Goal: Communication & Community: Answer question/provide support

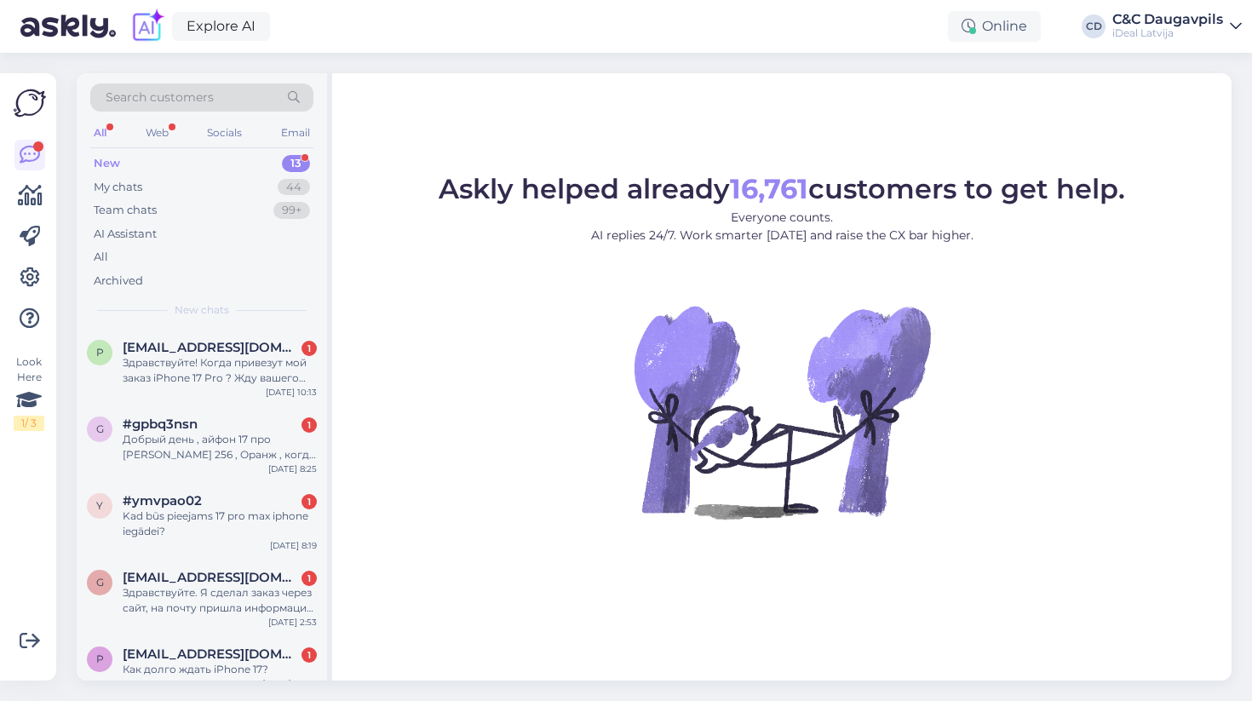
click at [135, 158] on div "New 13" at bounding box center [201, 164] width 223 height 24
click at [238, 361] on div "Здравствуйте! Когда привезут мой заказ iPhone 17 Pro ? Жду вашего ответа." at bounding box center [220, 370] width 194 height 31
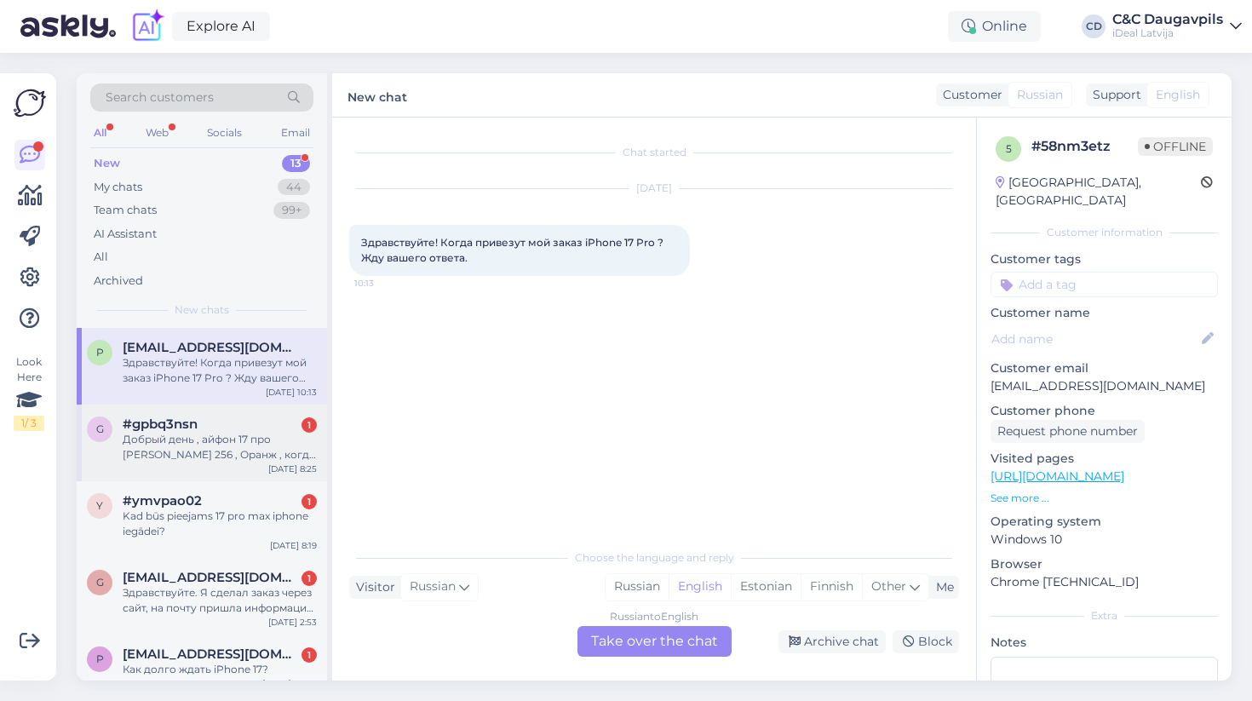
click at [217, 432] on div "Добрый день , айфон 17 про [PERSON_NAME] 256 , Оранж , когда можно будет купить…" at bounding box center [220, 447] width 194 height 31
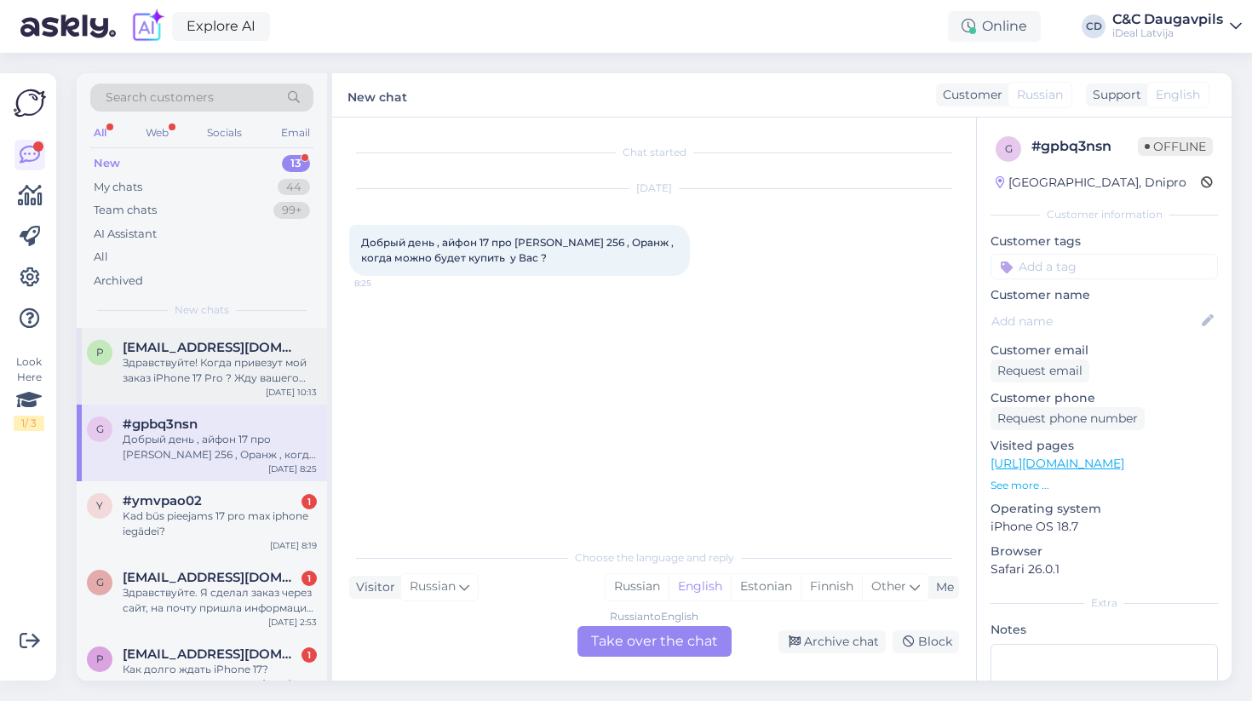
click at [210, 367] on div "Здравствуйте! Когда привезут мой заказ iPhone 17 Pro ? Жду вашего ответа." at bounding box center [220, 370] width 194 height 31
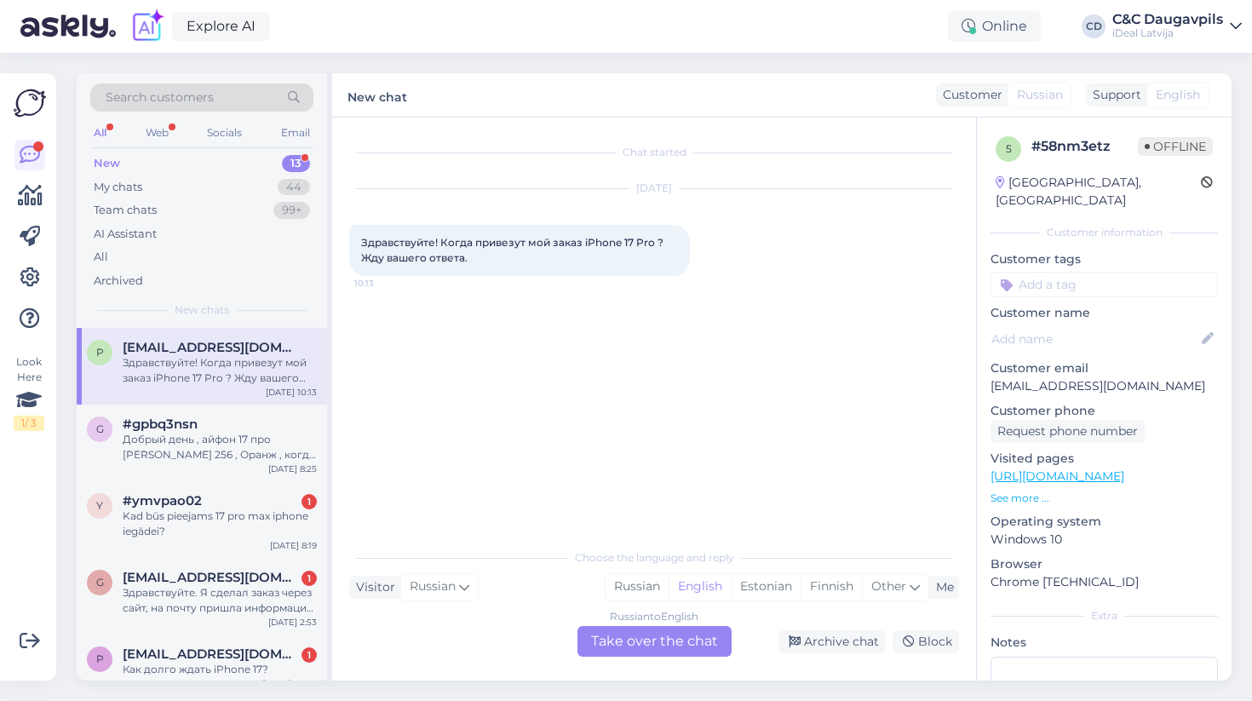
click at [619, 639] on div "Russian to English Take over the chat" at bounding box center [654, 641] width 154 height 31
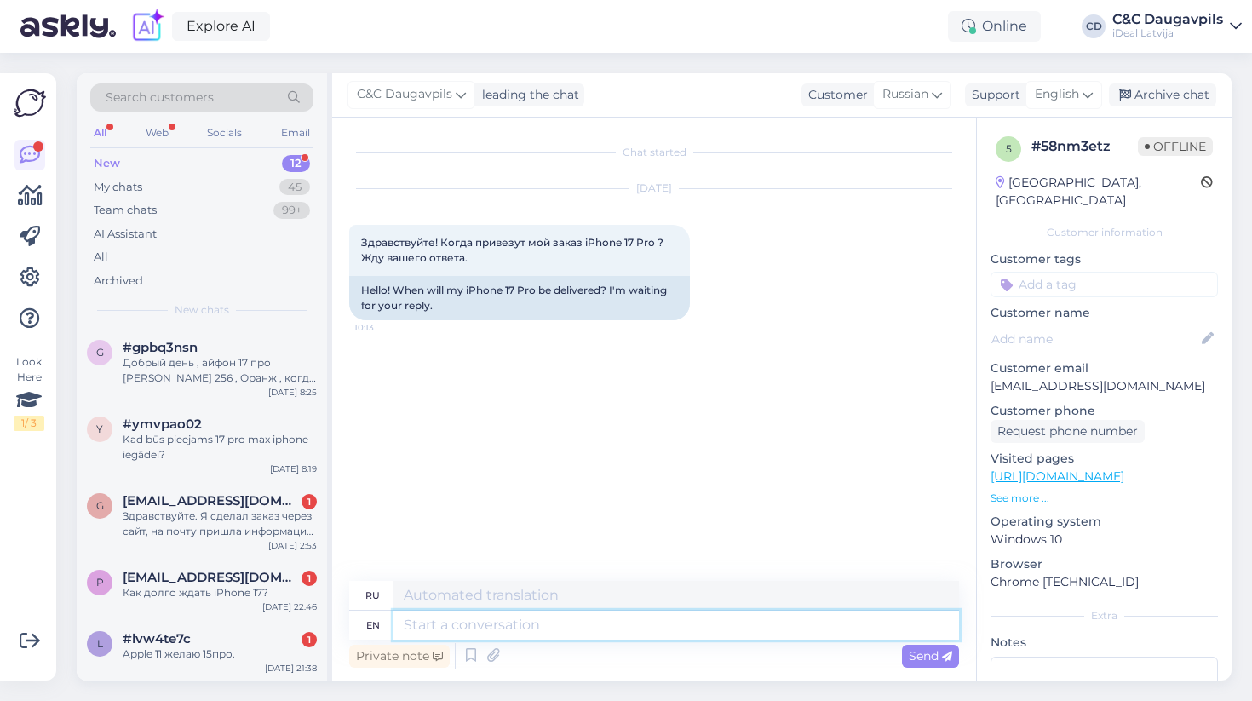
click at [449, 621] on textarea at bounding box center [677, 625] width 566 height 29
type textarea "у"
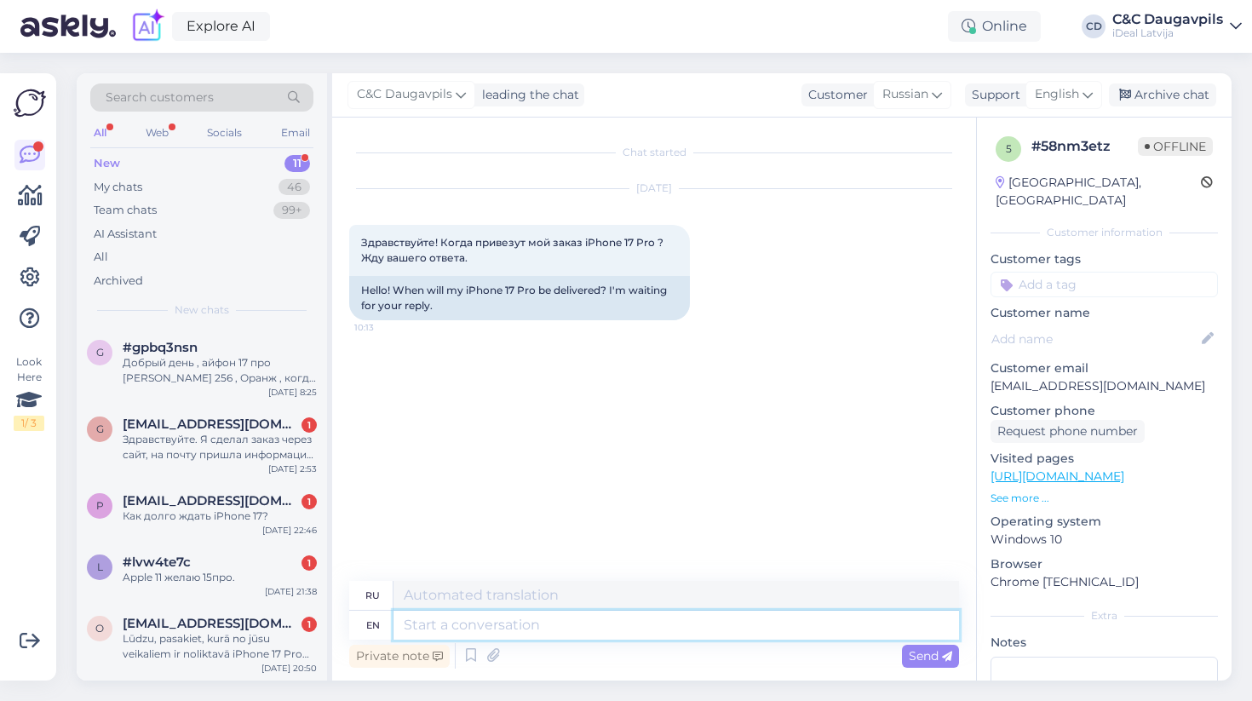
type textarea "у"
type textarea "к"
type textarea "к сш"
type textarea "к с"
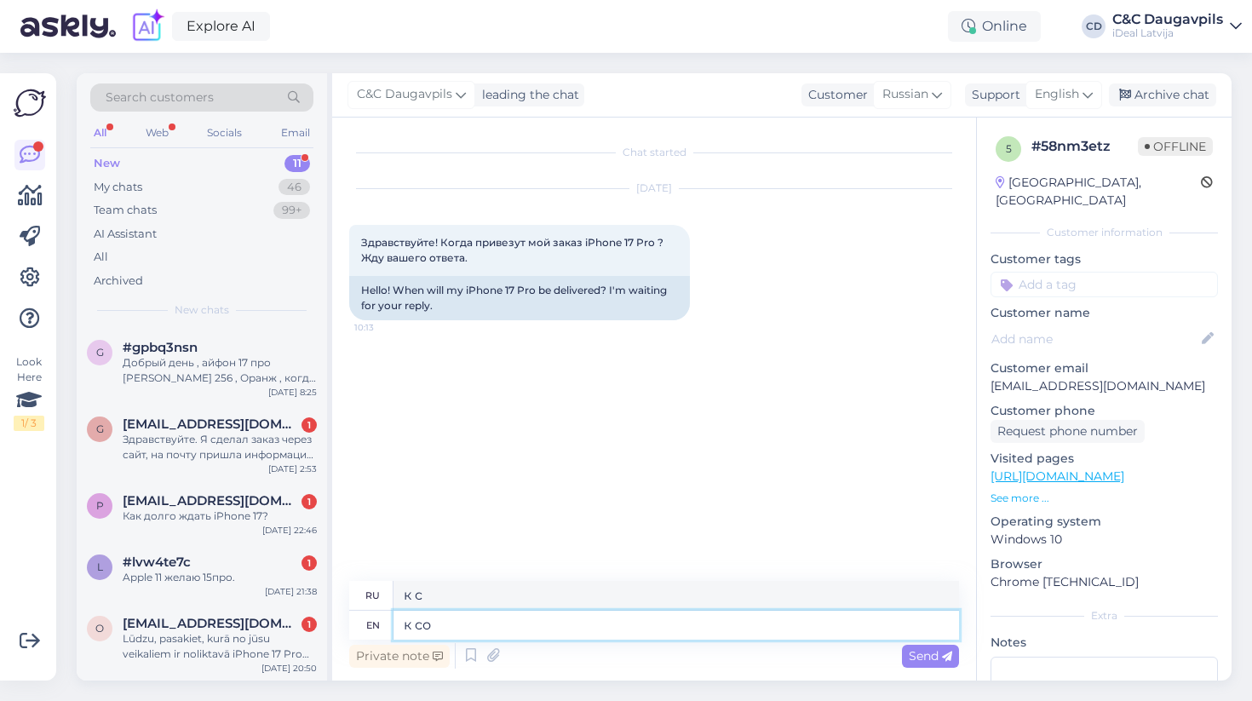
type textarea "к сод"
type textarea "к со"
type textarea "к сод"
type textarea "к сожв"
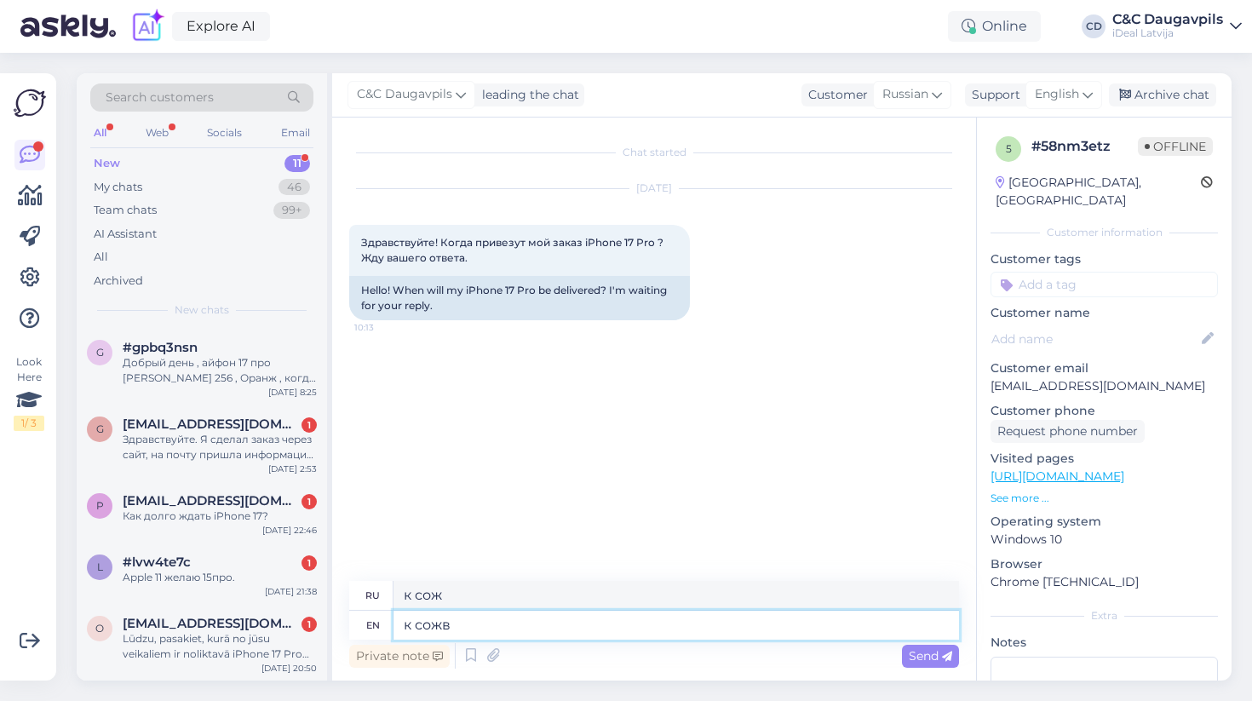
type textarea "к сожв"
type textarea "к сожа"
type textarea "к сожал"
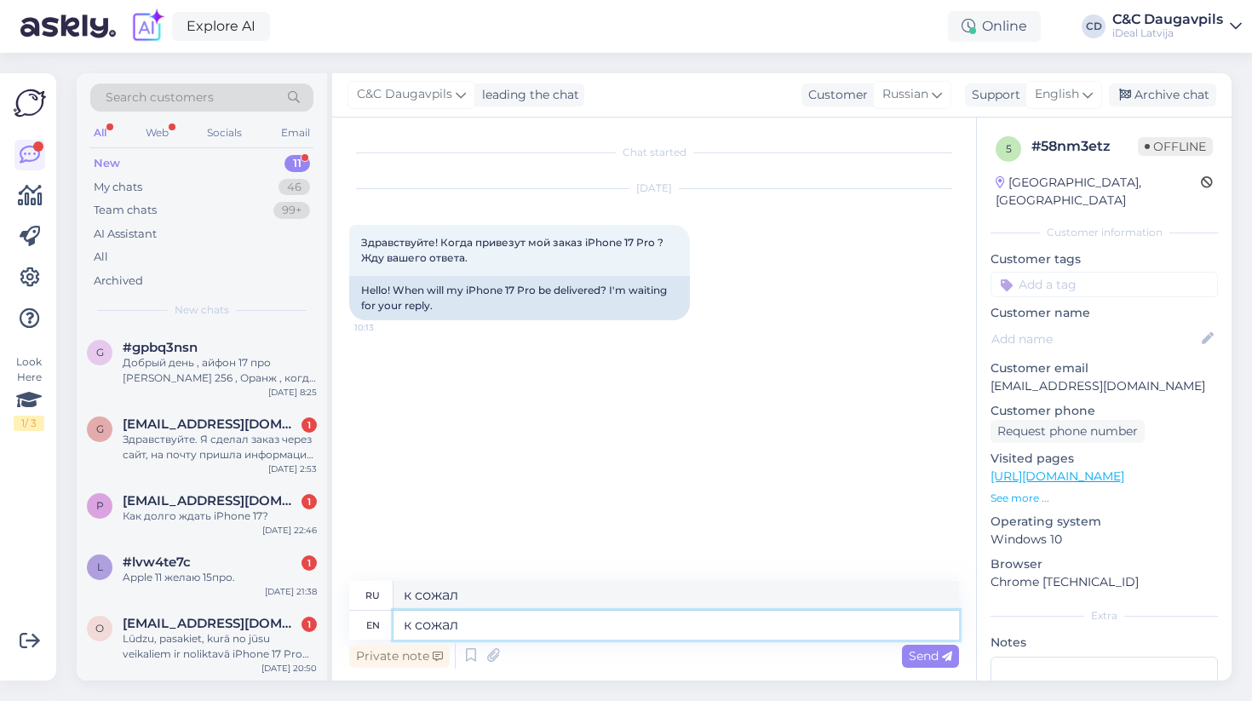
type textarea "к сожалк"
type textarea "к сожален"
type textarea "к сожалению"
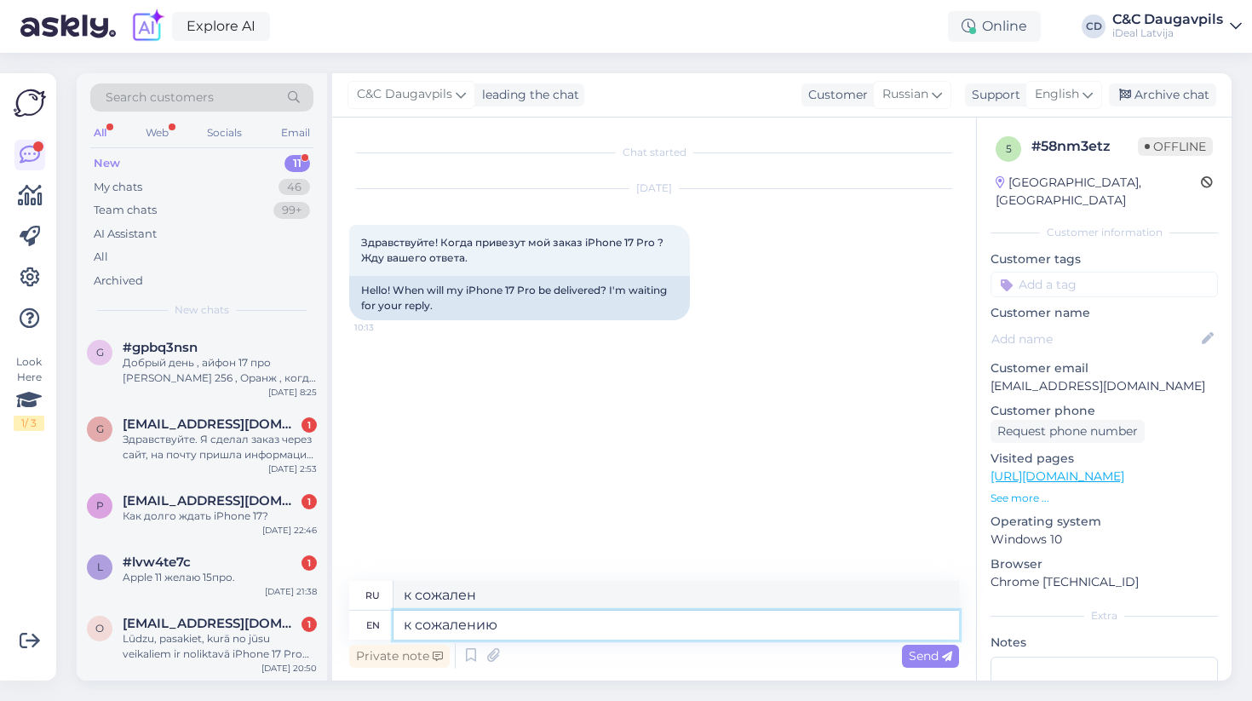
type textarea "к сожалению"
type textarea "к сожалению [PERSON_NAME]"
type textarea "к сожалению"
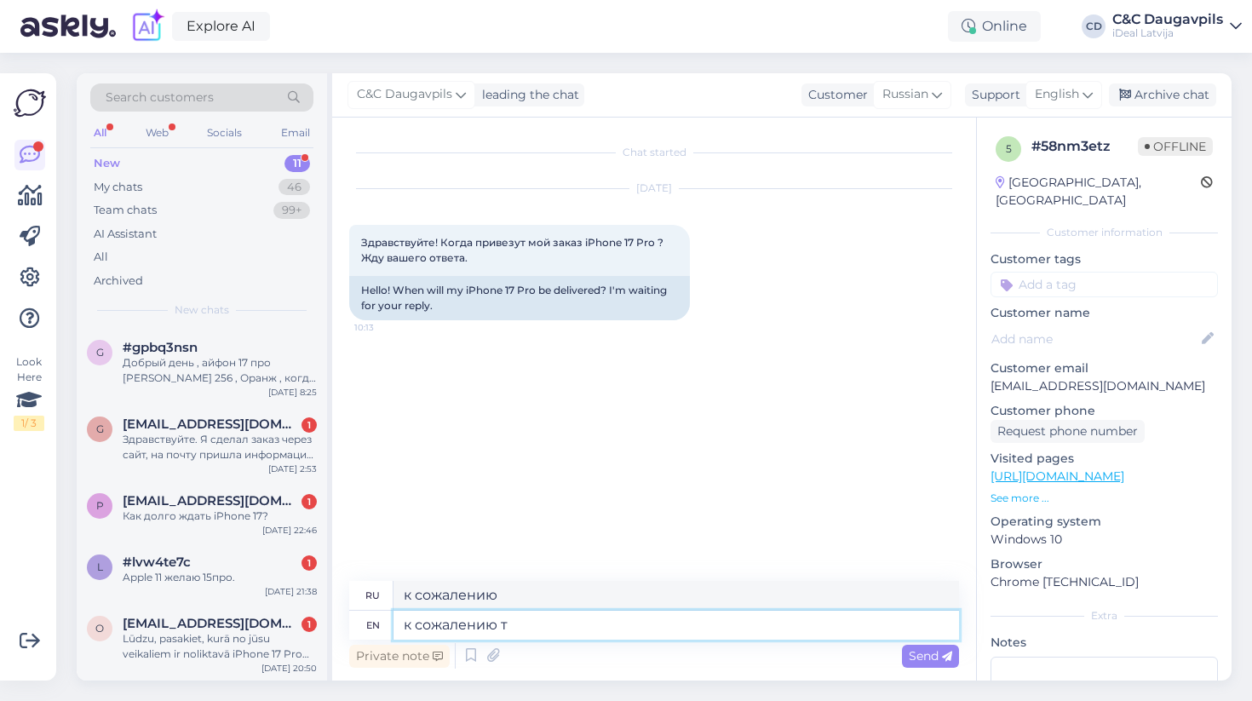
type textarea "к сожалению тщ"
type textarea "к сожалению т"
type textarea "к сожалению то"
type textarea "к сожалению точе"
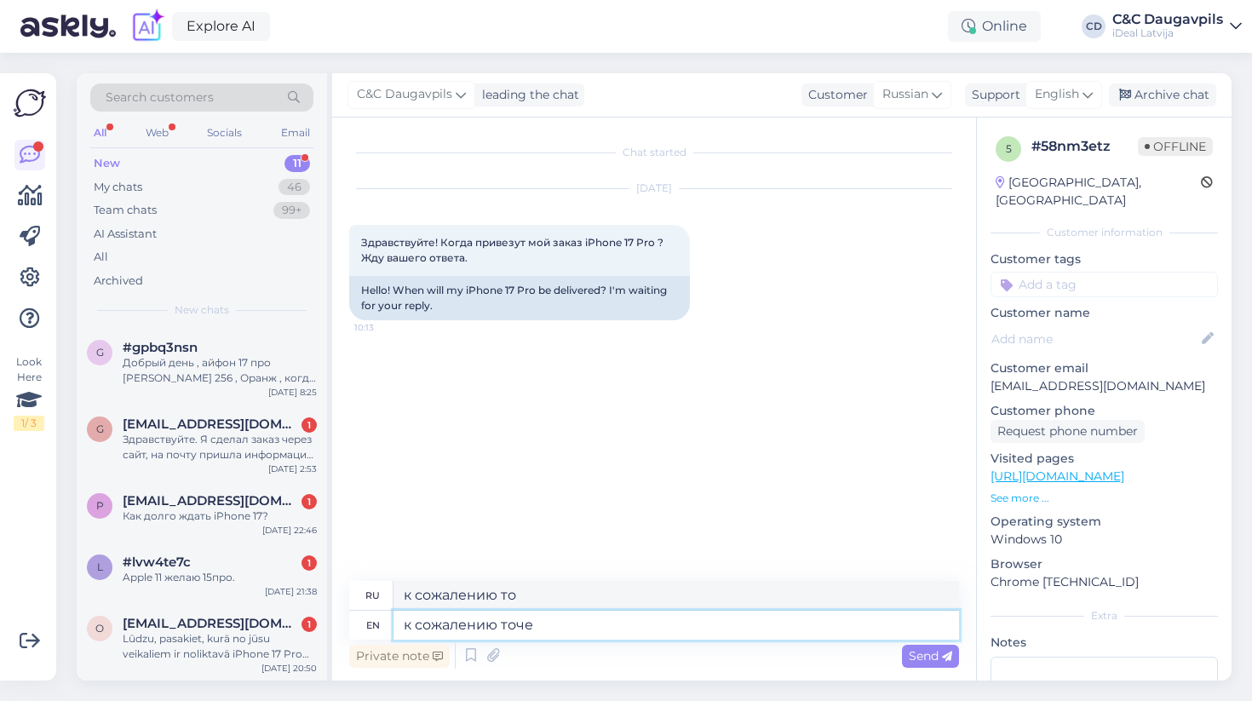
type textarea "к сожалению точ"
type textarea "к сожалению точе"
type textarea "к сожалению точу"
type textarea "к сожалению точ"
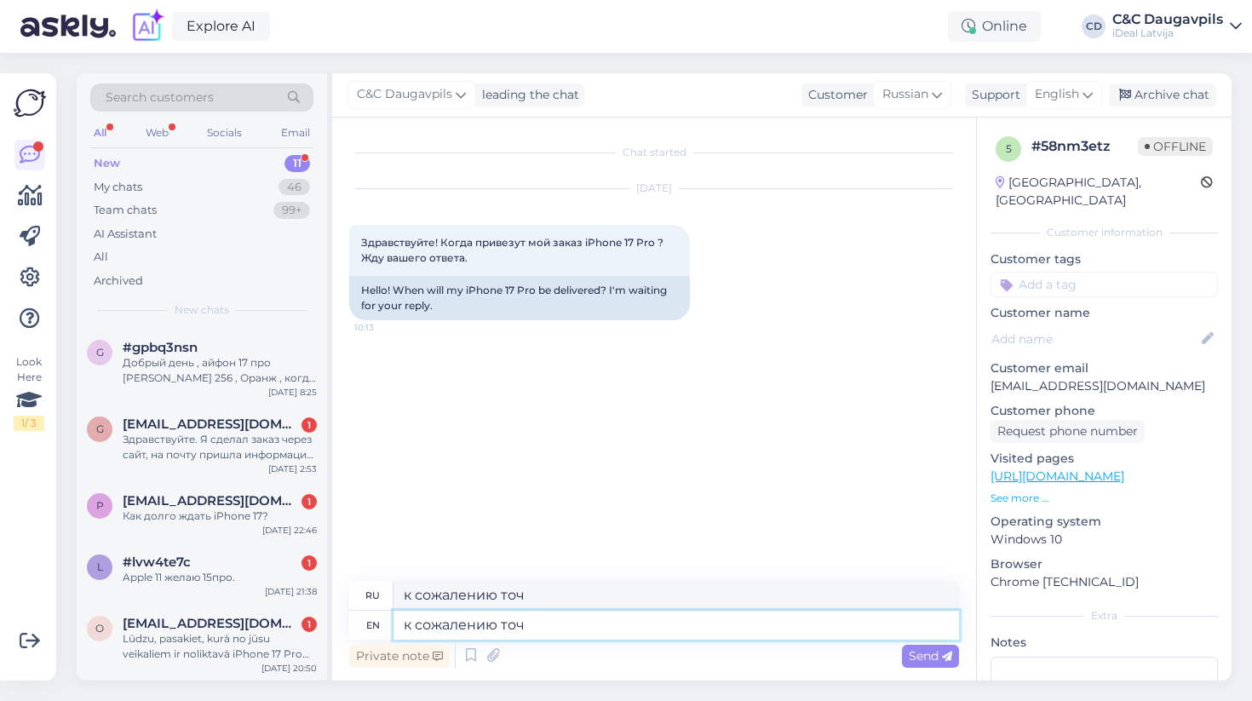
type textarea "к сожалению точн"
type textarea "к сожалению точну"
type textarea "к сожалению точнуб"
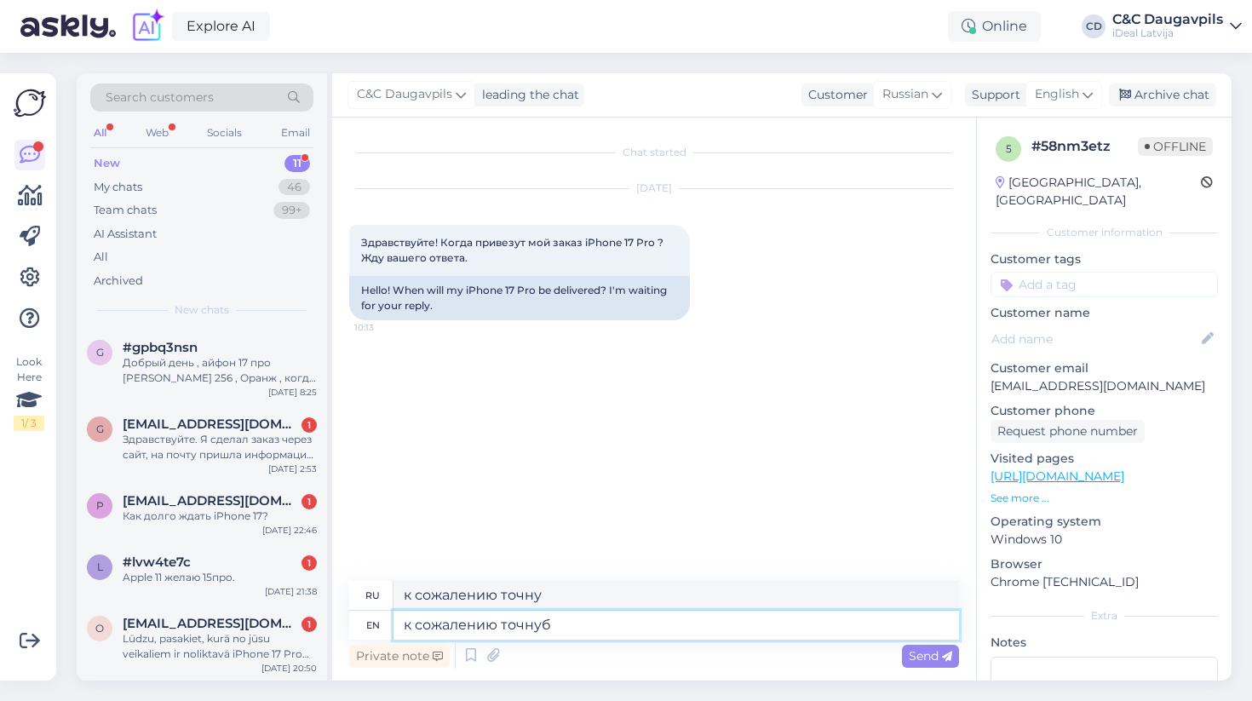
type textarea "к сожалению точнуб"
type textarea "к сожаюению точную"
type textarea "к сожаюению точная"
type textarea "к сожаению точную"
click at [455, 620] on textarea "к сожаению точную" at bounding box center [677, 625] width 566 height 29
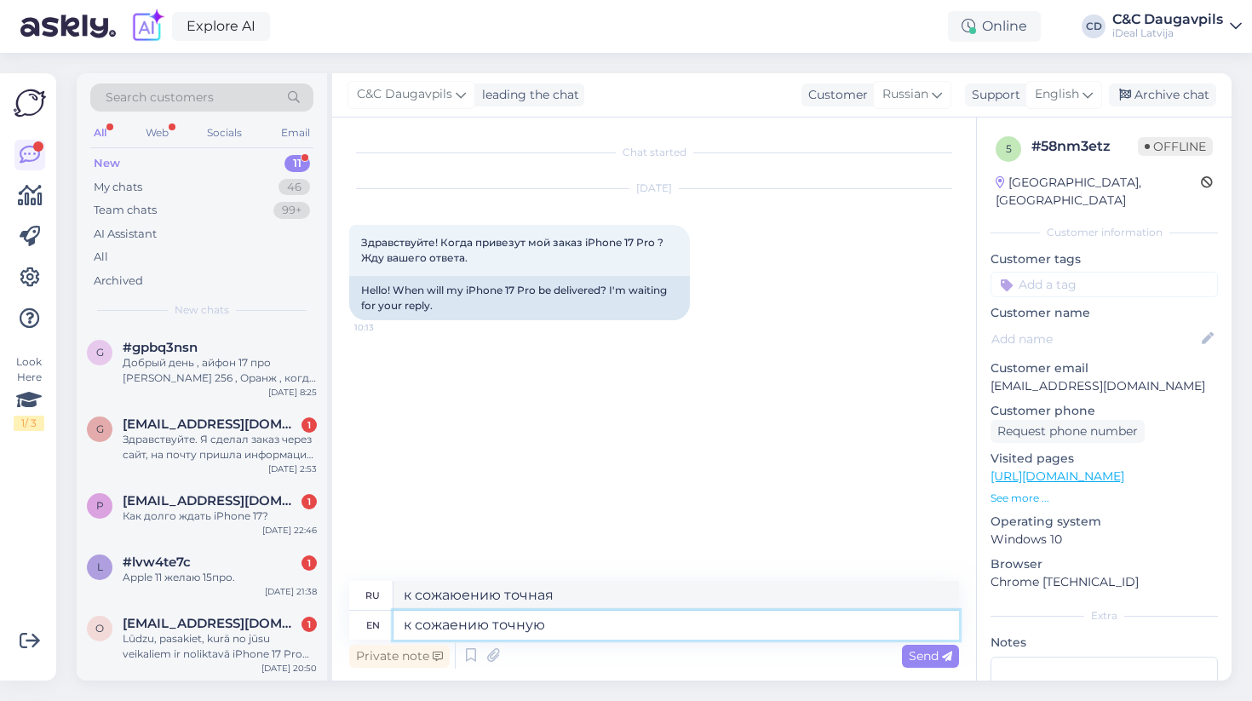
type textarea "к сожанию точная"
click at [567, 624] on textarea "к сожаению точную" at bounding box center [677, 625] width 566 height 29
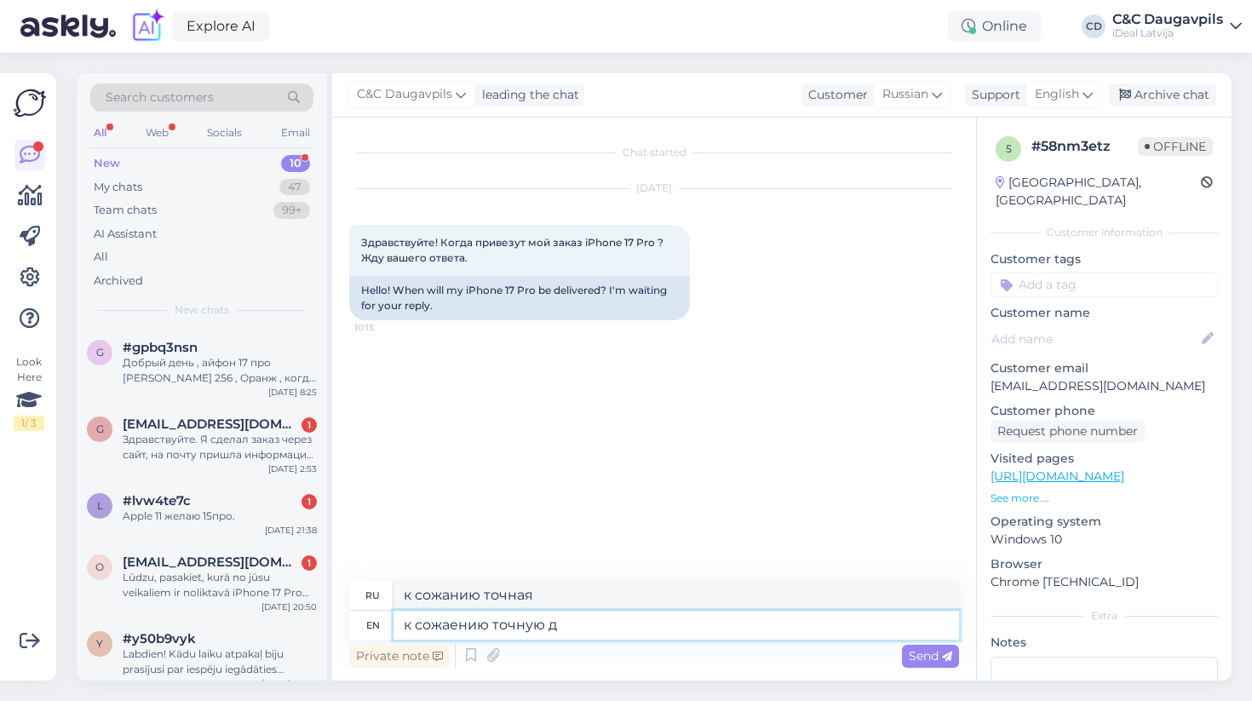
type textarea "к сожаению точную дв"
type textarea "к сожанию точной д"
type textarea "к сожаению точную дату"
type textarea "к сожанию сегодняшней даты"
type textarea "к сожаению точную дату"
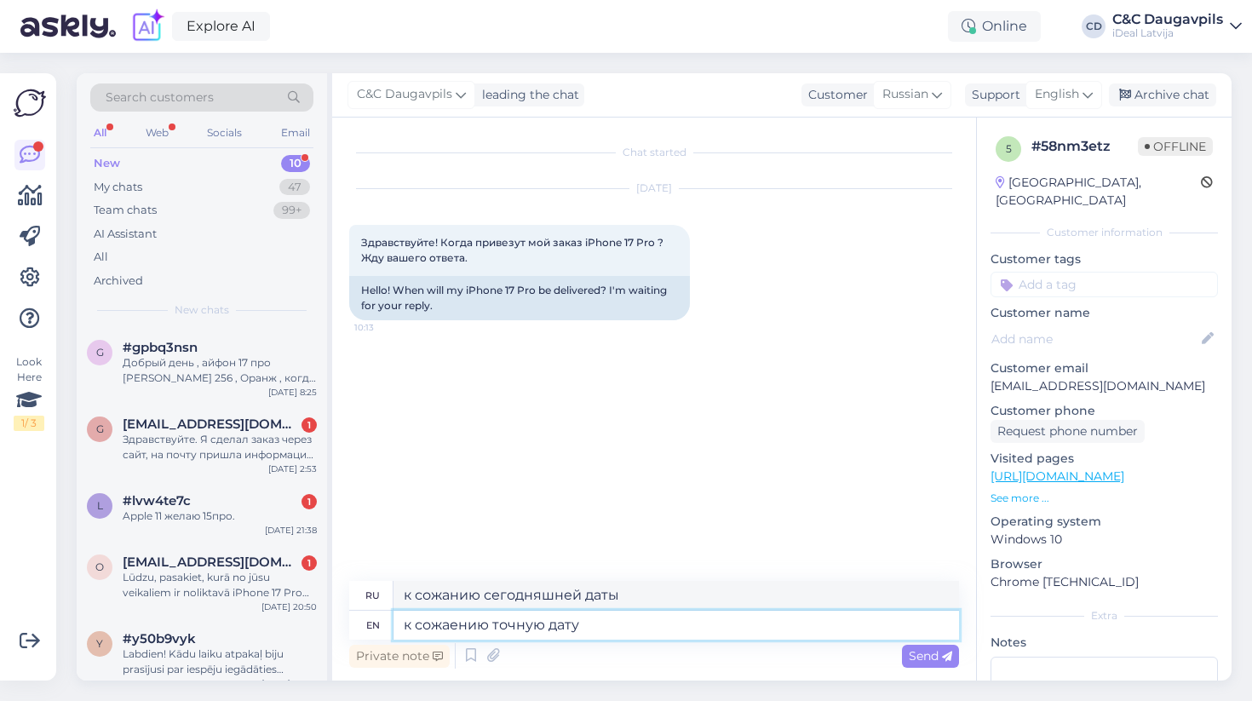
type textarea "к сожанию точных дат"
type textarea "к сожаению точную дату ев"
type textarea "Замечания к сожанию точно ев"
type textarea "к сожаению точную дату ев"
type textarea "Замечания к сожанию точной ев"
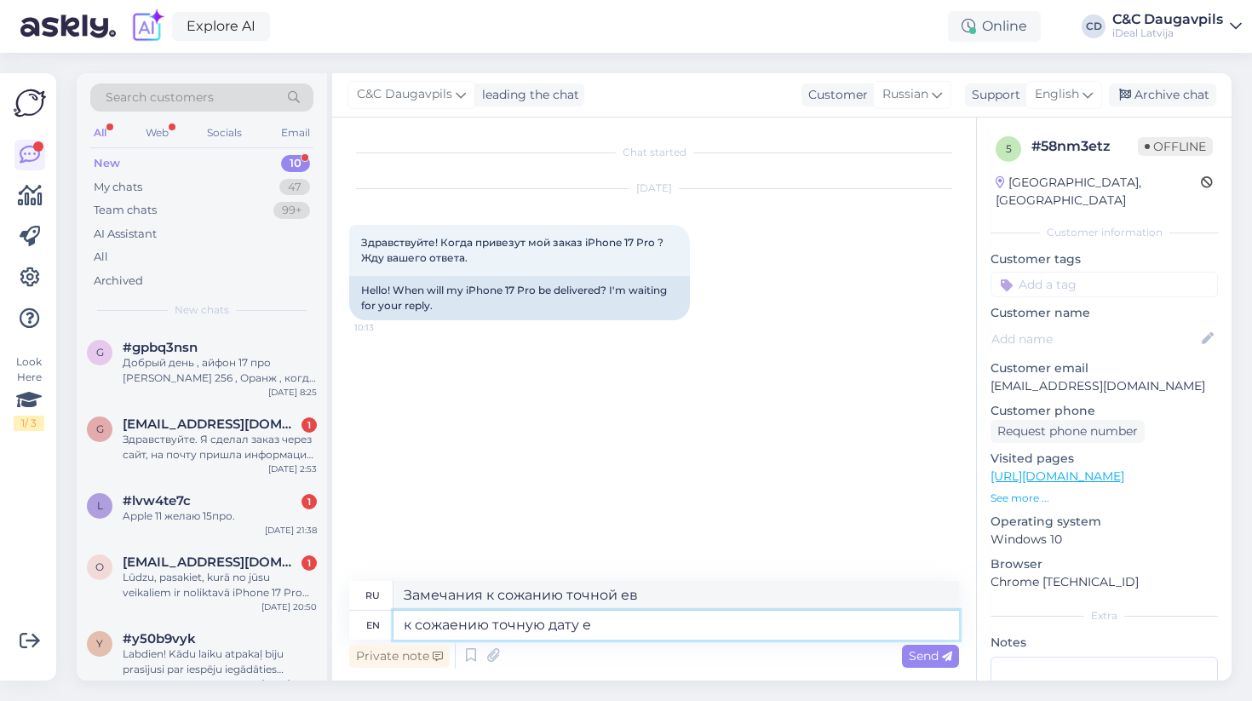
type textarea "к сожаению точную дату"
type textarea "к сожанию точных дат"
type textarea "к сожаению точную дату"
type textarea "к сожанию точной е"
type textarea "к сожаению точную дату н"
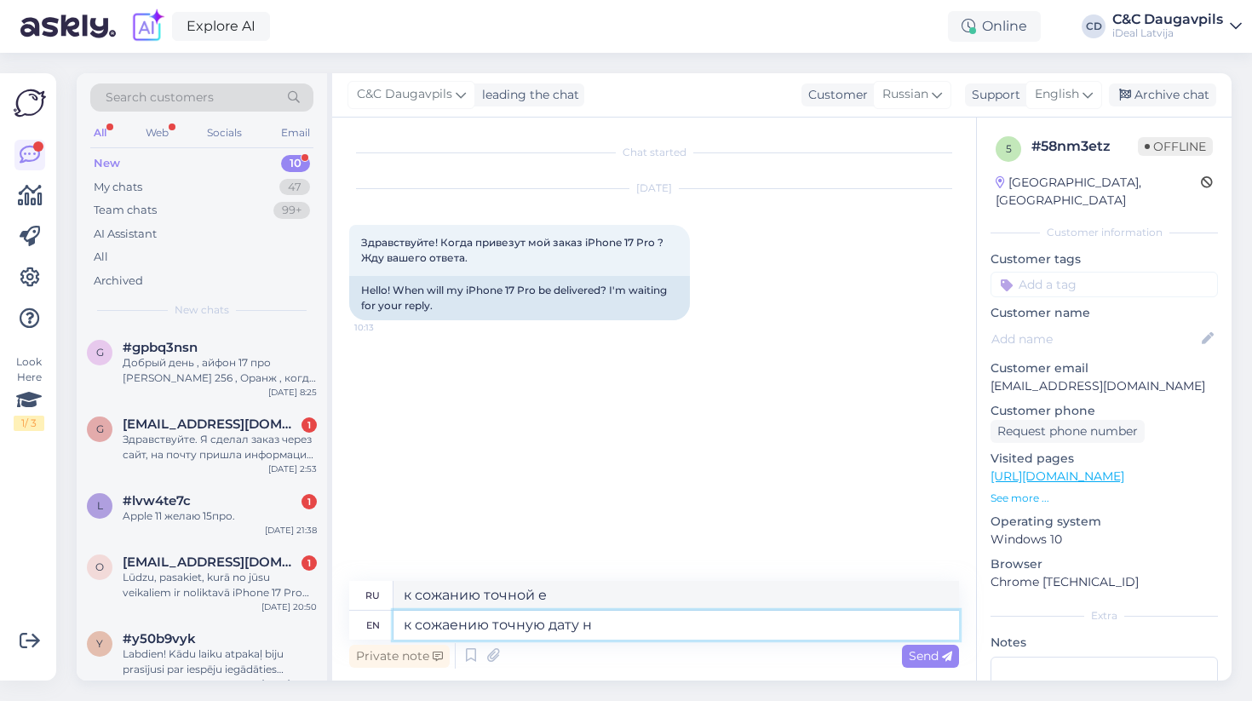
type textarea "к сожанию точных дат"
type textarea "к сожаению точную дату на"
type textarea "к сожанию точно"
type textarea "к сожаению точную дату на"
type textarea "к сожанию точную дату на ла"
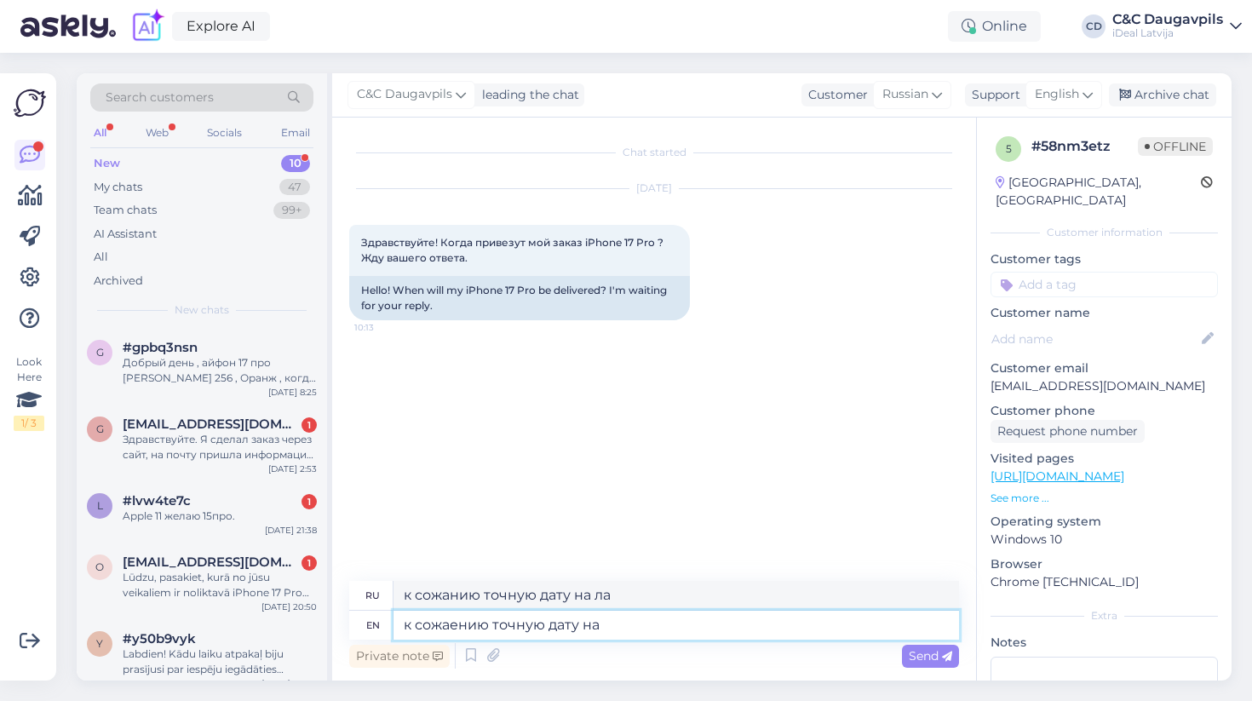
type textarea "к сожаению точную дату на ж"
type textarea "к сожанию точно"
type textarea "к сожаению точную дату на да"
type textarea "к сожанию точно на да"
type textarea "к сожаению точную дату на данны"
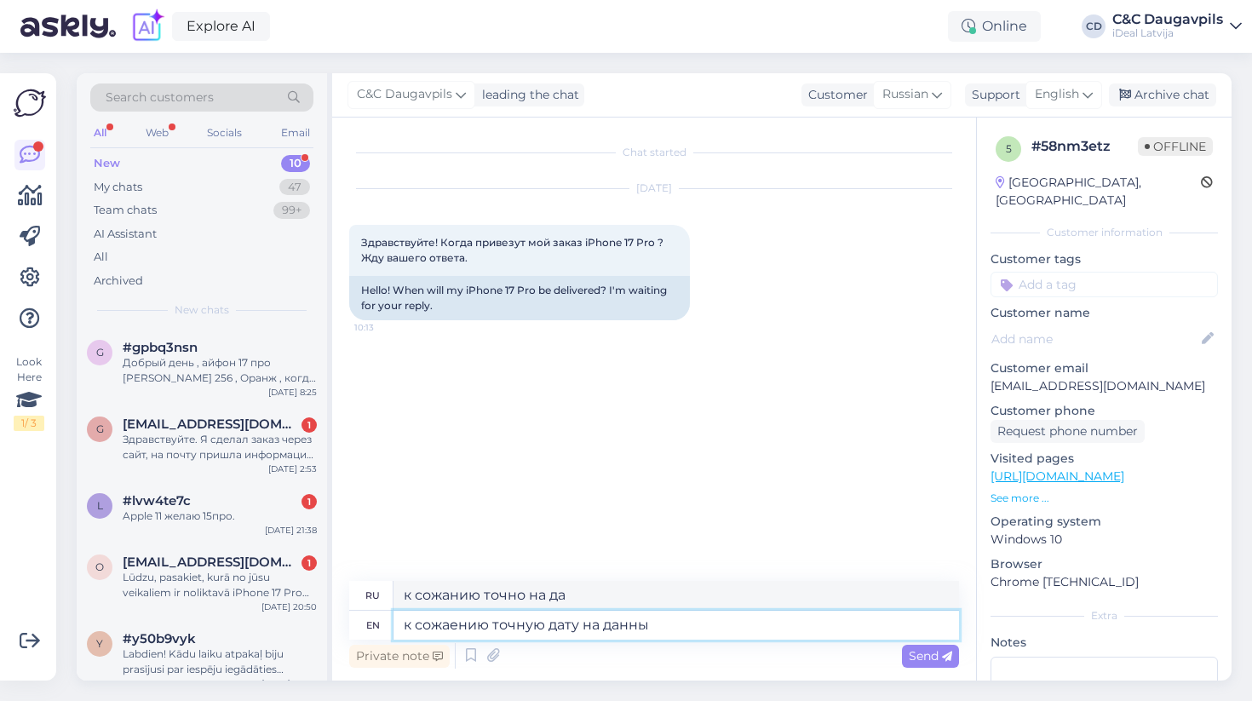
type textarea "к сожанию точных замечаний на [PERSON_NAME]"
type textarea "к сожаению точную дату на данный"
type textarea "к сожанию точных записей на данны"
type textarea "к сожаению точную дату на данный"
type textarea "К сожанию точных на данном"
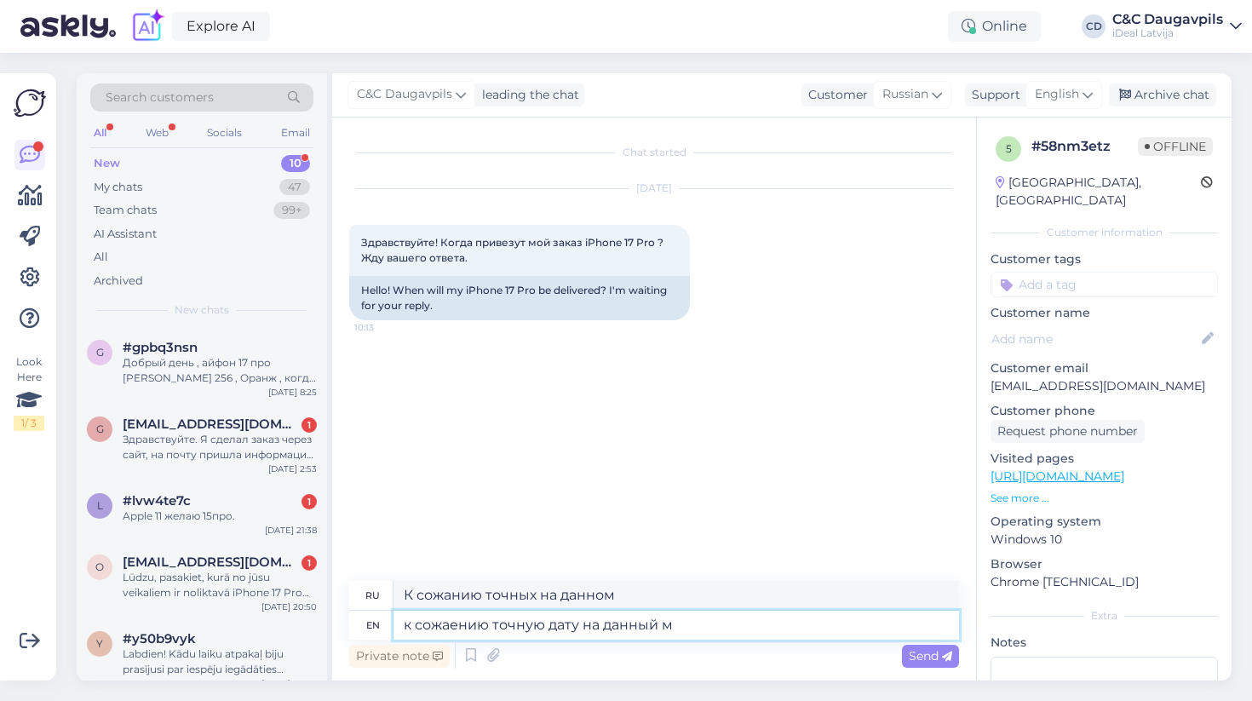
type textarea "к сожаению точную дату на данный мщ"
type textarea "Комментарии к сожанию точных на данном м"
type textarea "к сожаению точную дату на данный мо"
type textarea "Комментарии к сожанию точных на данном мщ"
type textarea "к сожаению точную дату на данный мом"
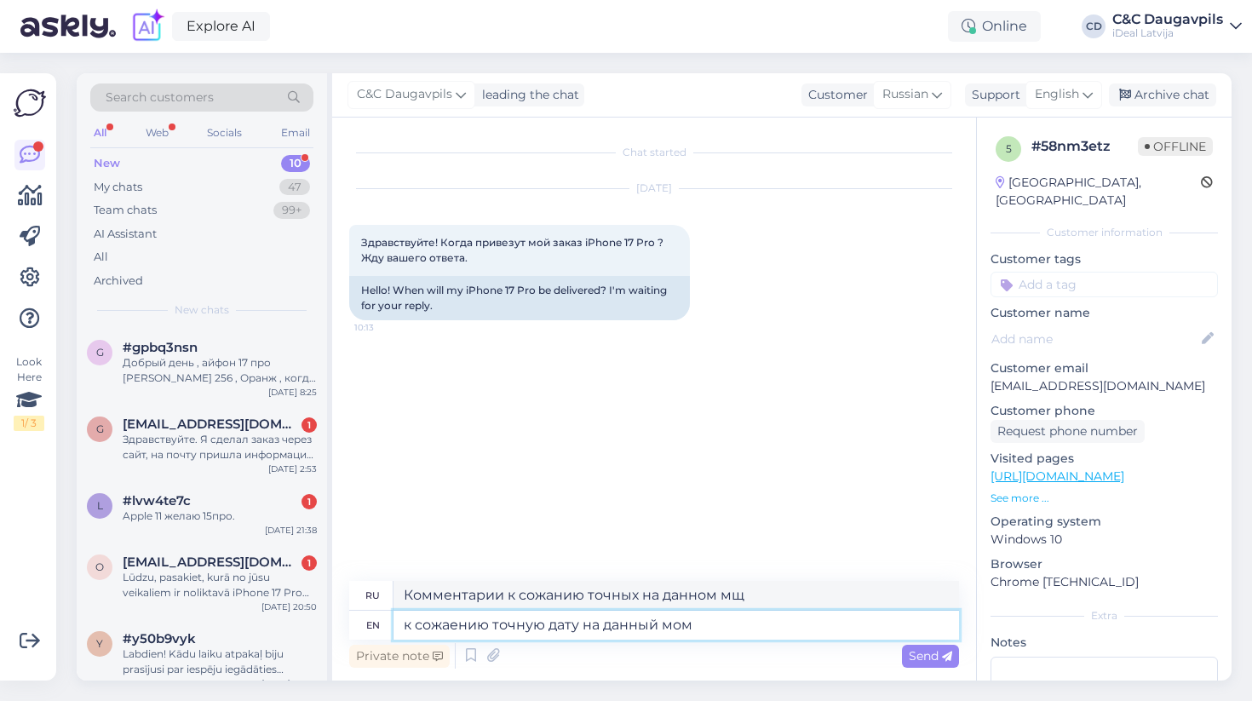
type textarea "Комментарии к сожанию точь в данное мо"
type textarea "к сожаению точную дату на данный моме"
type textarea "Комментарии к сожанию точь на данном моме"
type textarea "к сожаению точную дату на данный момент"
type textarea "Комментарии к сожанию точь в данный момент"
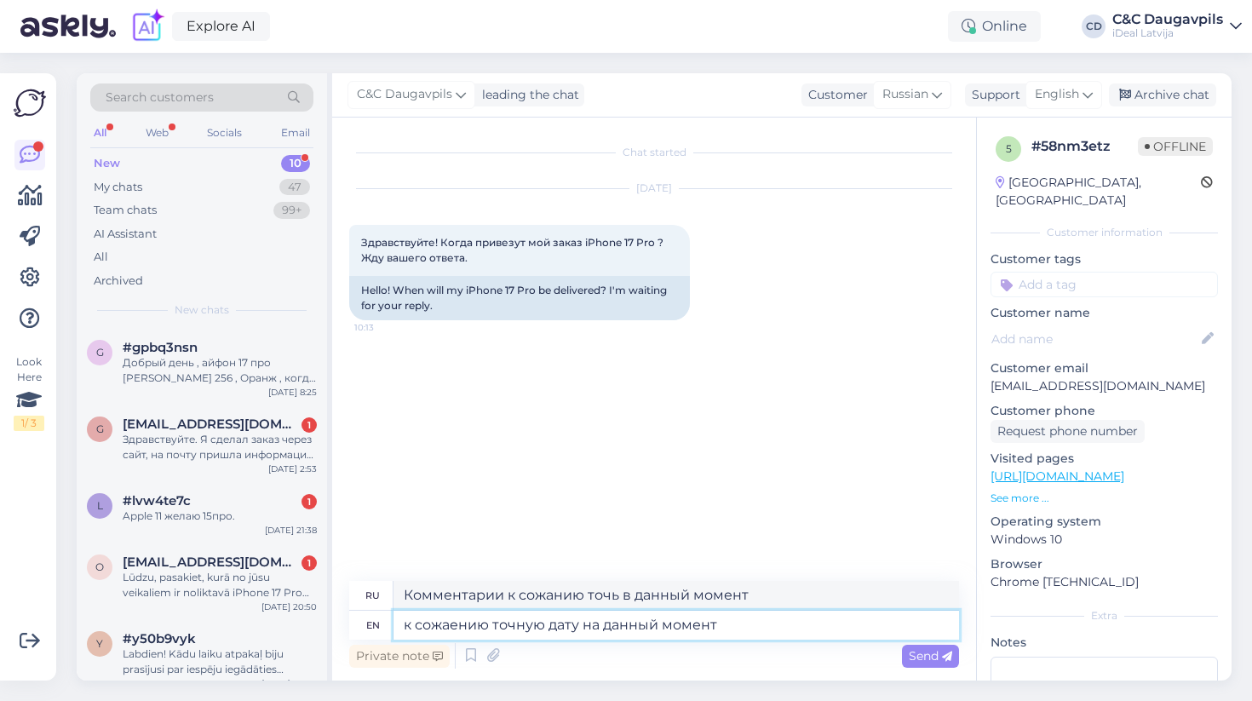
type textarea "к сожаению точную дату на данный момент"
type textarea "Комментарии к сожанию точно в данный момент"
type textarea "к сожаению точную дату на данный момент наз"
type textarea "Комментарии к сожанию [DATE] в данный момент"
type textarea "к сожаению точную дату на данный момент назв"
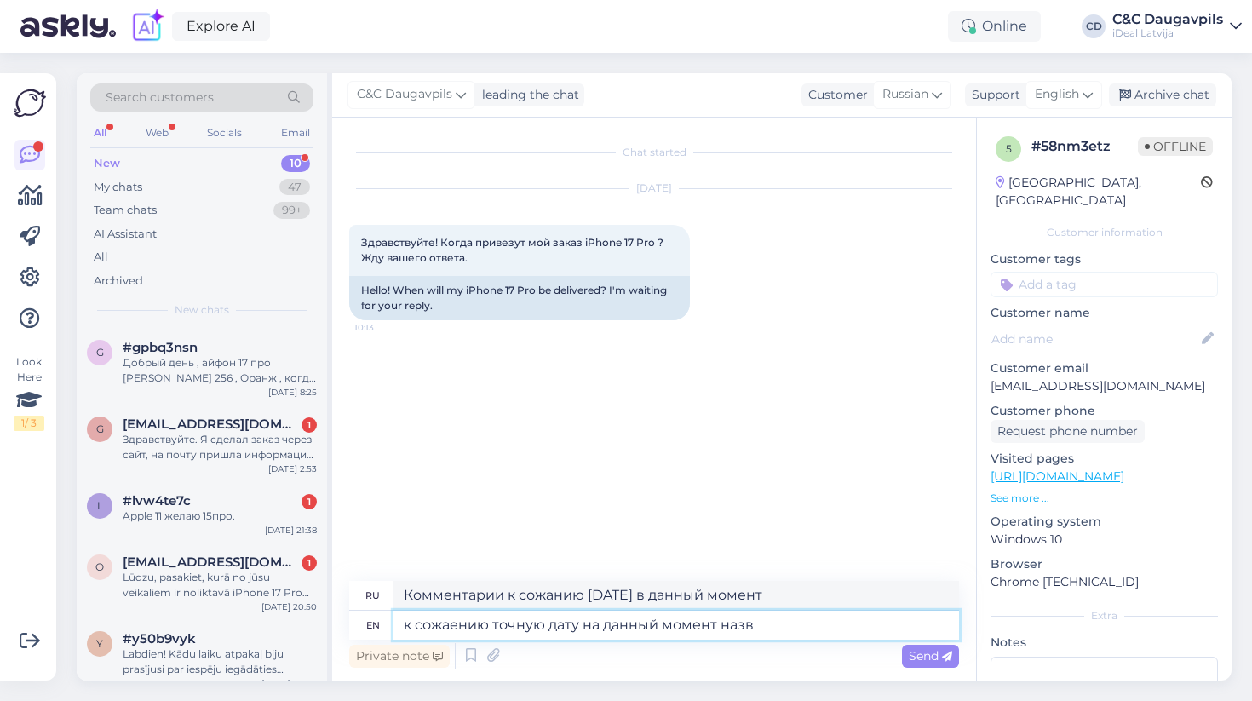
type textarea "Комментарии к сожанию точно в данный момент наз"
type textarea "к сожаению точную дату на данный момент назвать"
type textarea "К сожанию точных на данный момент назва"
type textarea "к сожаению точную дату на данный момент назвать"
type textarea "Комментарии к сожанию точных в данный момент назовем"
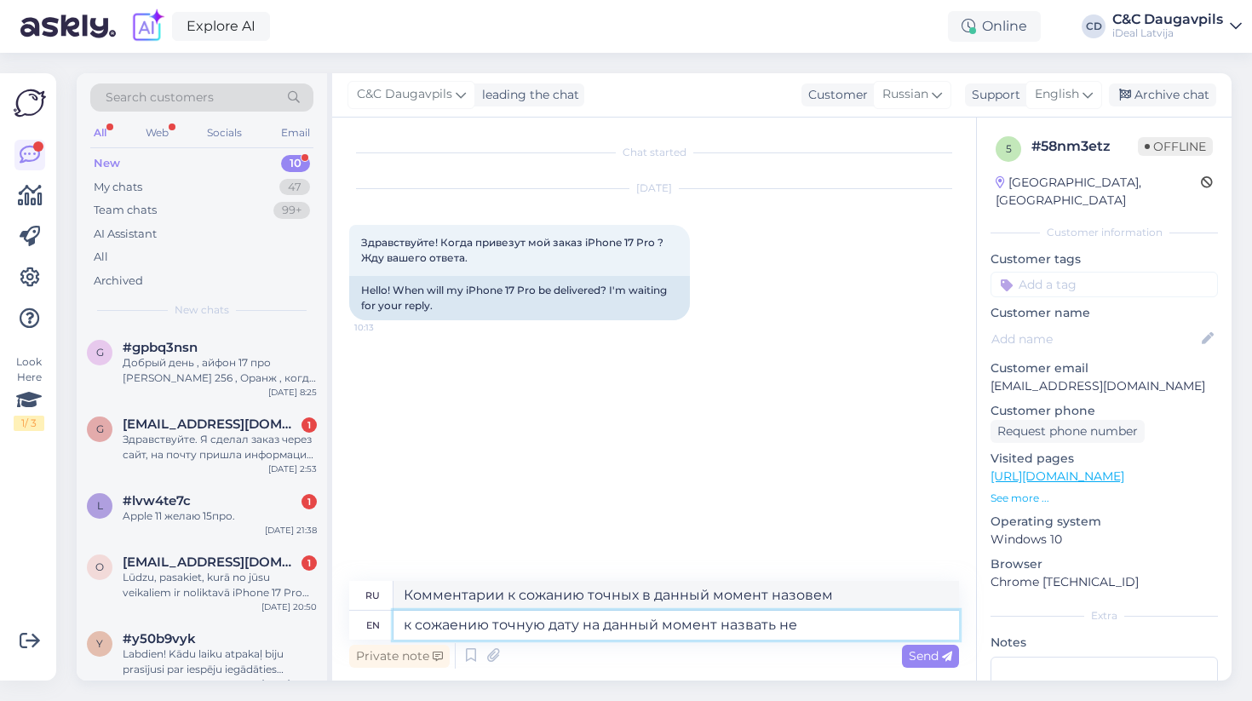
type textarea "к сожаению точную дату на данный момент назвать не"
type textarea "Комментарии к сожанию точь в данный момент назвать не"
type textarea "к сожаению точную дату на данный момент назвать не мо"
type textarea "К сожанию точных в данный момент назвать не мо"
type textarea "к сожаению точную дату на данный момент назвать не може"
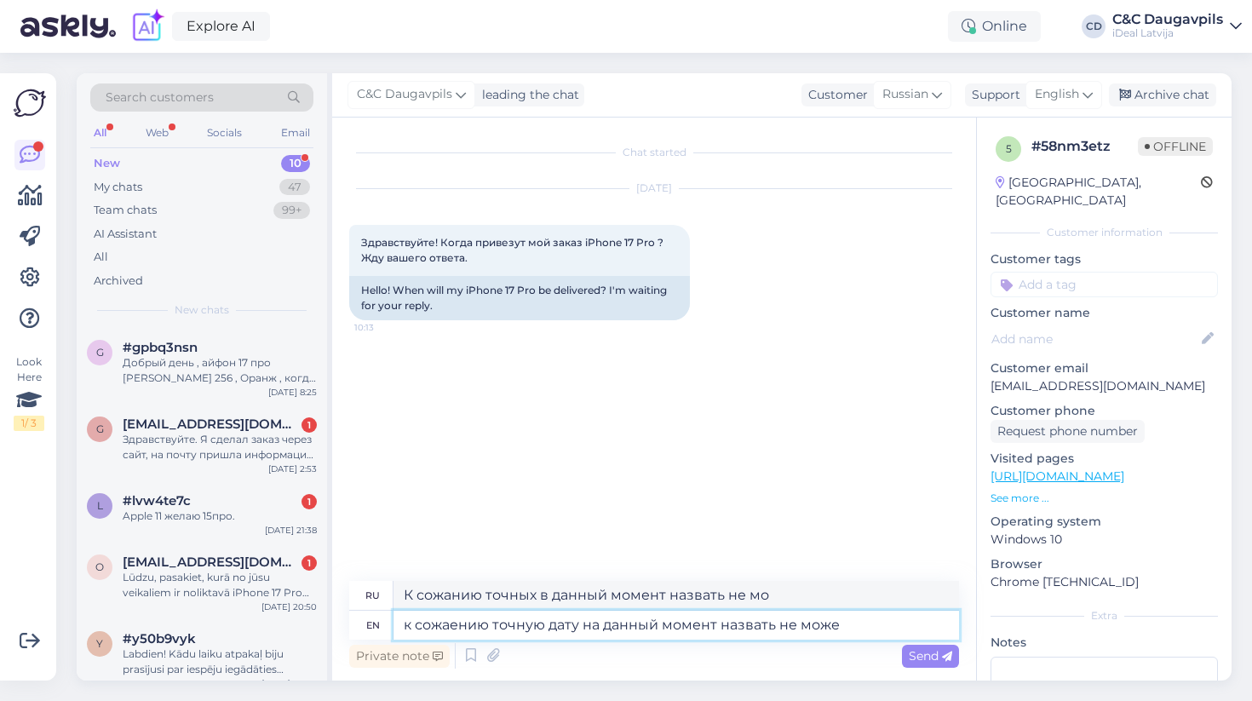
type textarea "Комментарии к сожанию точных в данный момент назвать не возможно"
type textarea "к сожаению точную дату на данный момент назвать не можем"
type textarea "К сожанию точь в данный момент назвать не можем"
type textarea "к сожаению точную дату на данный момент назвать не можемб"
type textarea "К сожанию точных в данный момент назвать не можем"
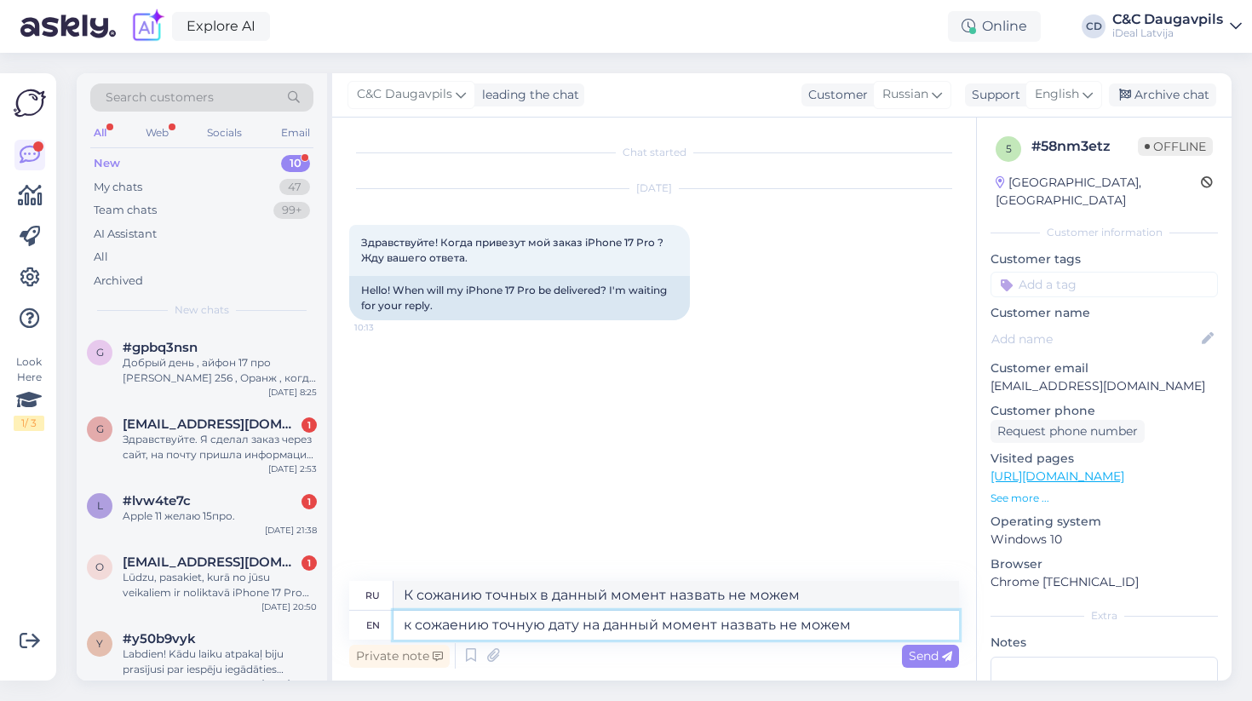
type textarea "к сожаению точную дату на данный момент назвать не можемю"
type textarea "К сожанию точь в данный момент назвать не можем"
type textarea "к сожаению точную дату на данный момент назвать не можем"
type textarea "К сожанию точь в данный момент назвать не можем."
type textarea "к сожаению точную дату на данный момент назвать не можем"
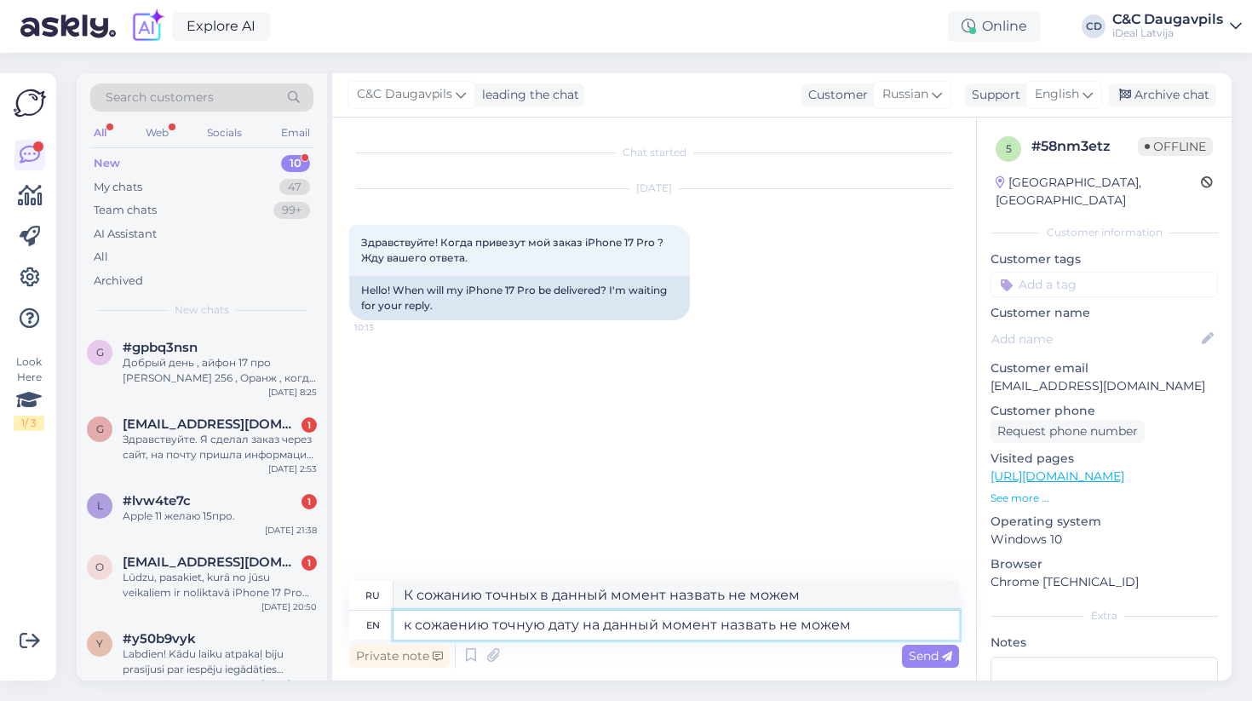
type textarea "К сожанию точь в данный момент назвать не можем"
type textarea "к сожаению точную дату на данный момент назвать не можем"
type textarea "К сожанию точь в данный момент назвать не можем."
type textarea "к сожаению точную дату на данный момент назвать не можемБ"
type textarea "К сожанию точь в данный момент назвать не можем"
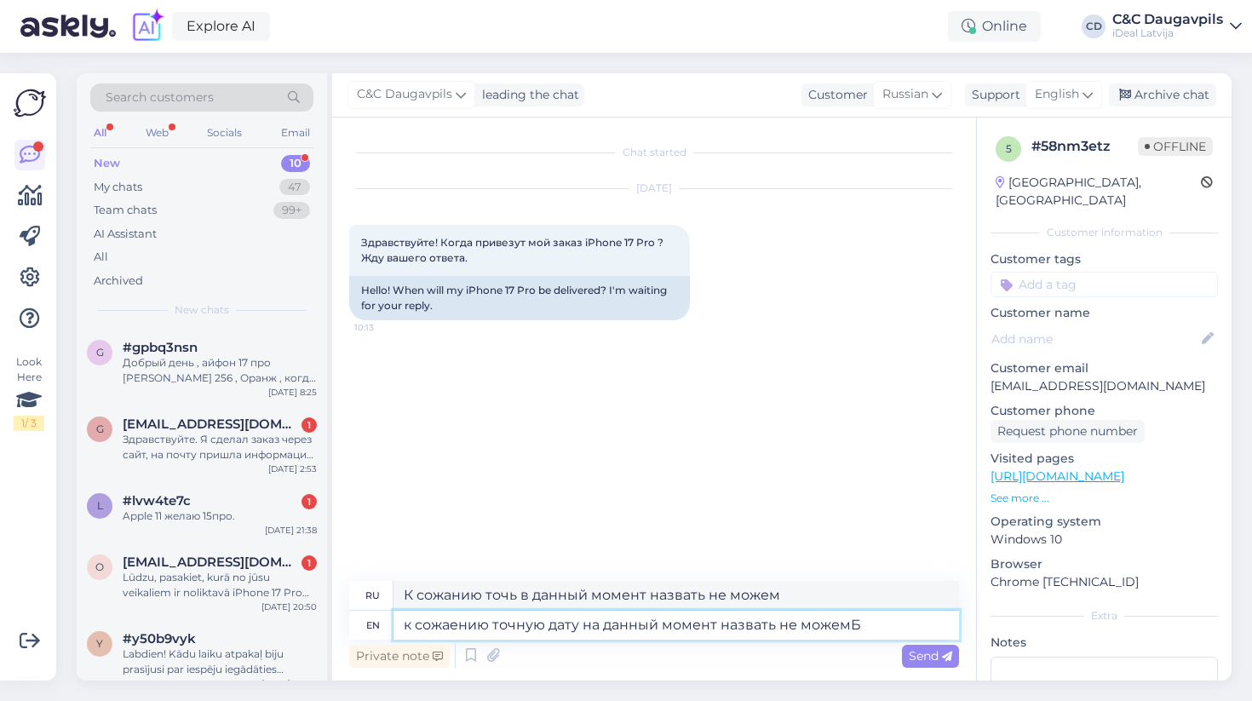
type textarea "к сожаению точную дату на данный момент назвать не можем"
type textarea "К сожанию точных в данный момент назвать не можем"
type textarea "к сожаению точную дату на данный момент назвать не можем?"
type textarea "К сожанию точь в данный момент назвать не можем"
type textarea "к сожаению точную дату на данный момент назвать не можем/"
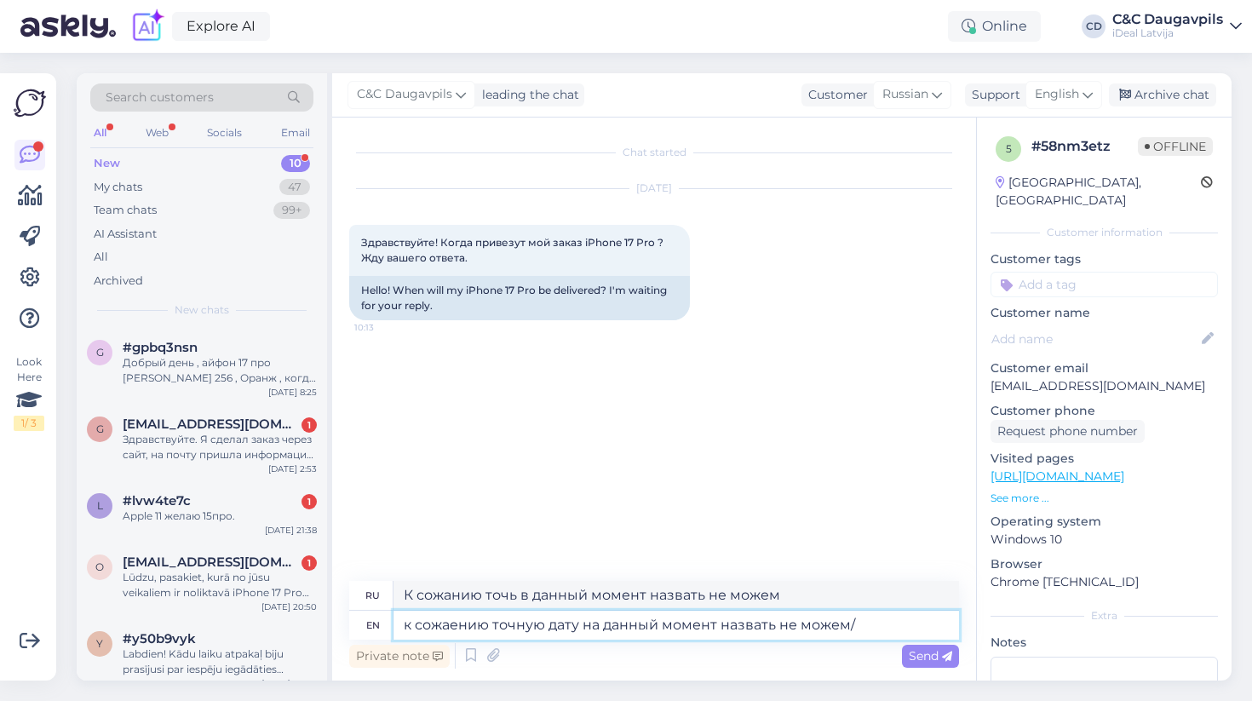
type textarea "К сожанию точной в данный момент назвать не можем?"
type textarea "к сожаению точную дату на данный момент назвать не можем"
type textarea "К сожанию точь в данный момент назвать не можем"
type textarea "к сожаению точную дату на данный момент назвать не можемб"
type textarea "К сожанию точных в данный момент назвать не можем"
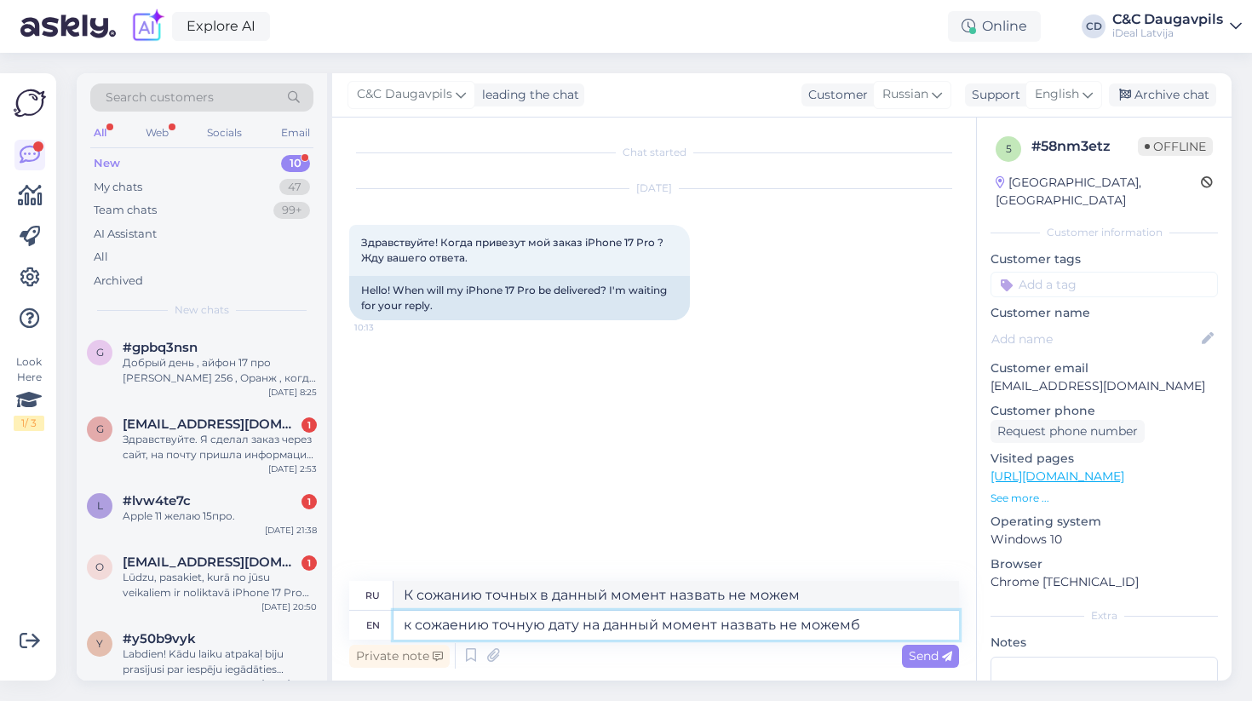
type textarea "к сожаению точную дату на данный момент назвать не можем"
type textarea "К сожанию точь в данный момент назвать не можем"
type textarea "к сожаению точную дату на данный момент назвать не можем<"
type textarea "К сожанию точных в данный момент назвать не можем<"
type textarea "к сожаению точную дату на данный момент назвать не можем,"
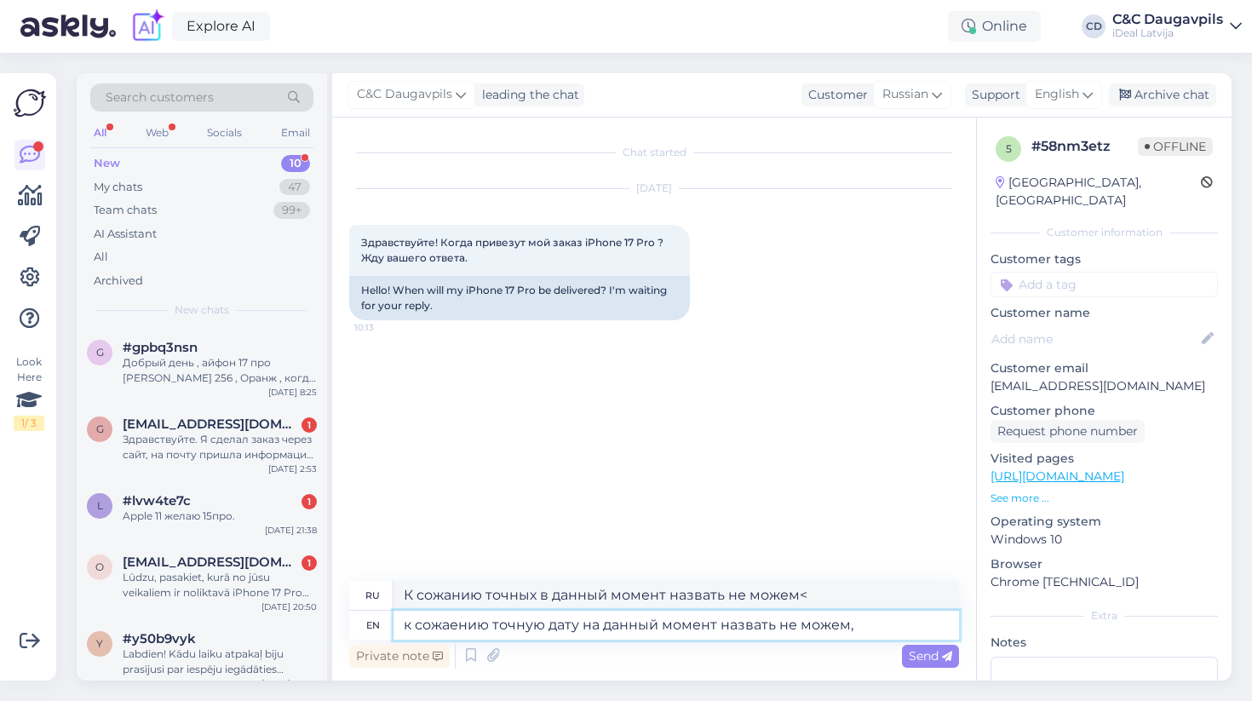
type textarea "К сожанию точных в данный момент назвать не можем,"
type textarea "к сожаению точную дату на данный момент назвать не можем, пот"
type textarea "К сожанию точных в данный момент назвать не можем, по"
type textarea "к сожаению точную дату на данный момент назвать не можем, пото"
type textarea "К сожанию точь в данный момент назвать не можем, пот"
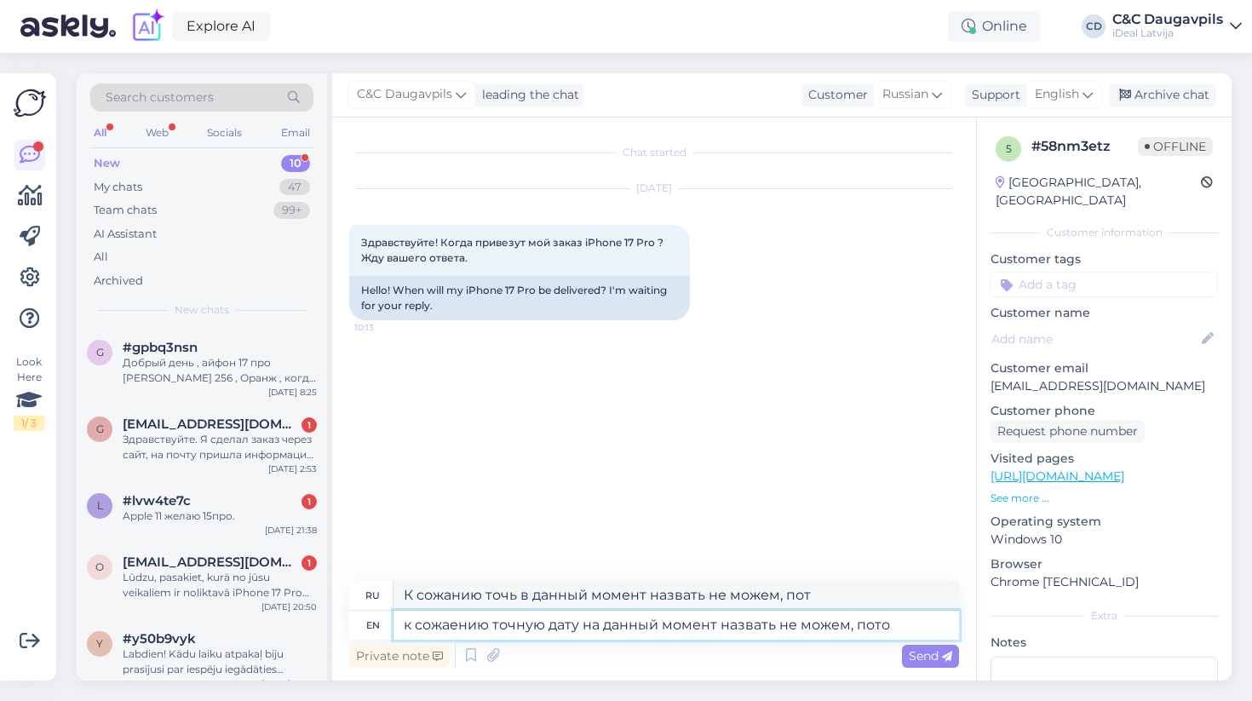
type textarea "к сожаению точную дату на данный момент назвать не можем, потом"
type textarea "К сожанию точных в данный момент назвать не можем, но"
type textarea "к сожаению точную дату на данный момент назвать не можем, потому"
type textarea "К сожанию точных в данный момент назвать не можем, потому что"
type textarea "к сожаению точную дату на данный момент назвать не можем, потому"
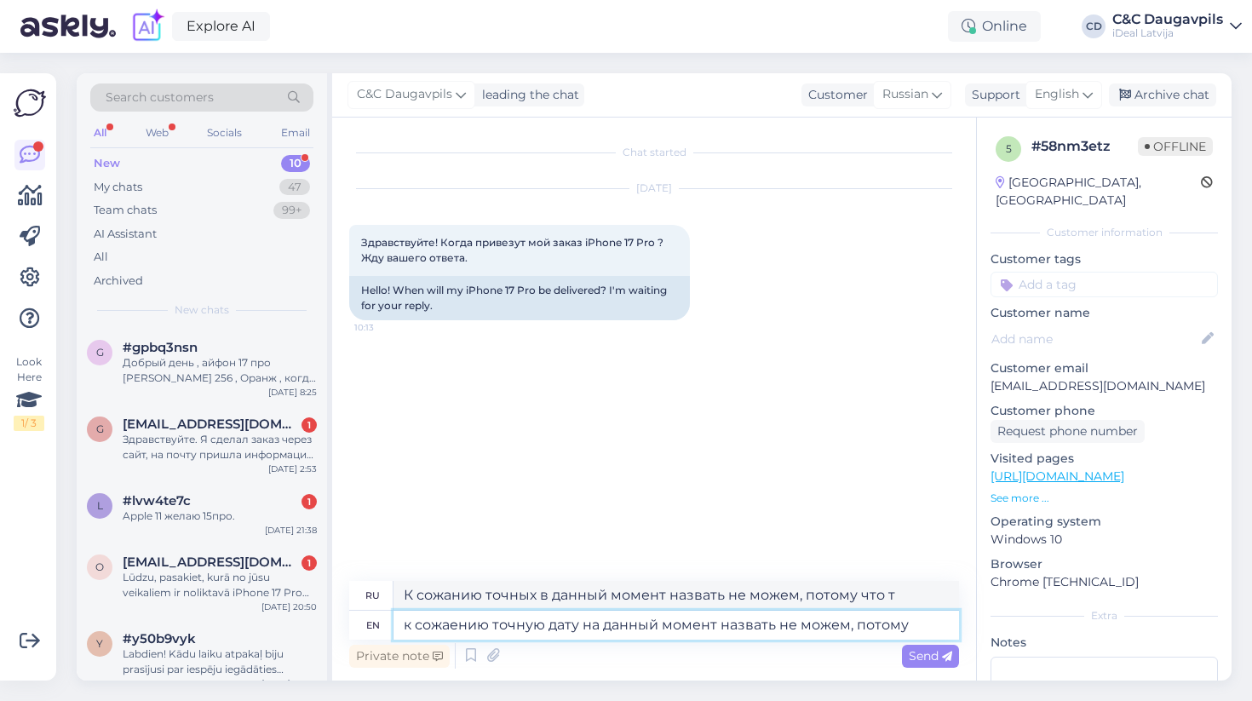
type textarea "К сожанию точных в данный момент назвать не можем, потому что"
type textarea "к сожаению точную дату на данный момент назвать не можем, потому что"
type textarea "К сожанию точных в данный момент говорить не можем, потому что"
type textarea "к сожаению точную дату на данный момент назвать не можем, потому что"
type textarea "К сожанию точных в данный момент назвать не можем, потому что"
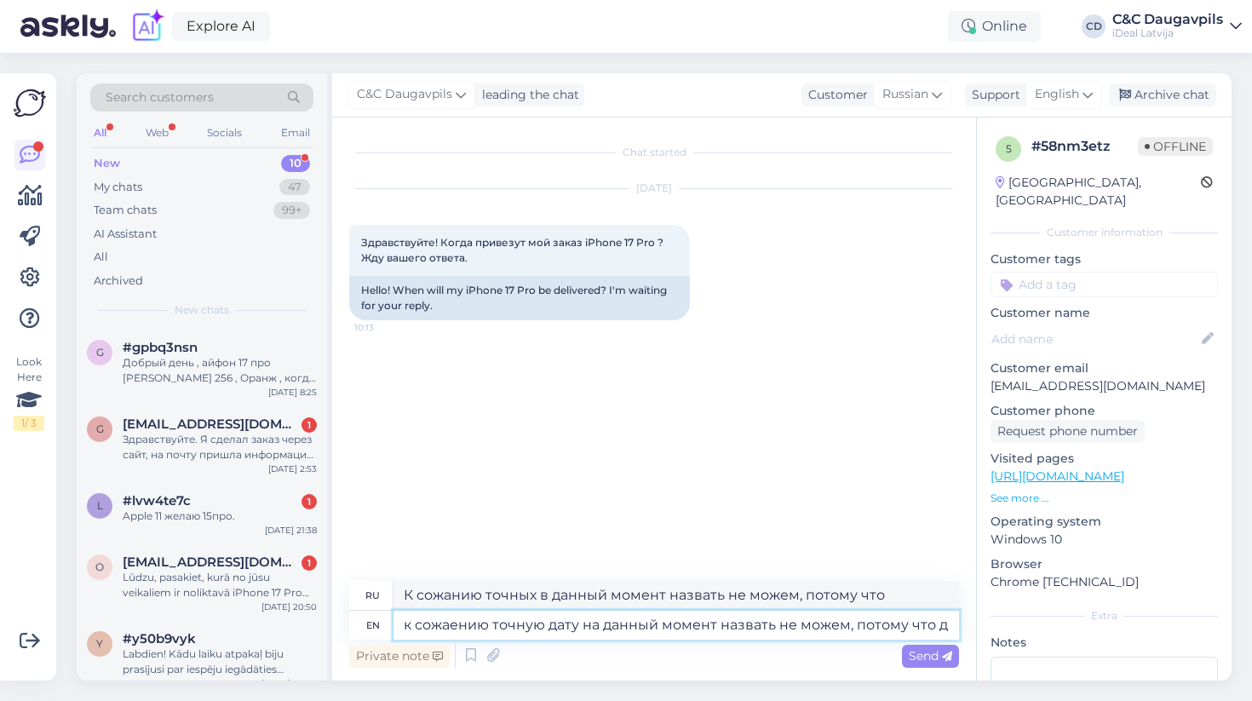
type textarea "к сожаению точную дату на данный момент назвать не можем, потому что дщ"
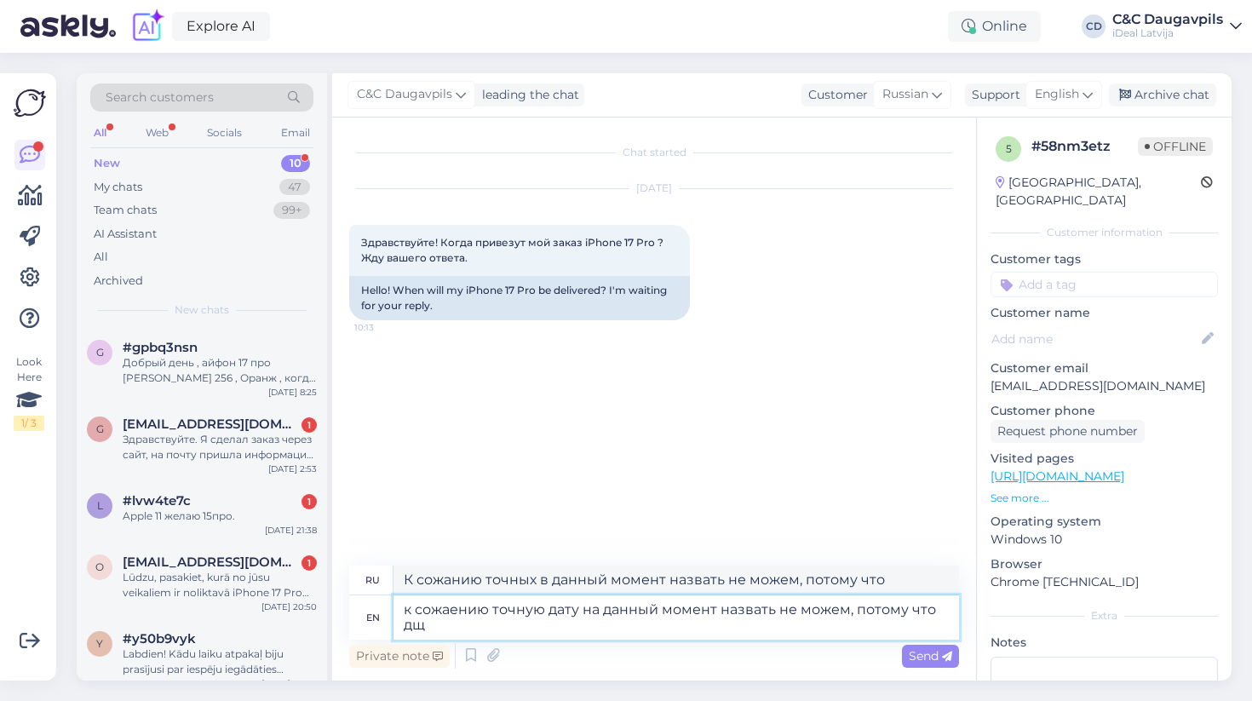
type textarea "К сожанию точных в данный момент говорить не можем, потому что д"
type textarea "к сожаению точную дату на данный момент назвать не можем, потому что д"
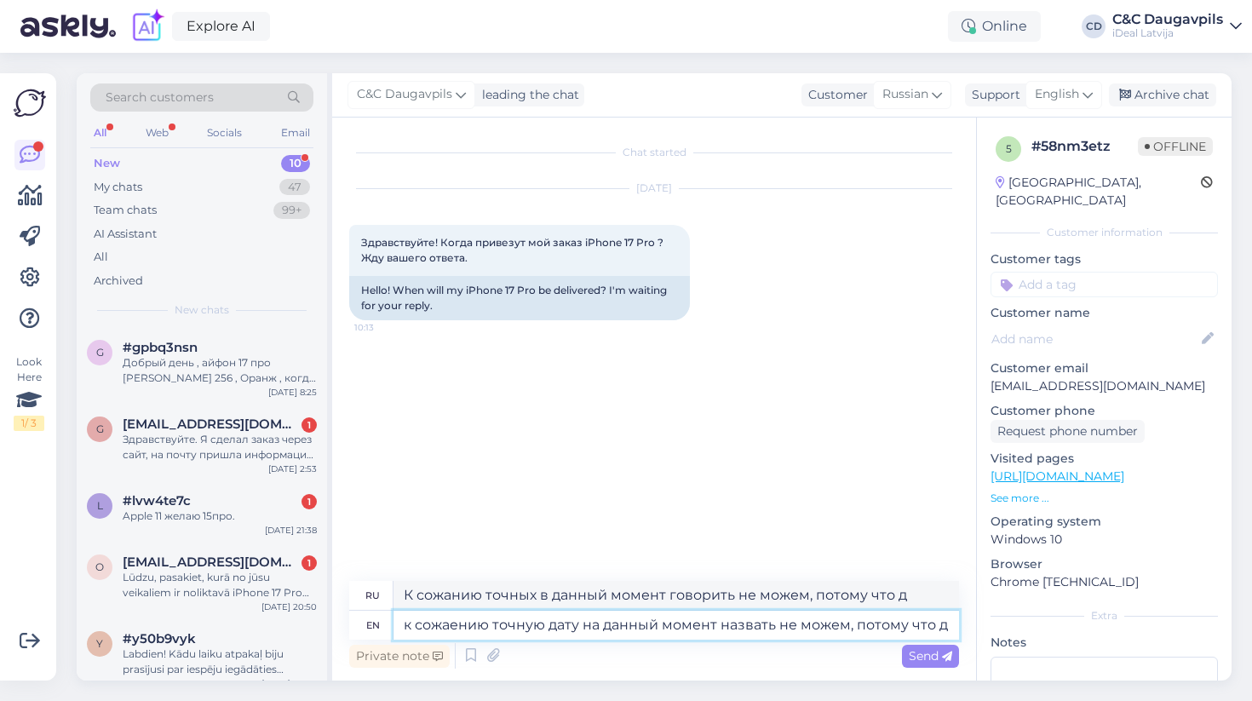
type textarea "К сожанию точных в данный момент говорить не можем, потому что дщ"
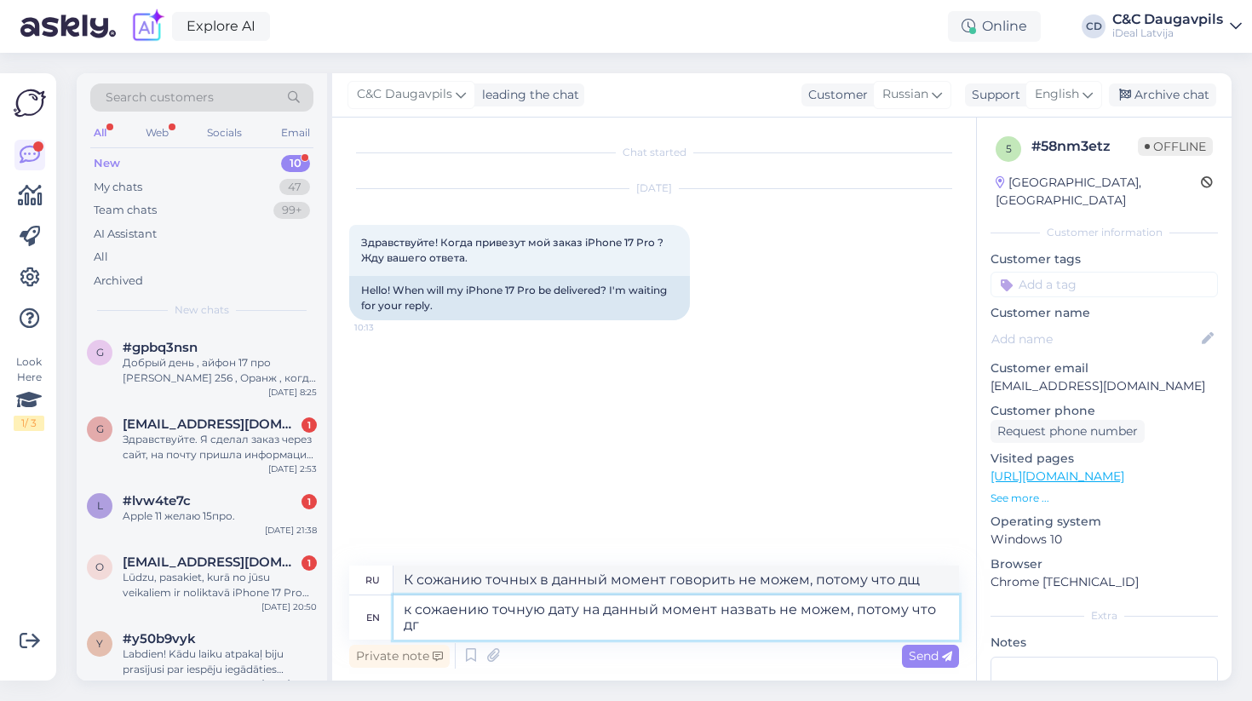
type textarea "к сожаению точную дату на данный момент назвать не можем, потому что д"
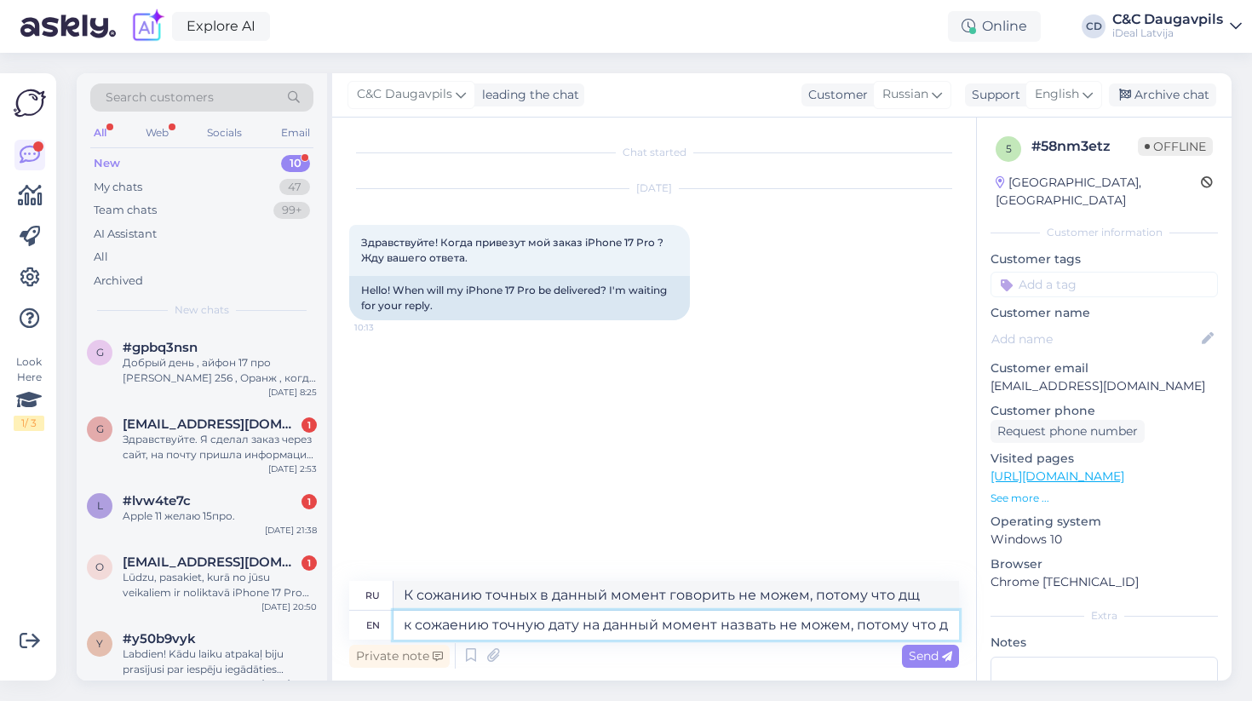
type textarea "К сожанию точных в данный момент говорить не можем, потому что дг"
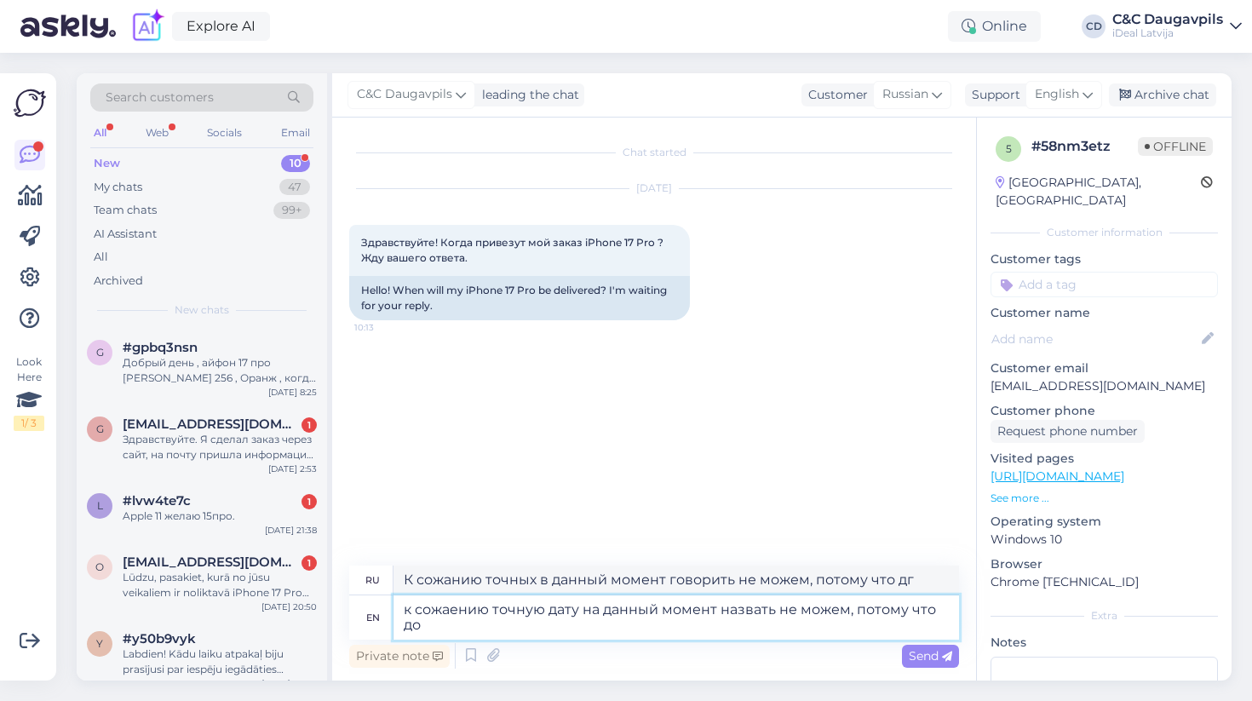
type textarea "к сожаению точную дату на данный момент назвать не можем, потому что дос"
type textarea "К сожанию точных в данный момент назвать не можем, потому что до"
type textarea "к сожаению точную дату на данный момент назвать не можем, потому что доста"
type textarea "К сожанию точных в данный момент назвать не можем, потому что дост"
type textarea "к сожаению точную дату на данный момент назвать не можем, потому что достав"
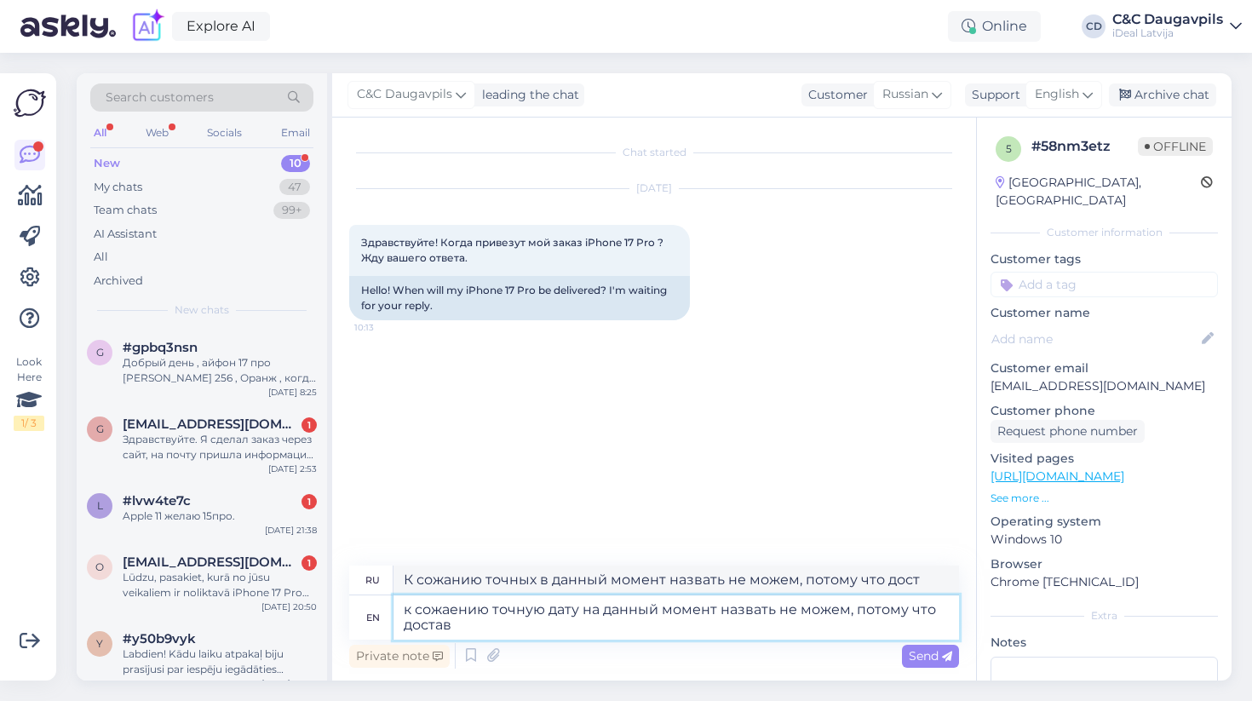
type textarea "К сожанию точную дату в данный момент назвать не можем, потому что доставка"
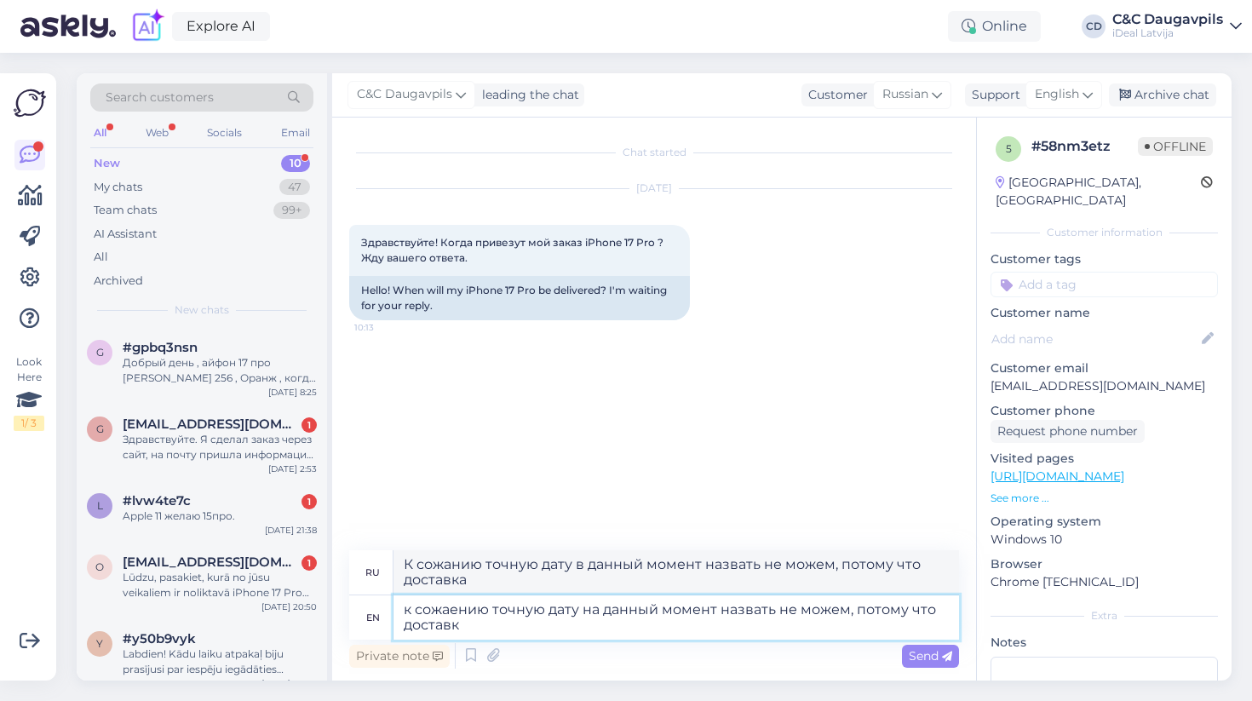
type textarea "к сожаению точную дату на данный момент назвать не можем, потому что доставка"
type textarea "К сожанию точно в данный момент сообщить не можем, потому что доставка"
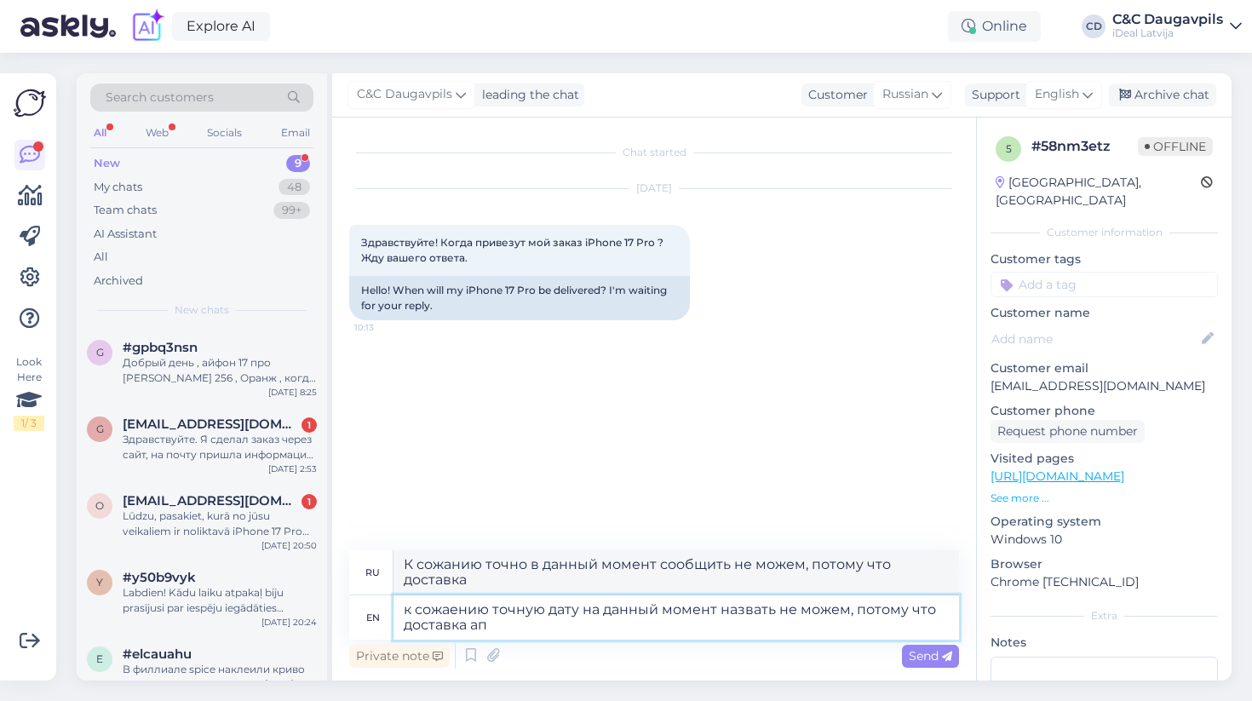
type textarea "к сожаению точную дату на данный момент назвать не можем, потому что доставка а"
type textarea "Комментарии к сожанию в данный момент называть не можем, потому что доставка ап…"
type textarea "к сожаению точную дату на данный момент назвать не можем, потому что доставка"
type textarea "К сожанию точно в данный момент сообщить не можем, потому что доставка"
type textarea "к сожаению точную дату на данный момент назвать не можем, потому что доставка"
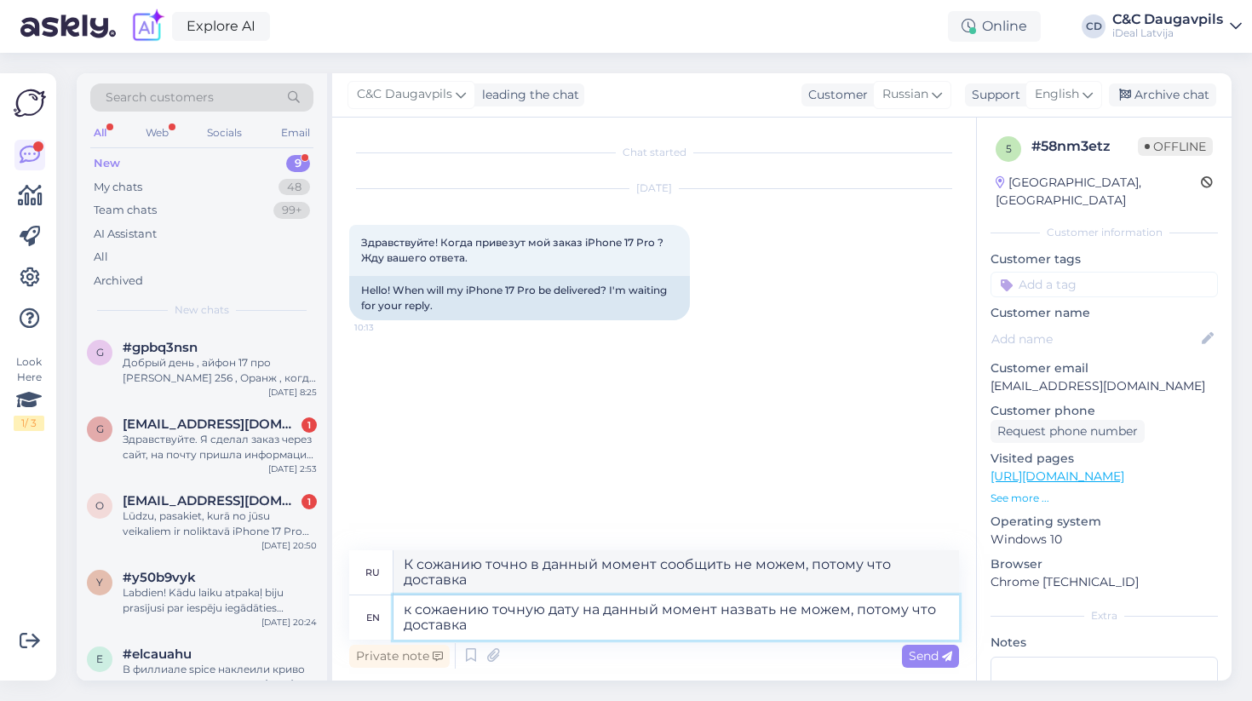
type textarea "Комментарии к сожанию в данный момент назвать не можем, потому что доставка р."
type textarea "к сожаению точную дату на данный момент назвать не можем, потому что доставка п"
type textarea "Комментарии к сожанию в данный момент назвать не можем, потому что доставка п"
type textarea "к сожаению точную дату на данный момент назвать не можем, потому что доставка п…"
type textarea "Комментарии к сожанию в данный момент называть не можем, потому что доставка про"
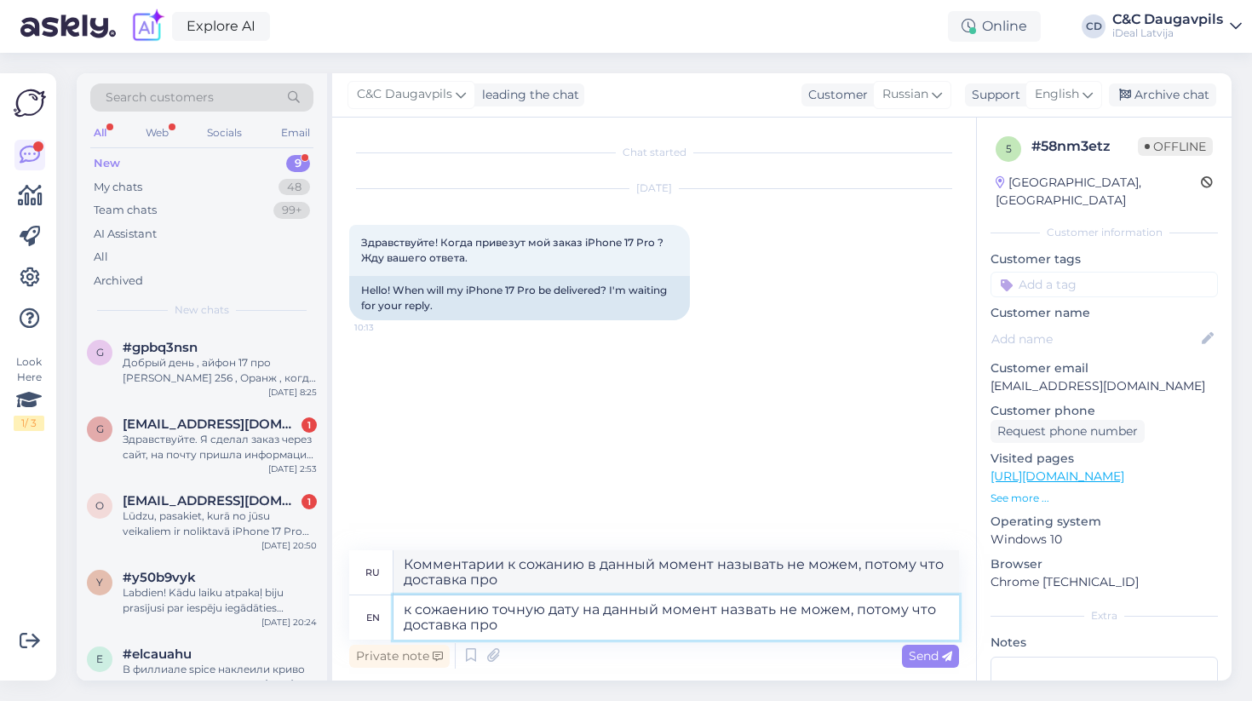
type textarea "к сожаению точную дату на данный момент назвать не можем, потому что доставка п…"
type textarea "Комментарии к сожалению в данный момент назвать не можем, потому что доставка п…"
type textarea "к сожаению точную дату на данный момент назвать не можем, потому что доставка п…"
type textarea "Комментарии к сожанию в данный момент назвать не можем, потому что доставка прои"
type textarea "к сожаению точную дату на данный момент назвать не можем, потому что доставка п…"
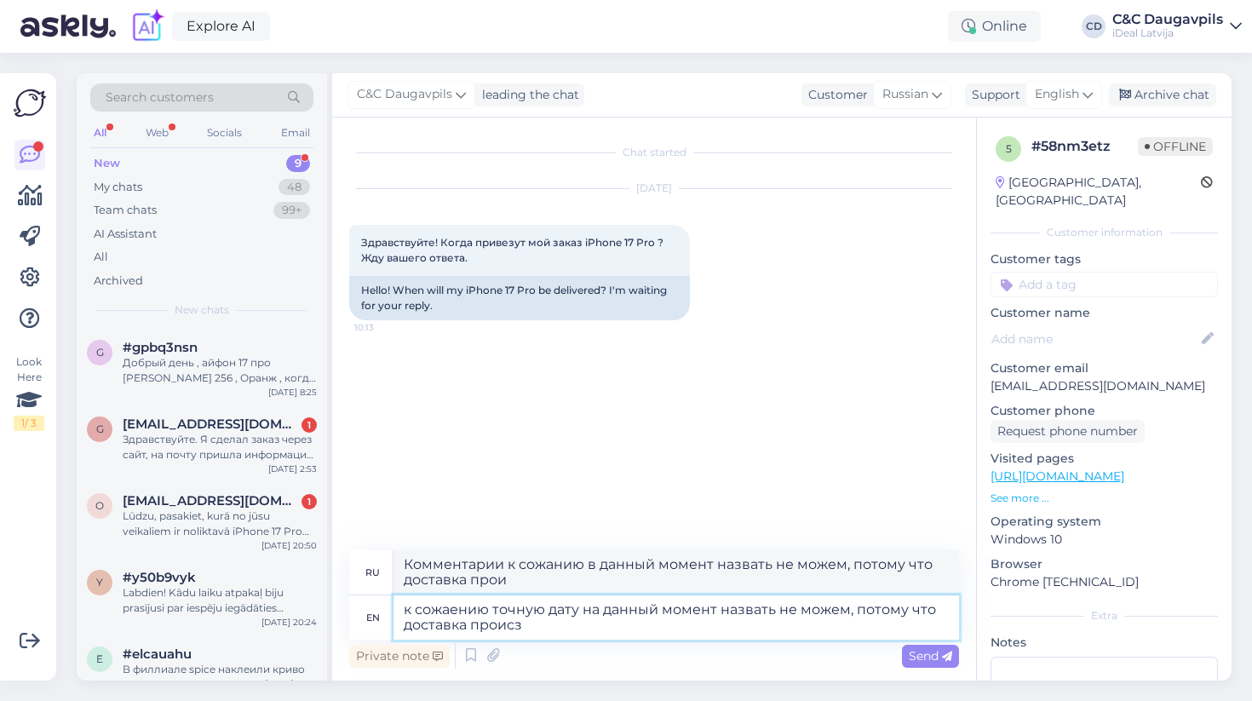
type textarea "Комментарии к сожанию в данный момент назвать не можем, потому что доставка про…"
type textarea "к сожаению точную дату на данный момент назвать не можем, потому что доставка п…"
type textarea "Комментарии к сожанию в данный момент назвать не можем, потому что доставка про…"
type textarea "к сожаению точную дату на данный момент назвать не можем, потому что доставка п…"
type textarea "Дата сожавления в данный момент не может быть названа, потому что доставка прои…"
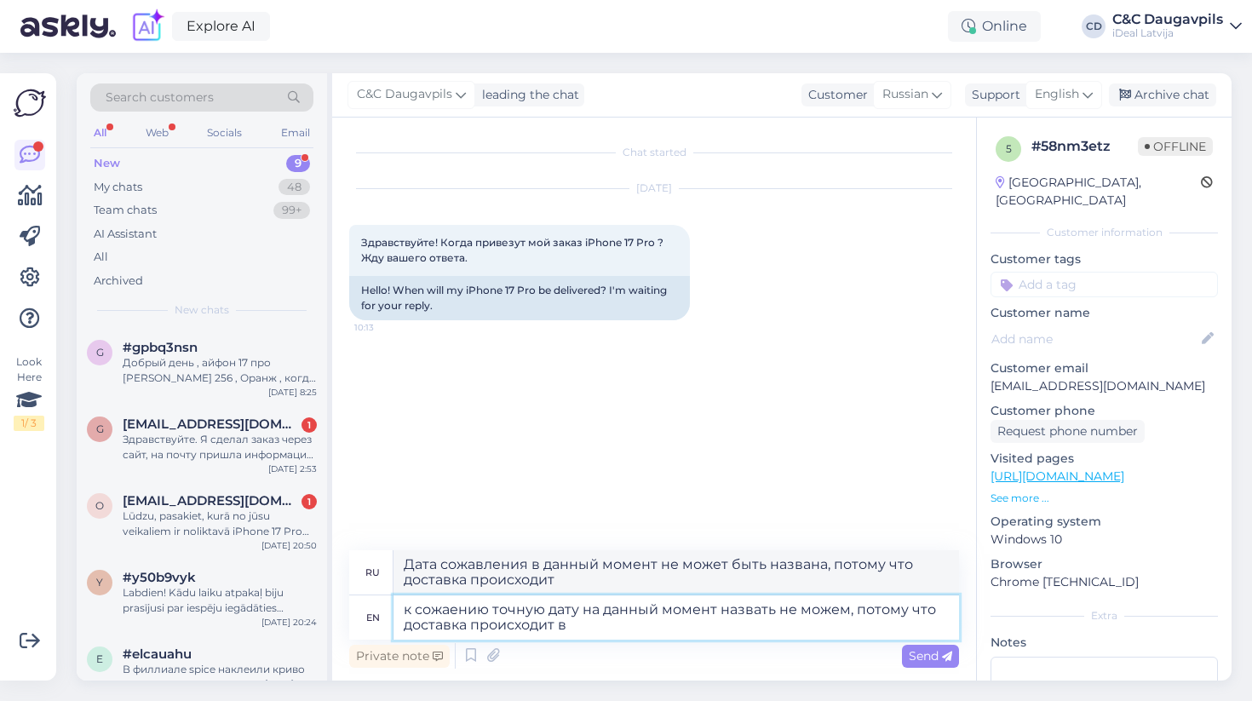
type textarea "к сожаению точную дату на данный момент назвать не можем, потому что доставка п…"
type textarea "Место к сожанию в данный момент назвать не можем, так как доставка происходит в"
type textarea "к сожаению точную дату на данный момент назвать не можем, потому что доставка п…"
type textarea "Данные о сожании в данный момент назвать не можем, потому что доставка происход…"
type textarea "к сожаению точную дату на данный момент назвать не можем, потому что доставка п…"
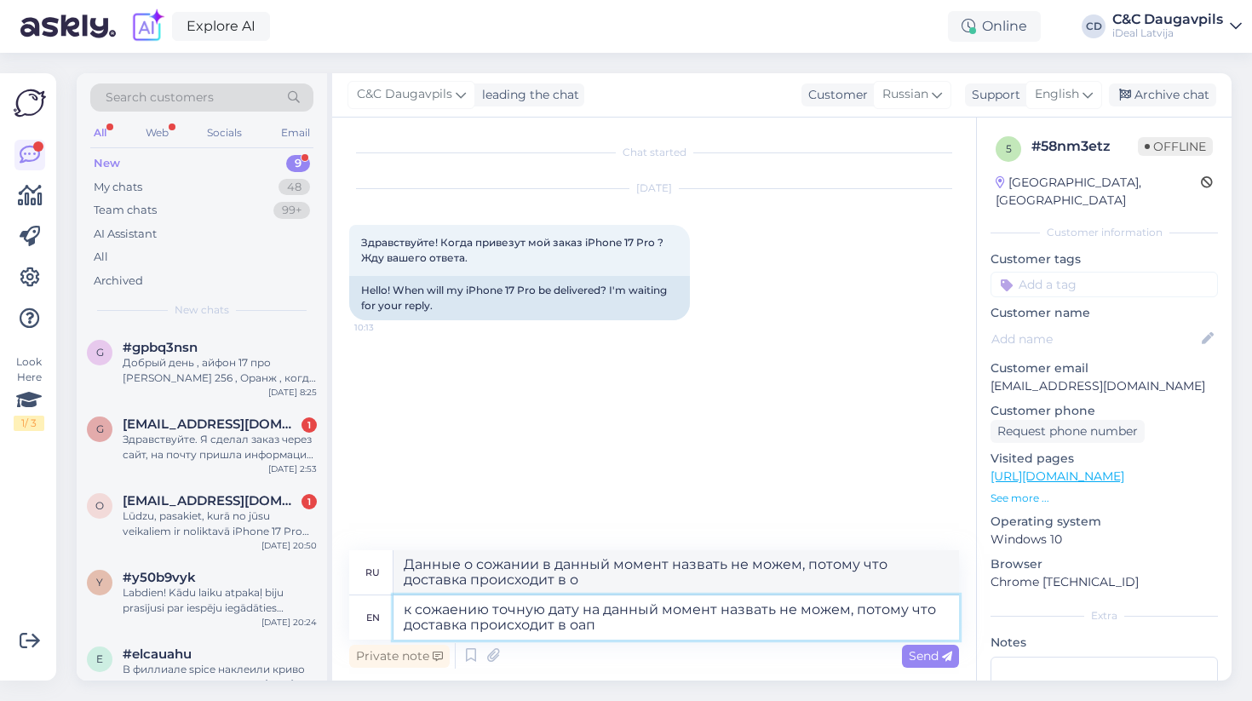
type textarea "Данные о сожании в данный момент назвать не можем, потому что доставка происход…"
type textarea "к сожаению точную дату на данный момент назвать не можем, потому что доставка п…"
type textarea "Комментарии к сожанию в данный момент назвать не можем, потому что доставка про…"
type textarea "к сожаению точную дату на данный момент назвать не можем, потому что доставка п…"
type textarea "Комментарии к сожанию в данный момент назвать не можем, потому что доставка про…"
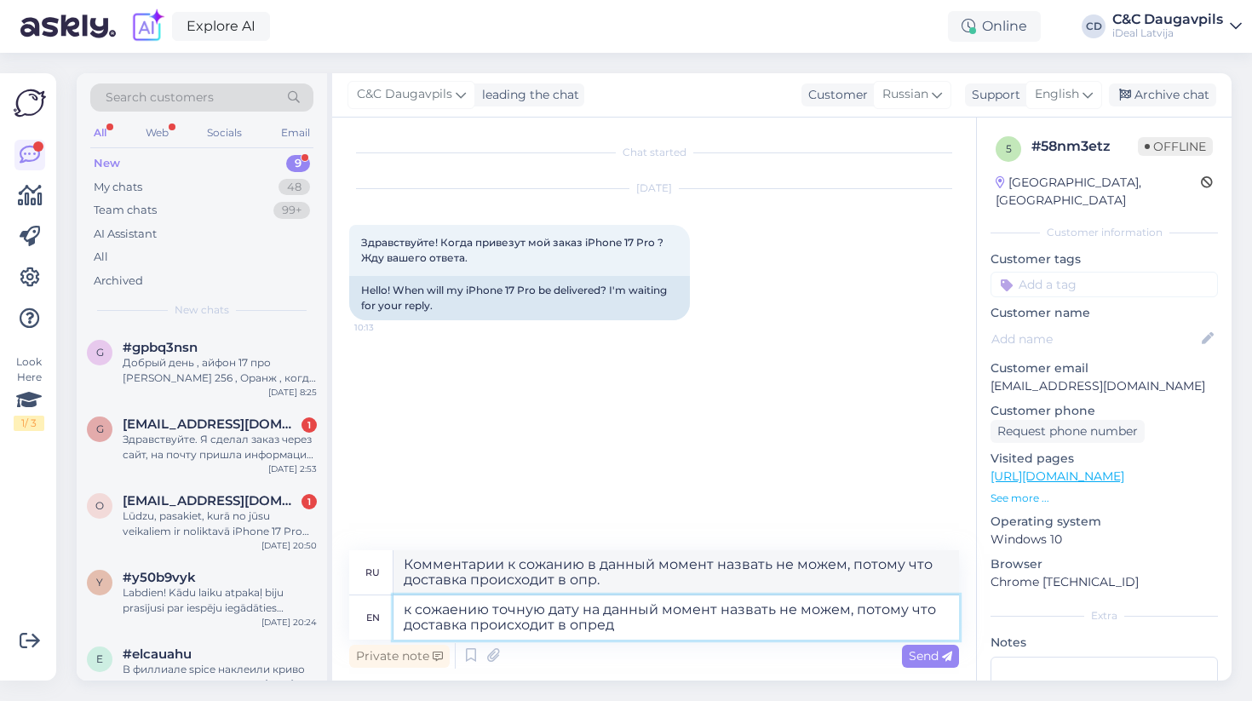
type textarea "к сожаению точную дату на данный момент назвать не можем, потому что доставка п…"
type textarea "Данные о сожаждении в данный момент назвать не можем, потому что доставка проис…"
type textarea "к сожаению точную дату на данный момент назвать не можем, потому что доставка п…"
type textarea "Данные о сожании в данный момент назвать не можем, так как доставка происходит …"
type textarea "к сожаению точную дату на данный момент назвать не можем, потому что доставка п…"
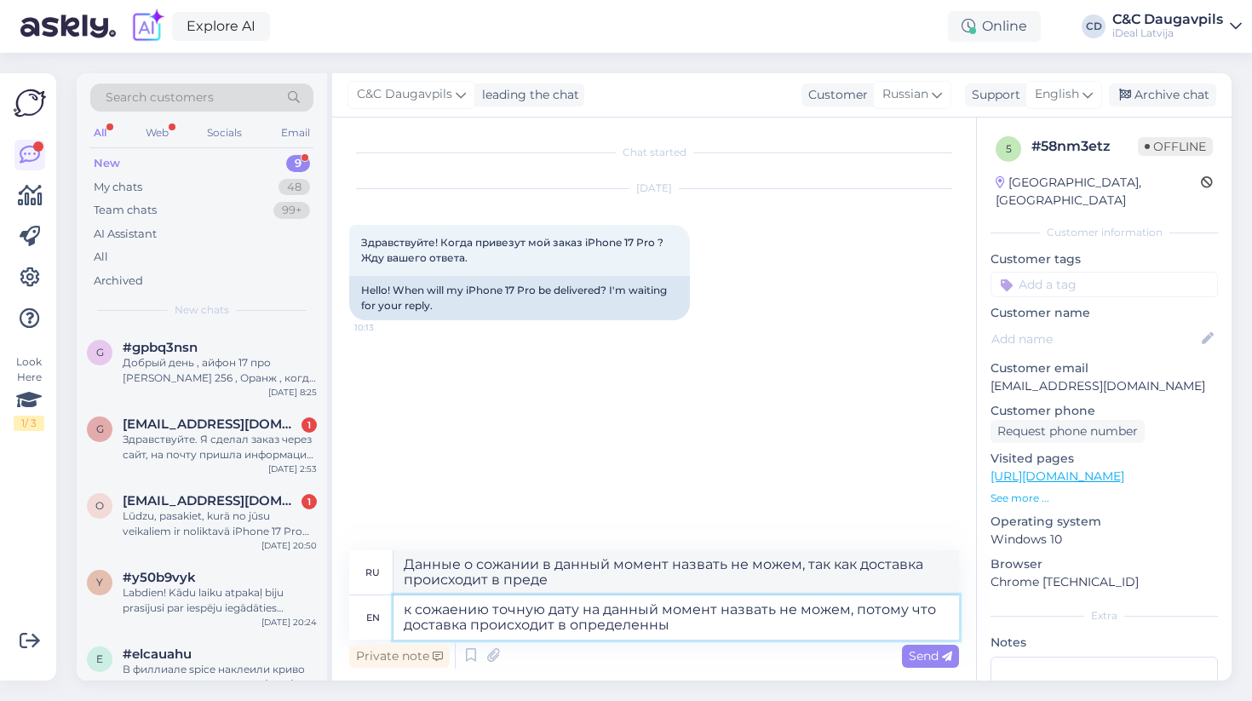
type textarea "к сожанию в данный момент назвать не можем, потому что доставка происходит на р…"
type textarea "к сожаению точную дату на данный момент назвать не можем, потому что доставка п…"
type textarea "к сожанию точных дат в данный момент назвать не можем, потому что доставка прои…"
type textarea "к сожаению точную дату на данный момент назвать не можем, потому что доставка п…"
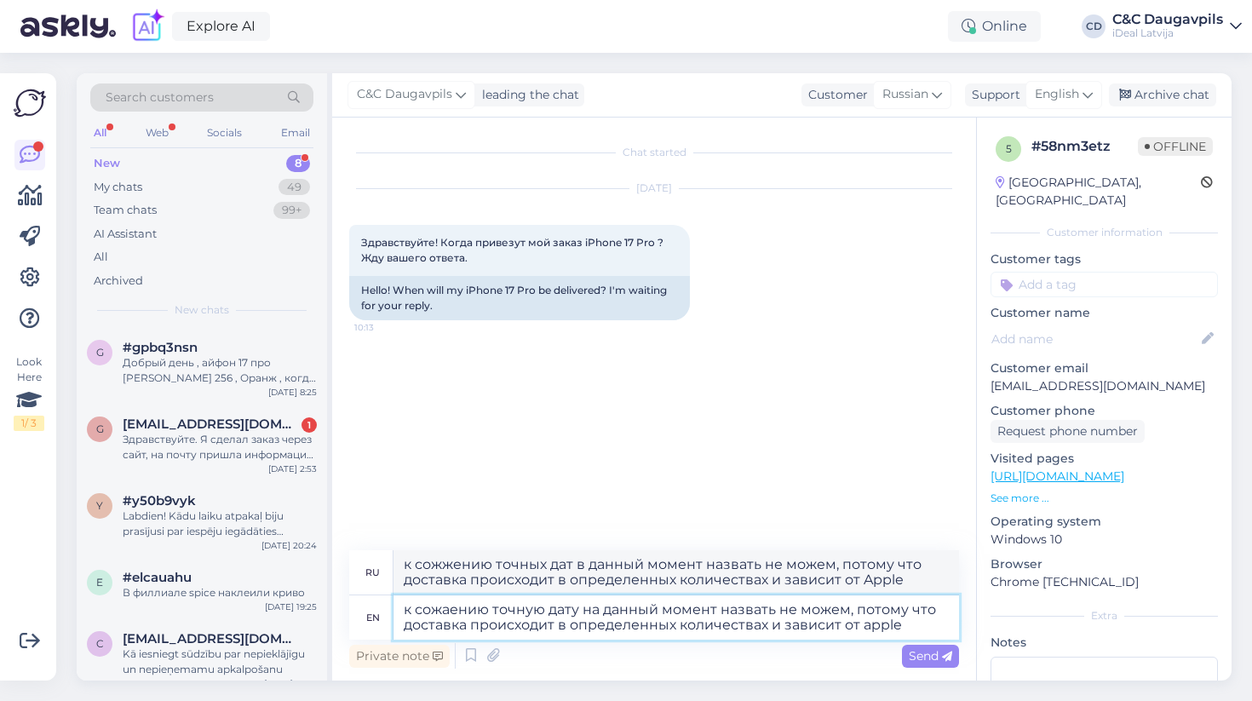
click at [871, 623] on textarea "к сожаению точную дату на данный момент назвать не можем, потому что доставка п…" at bounding box center [677, 617] width 566 height 44
click at [910, 629] on textarea "к сожаению точную дату на данный момент назвать не можем, потому что доставка п…" at bounding box center [677, 617] width 566 height 44
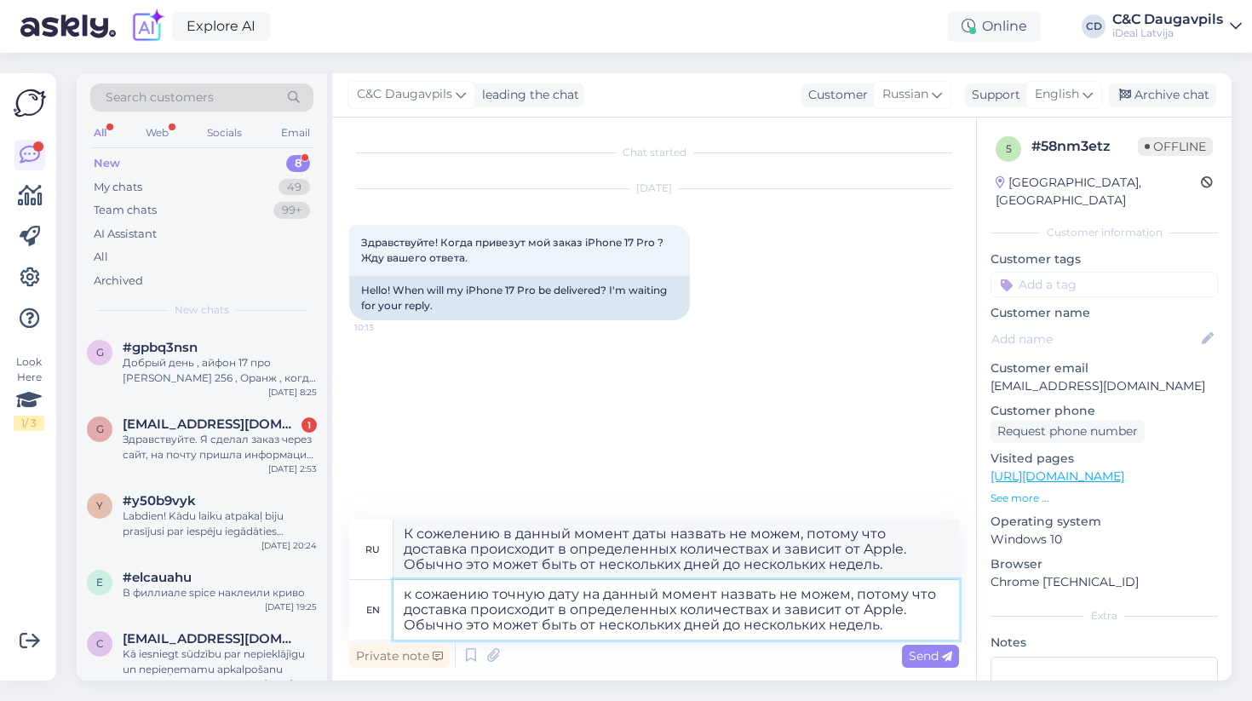
click at [402, 597] on textarea "к сожаению точную дату на данный момент назвать не можем, потому что доставка п…" at bounding box center [677, 610] width 566 height 60
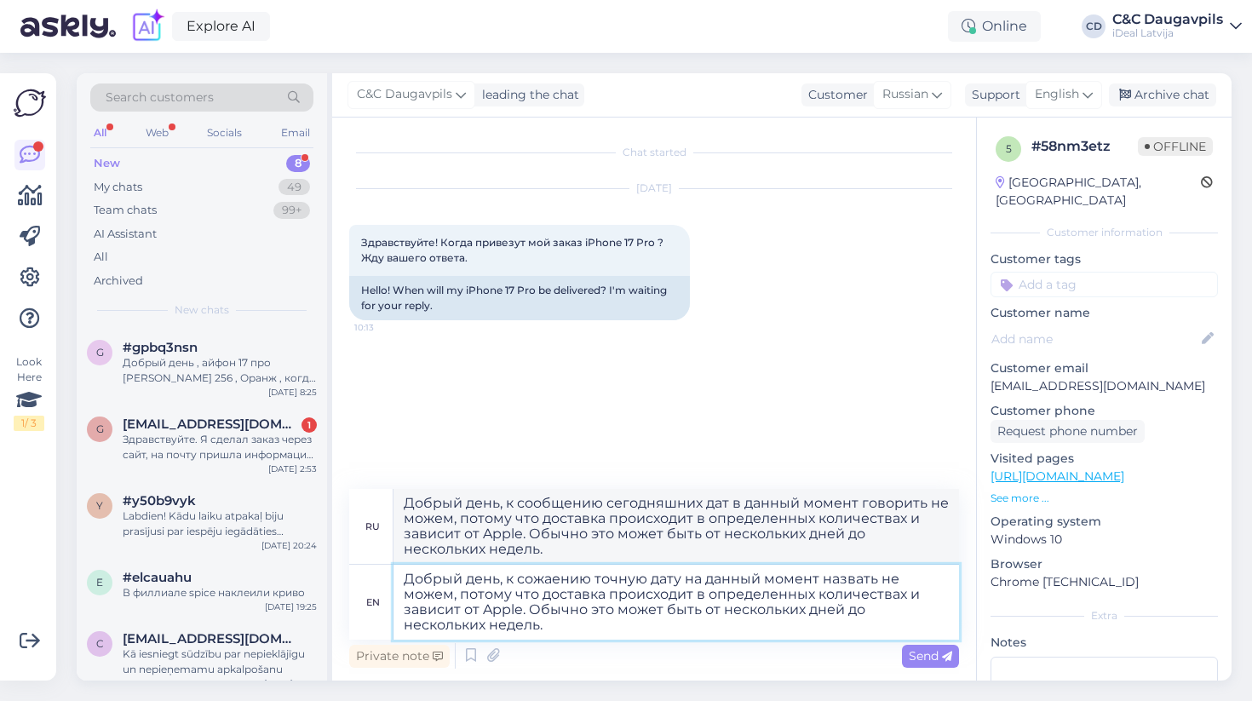
click at [474, 629] on textarea "Добрый день, к сожаению точную дату на данный момент назвать не можем, потому ч…" at bounding box center [677, 602] width 566 height 75
drag, startPoint x: 716, startPoint y: 606, endPoint x: 821, endPoint y: 606, distance: 104.8
click at [817, 606] on textarea "Добрый день, к сожаению точную дату на данный момент назвать не можем, потому ч…" at bounding box center [677, 602] width 566 height 75
click at [829, 629] on textarea "Добрый день, к сожаению точную дату на данный момент назвать не можем, потому ч…" at bounding box center [677, 602] width 566 height 75
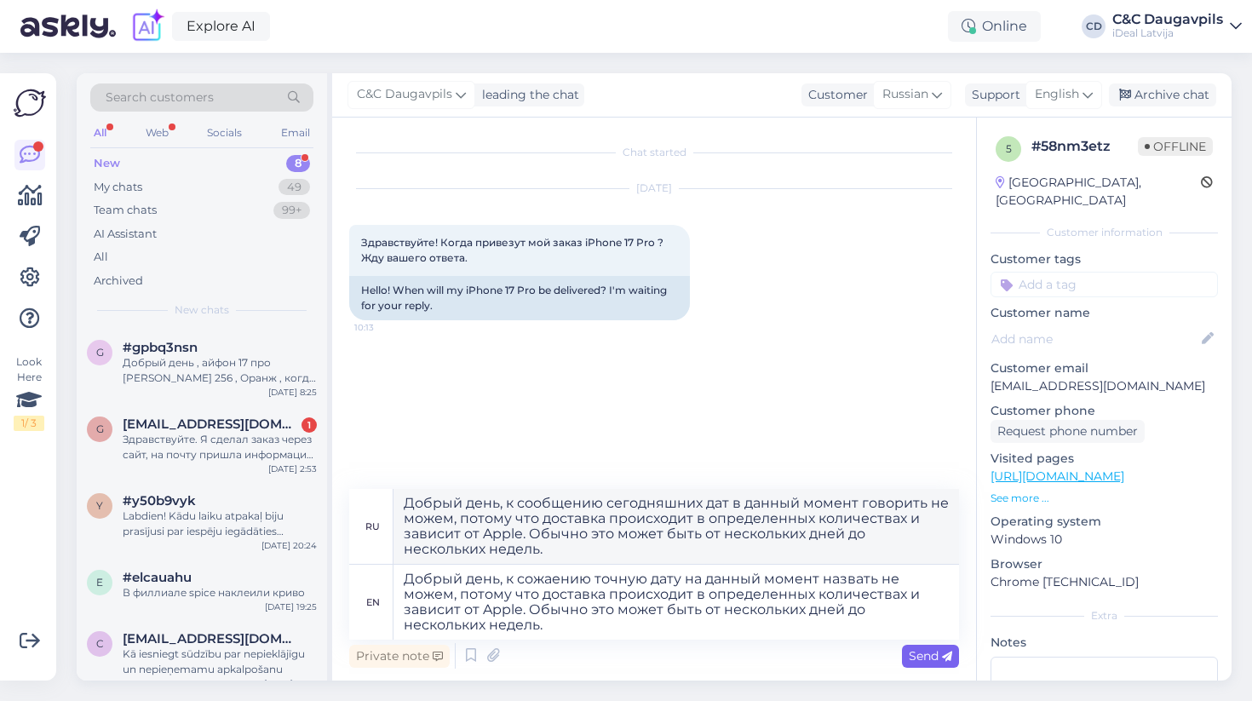
click at [941, 662] on span "Send" at bounding box center [930, 655] width 43 height 15
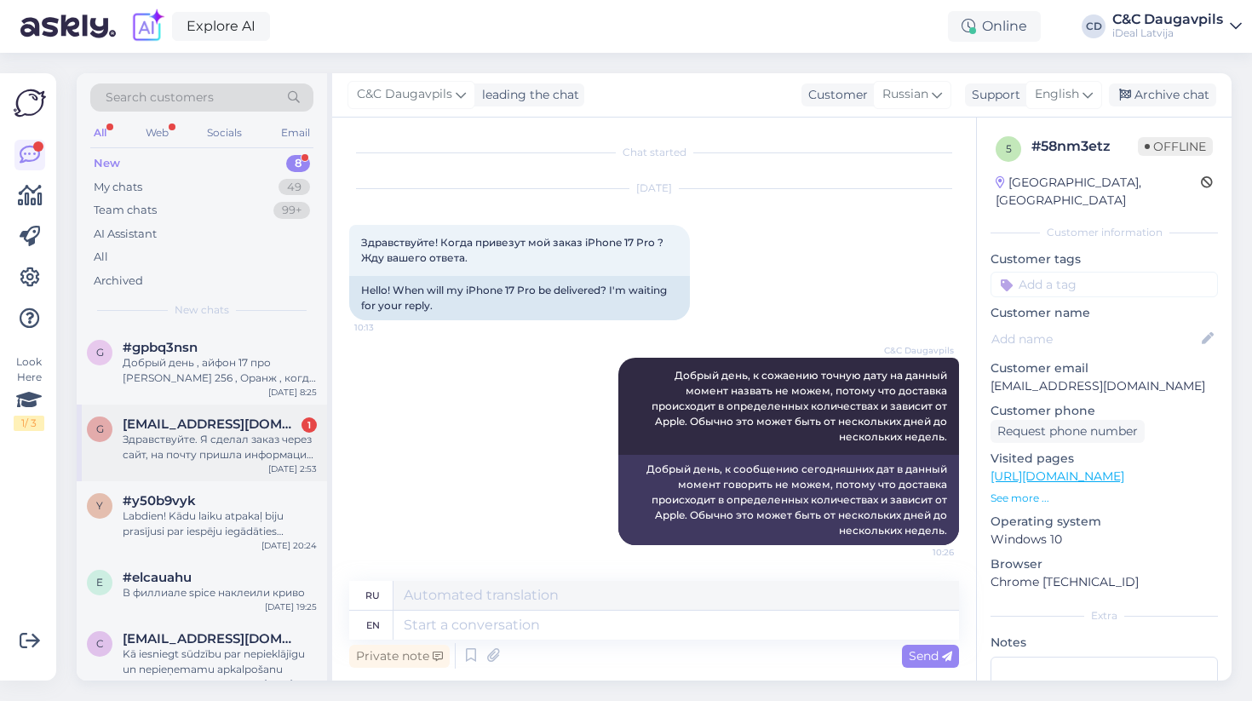
click at [180, 417] on span "[EMAIL_ADDRESS][DOMAIN_NAME]" at bounding box center [211, 424] width 177 height 15
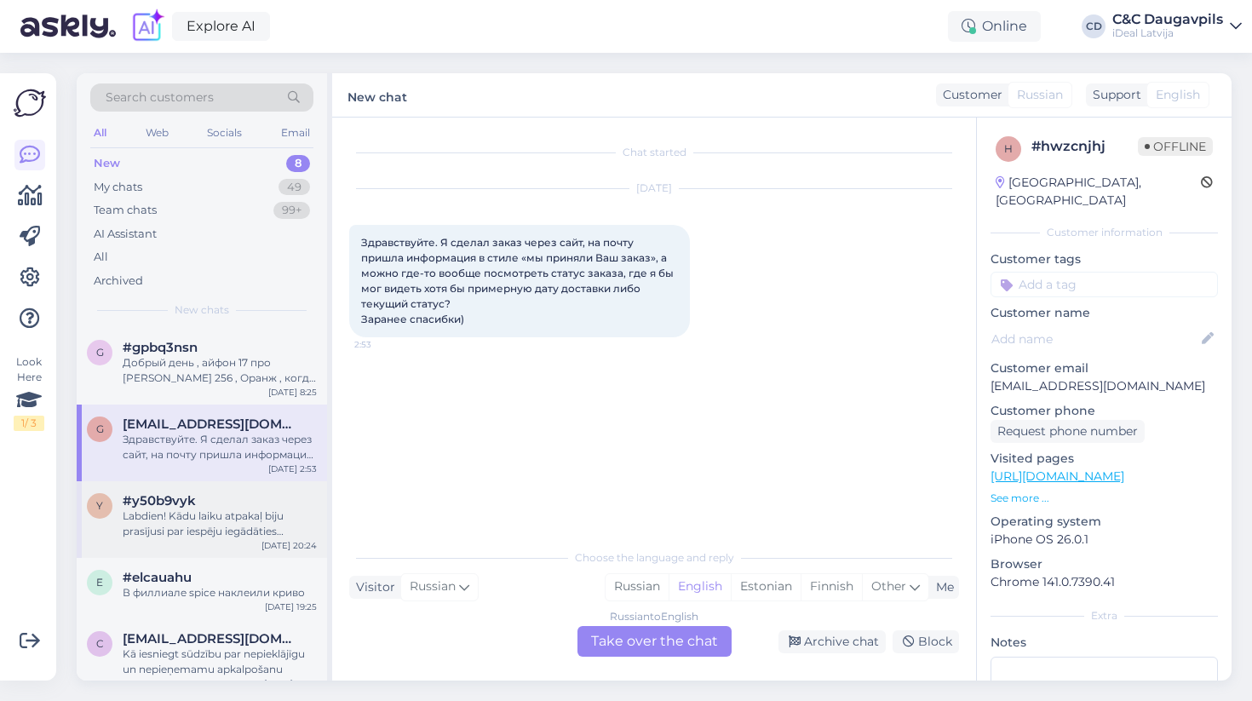
click at [170, 499] on span "#y50b9vyk" at bounding box center [159, 500] width 73 height 15
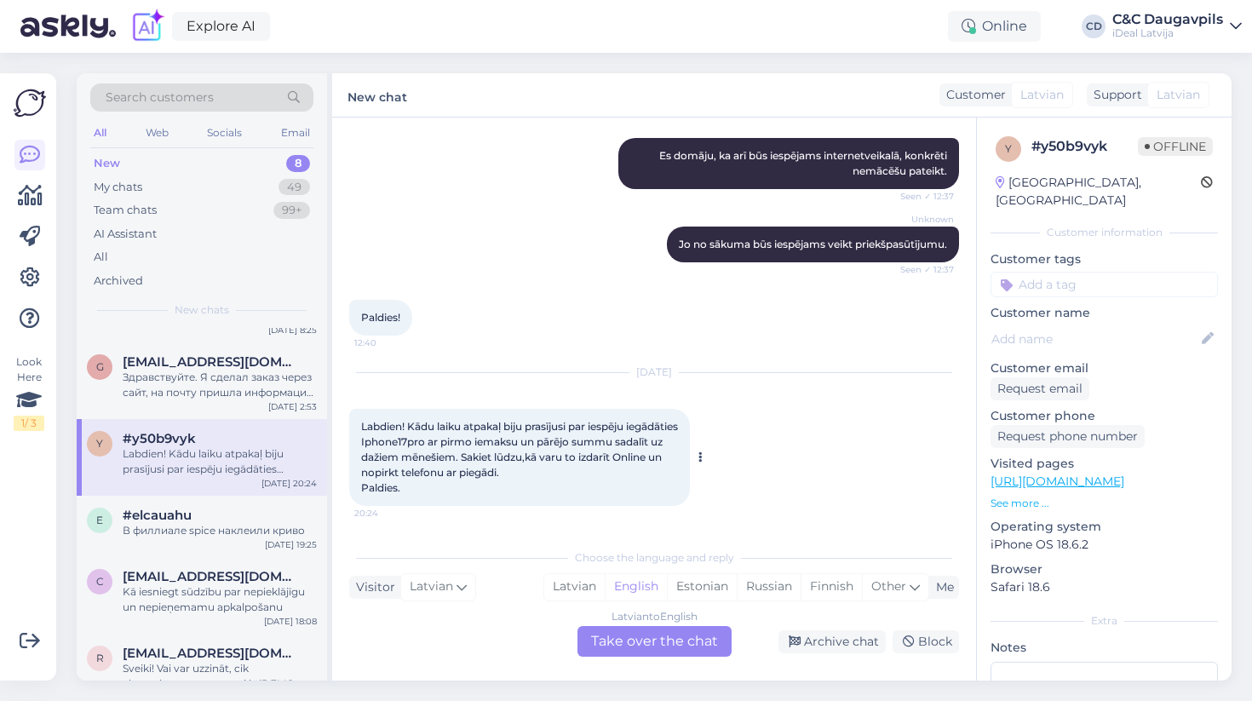
scroll to position [499, 0]
click at [176, 508] on span "#elcauahu" at bounding box center [157, 515] width 69 height 15
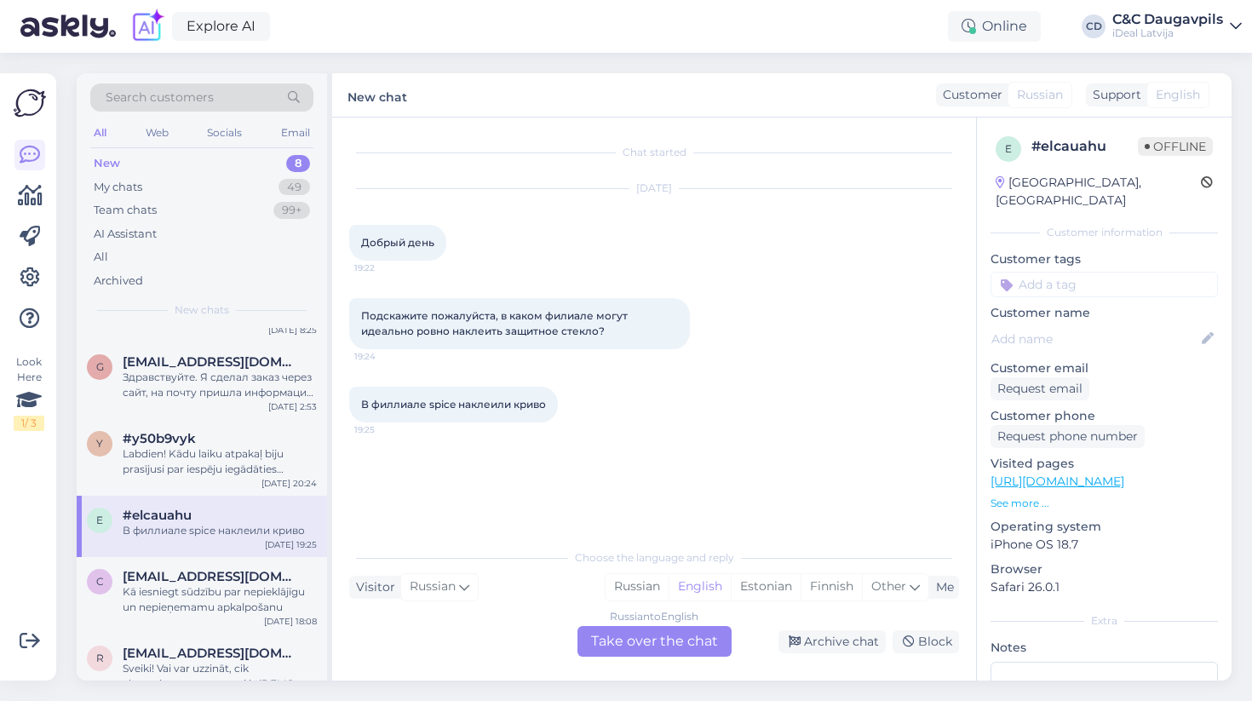
scroll to position [0, 0]
click at [212, 575] on span "[EMAIL_ADDRESS][DOMAIN_NAME]" at bounding box center [211, 576] width 177 height 15
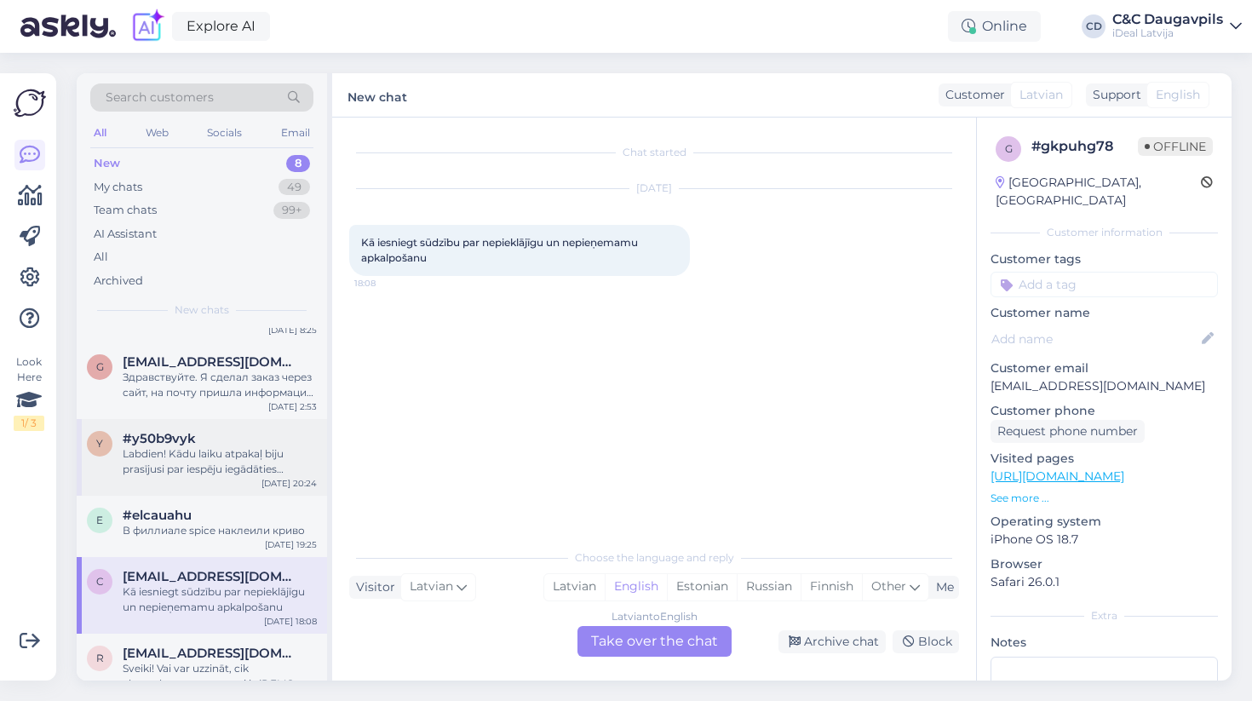
click at [144, 486] on div "y #y50b9vyk Labdien! Kādu laiku atpakaļ [PERSON_NAME] prasījusi par iespēju ieg…" at bounding box center [202, 457] width 250 height 77
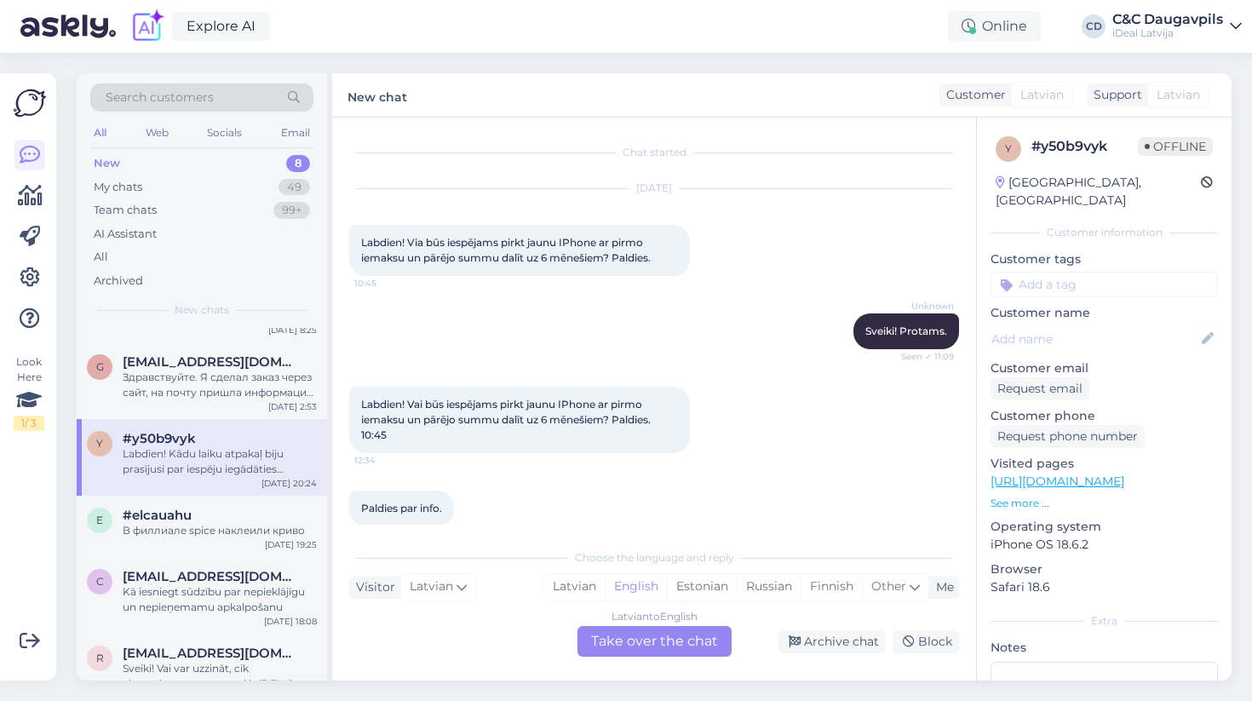
scroll to position [499, 0]
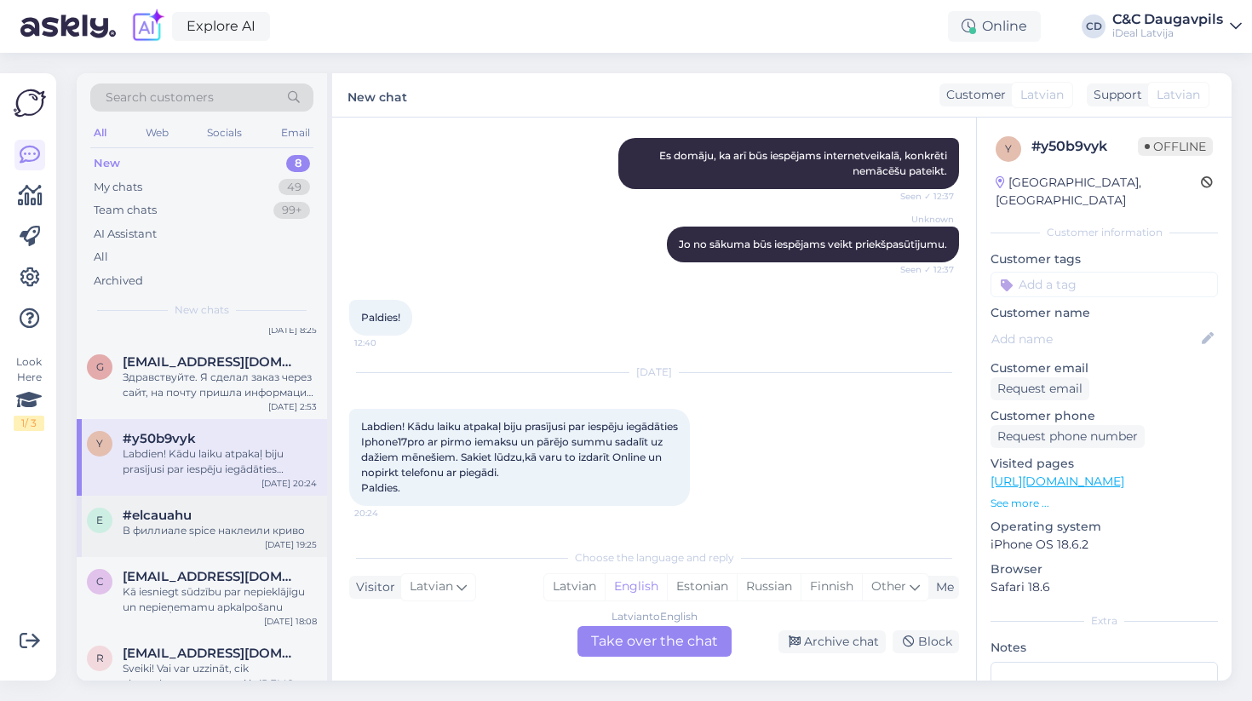
click at [160, 546] on div "e #elcauahu В филлиале spice наклеили криво [DATE] 19:25" at bounding box center [202, 526] width 250 height 61
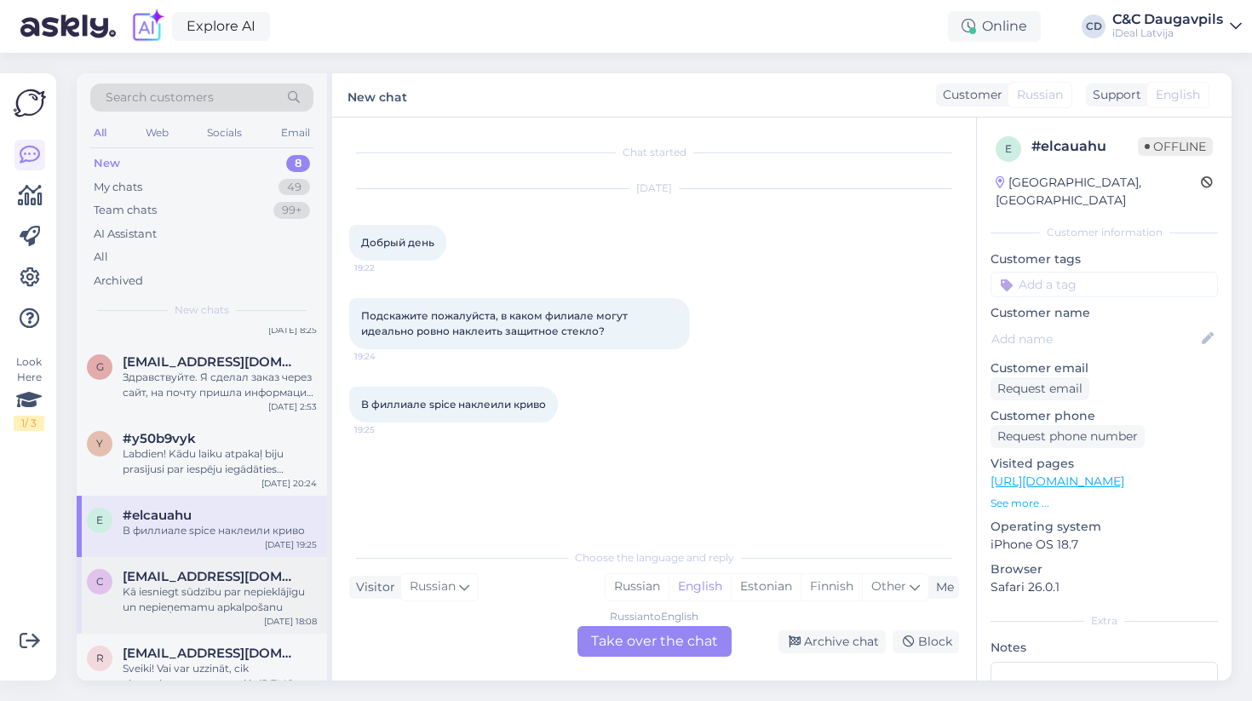
click at [240, 594] on div "Kā iesniegt sūdzību par nepieklājīgu un nepieņemamu apkalpošanu" at bounding box center [220, 599] width 194 height 31
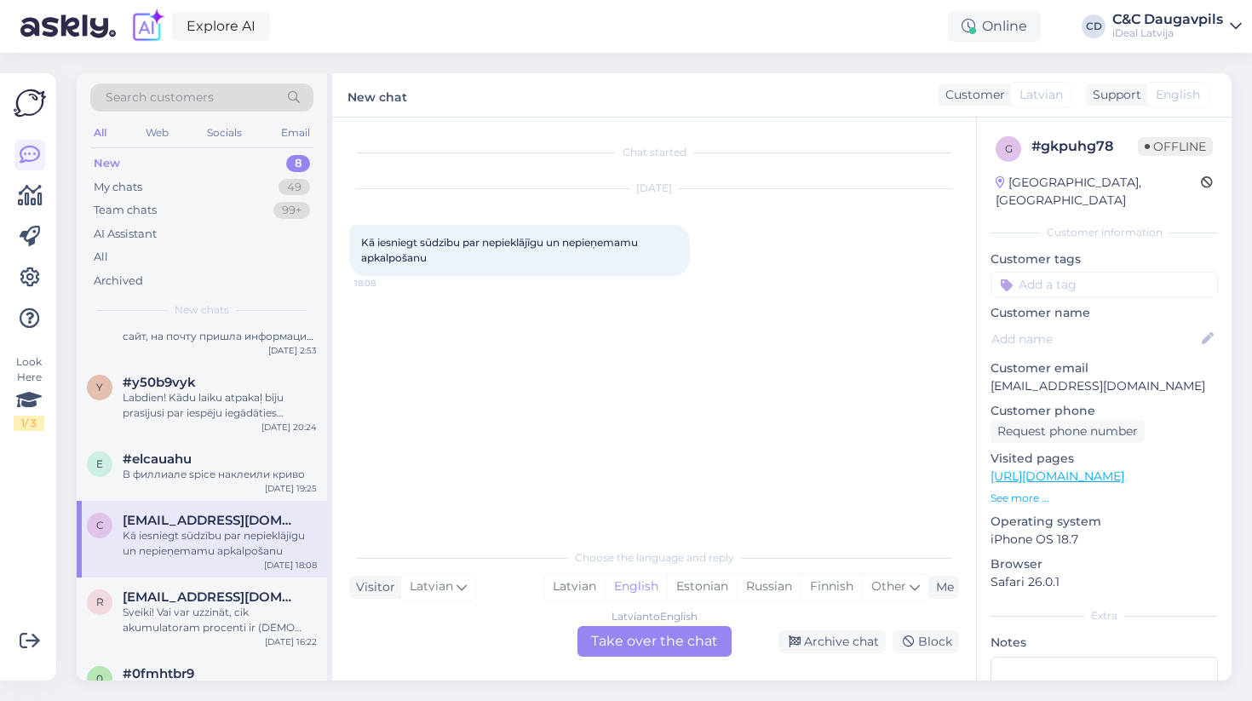
scroll to position [157, 0]
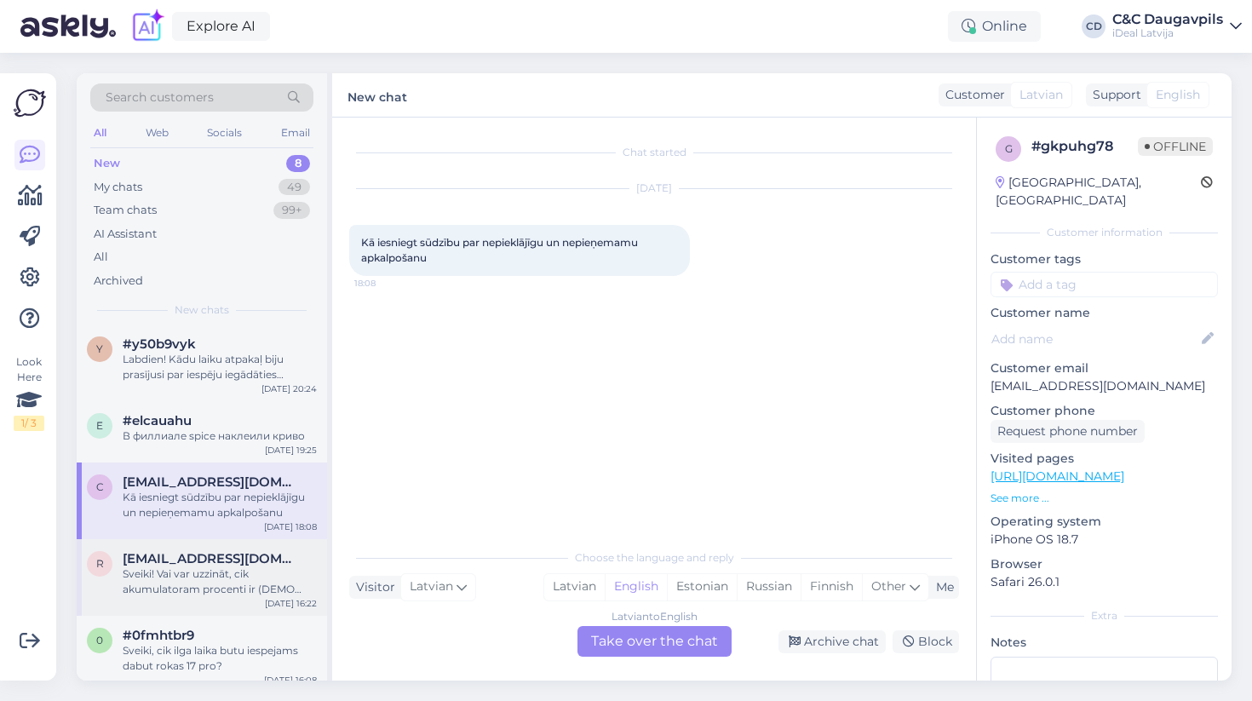
click at [238, 566] on div "Sveiki! Vai var uzzināt, cik akumulatoram procenti ir (DEMO iPhone 15 Pro 128GB…" at bounding box center [220, 581] width 194 height 31
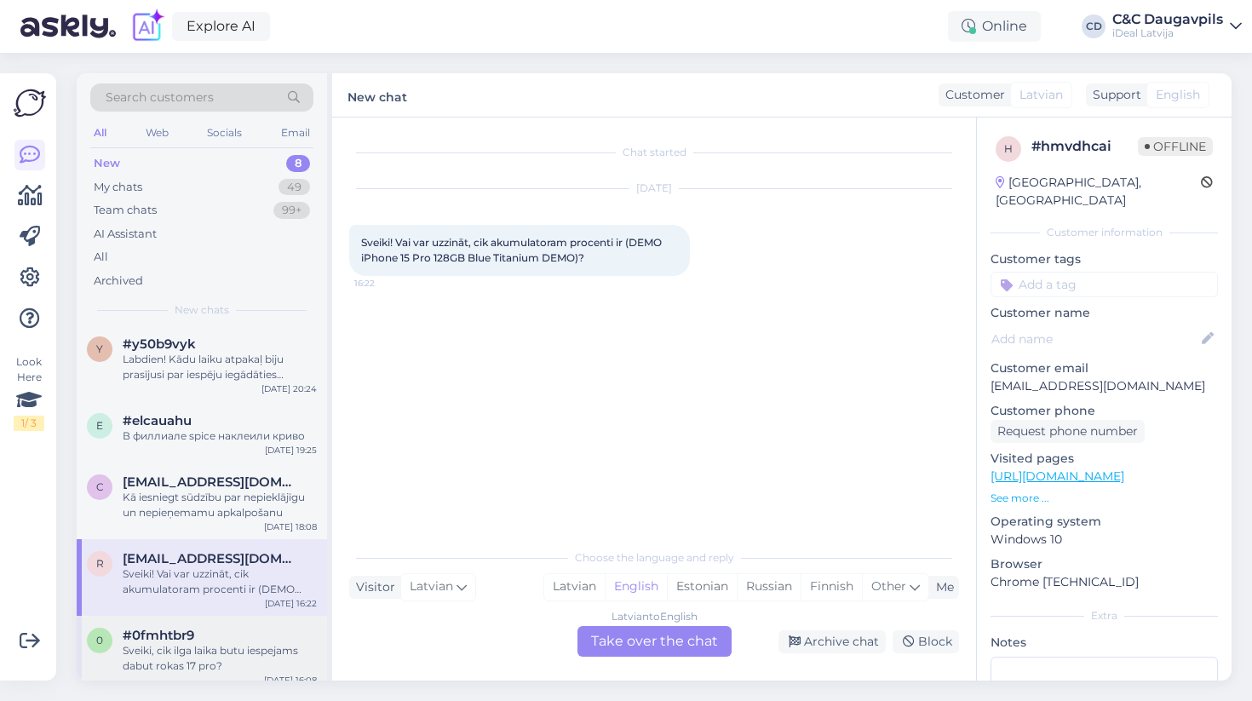
click at [217, 643] on div "Sveiki, cik ilga laika butu iespejams dabut rokas 17 pro?" at bounding box center [220, 658] width 194 height 31
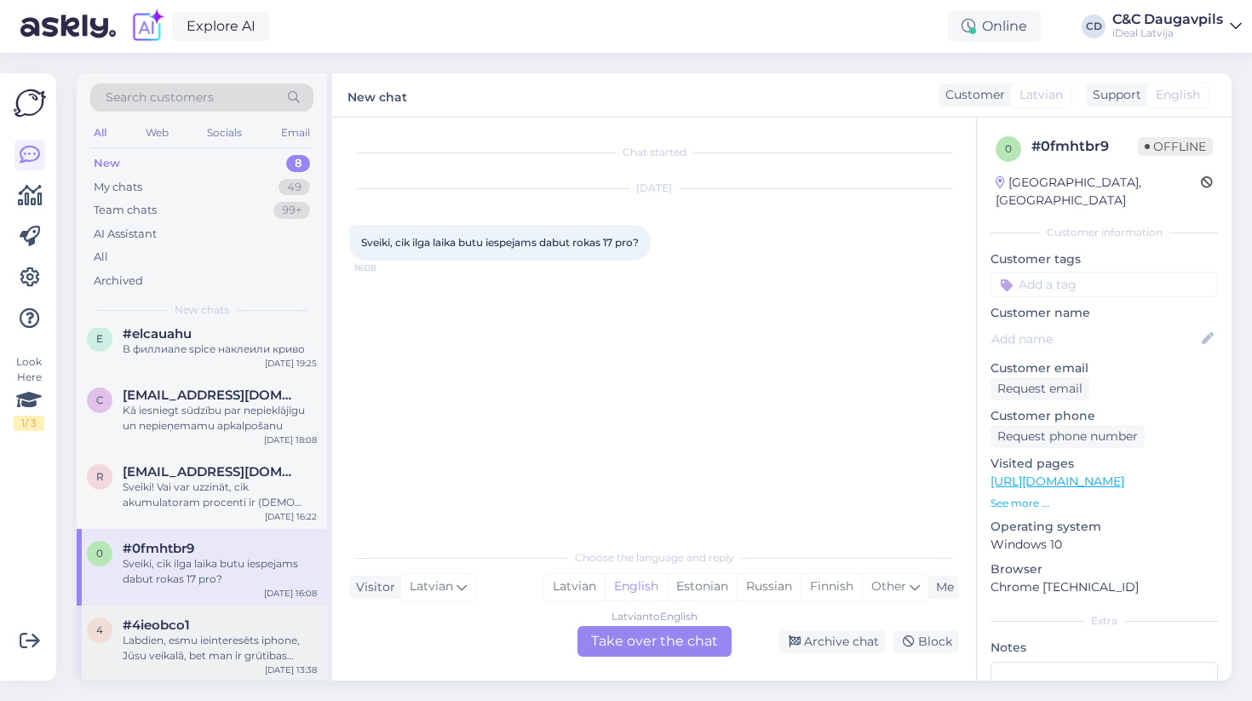
scroll to position [243, 0]
click at [205, 652] on div "Labdien, esmu ieinteresēts iphone, Jūsu veikalā, bet man ir grūtības izvēlēties…" at bounding box center [220, 649] width 194 height 31
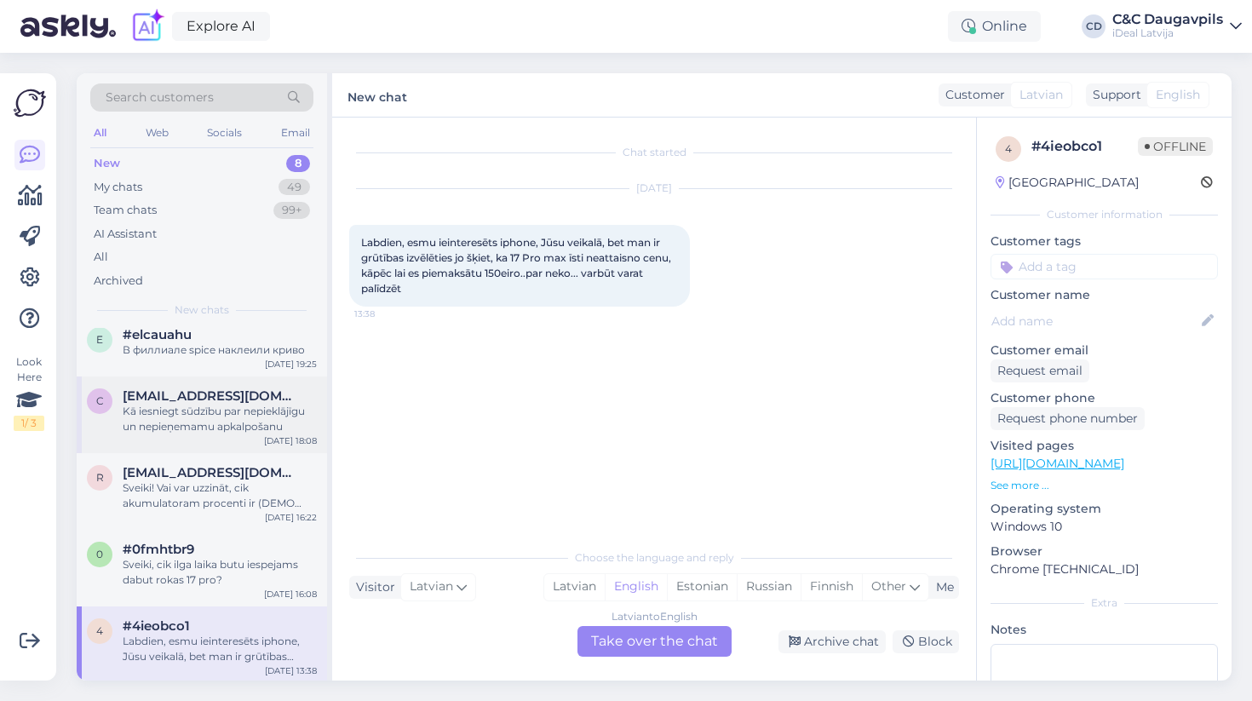
click at [181, 400] on span "[EMAIL_ADDRESS][DOMAIN_NAME]" at bounding box center [211, 395] width 177 height 15
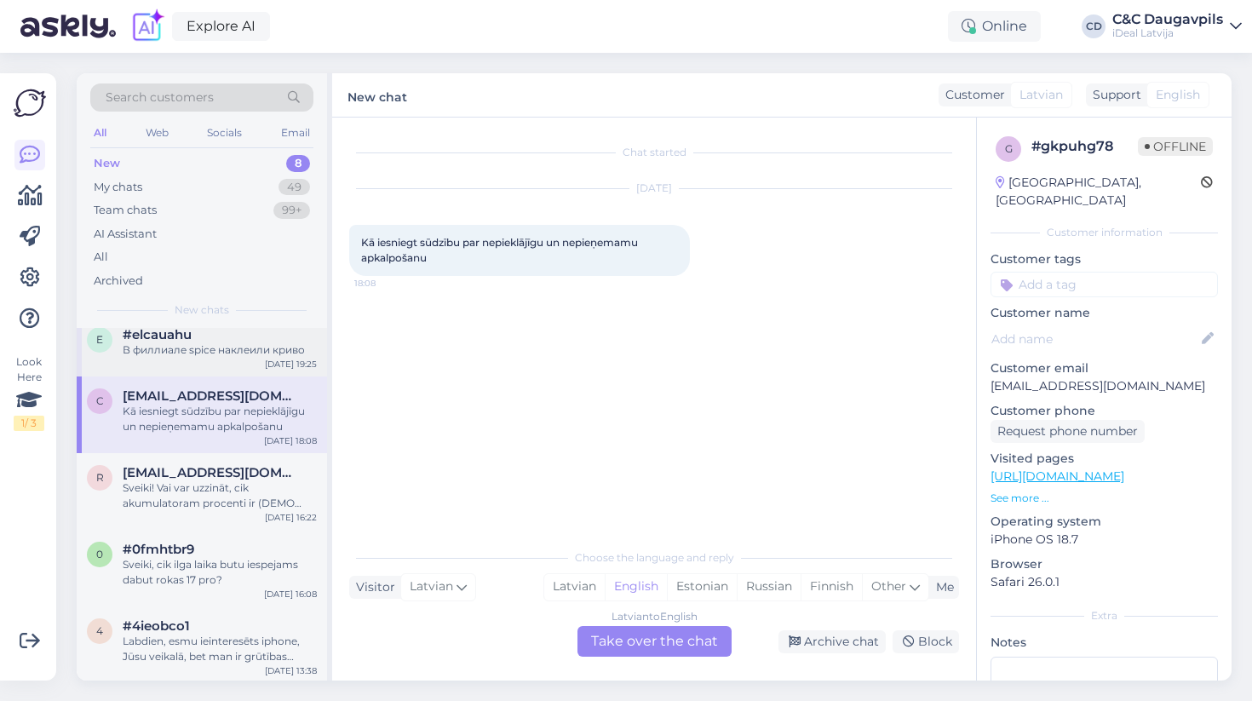
click at [177, 367] on div "e #elcauahu В филлиале spice наклеили криво [DATE] 19:25" at bounding box center [202, 345] width 250 height 61
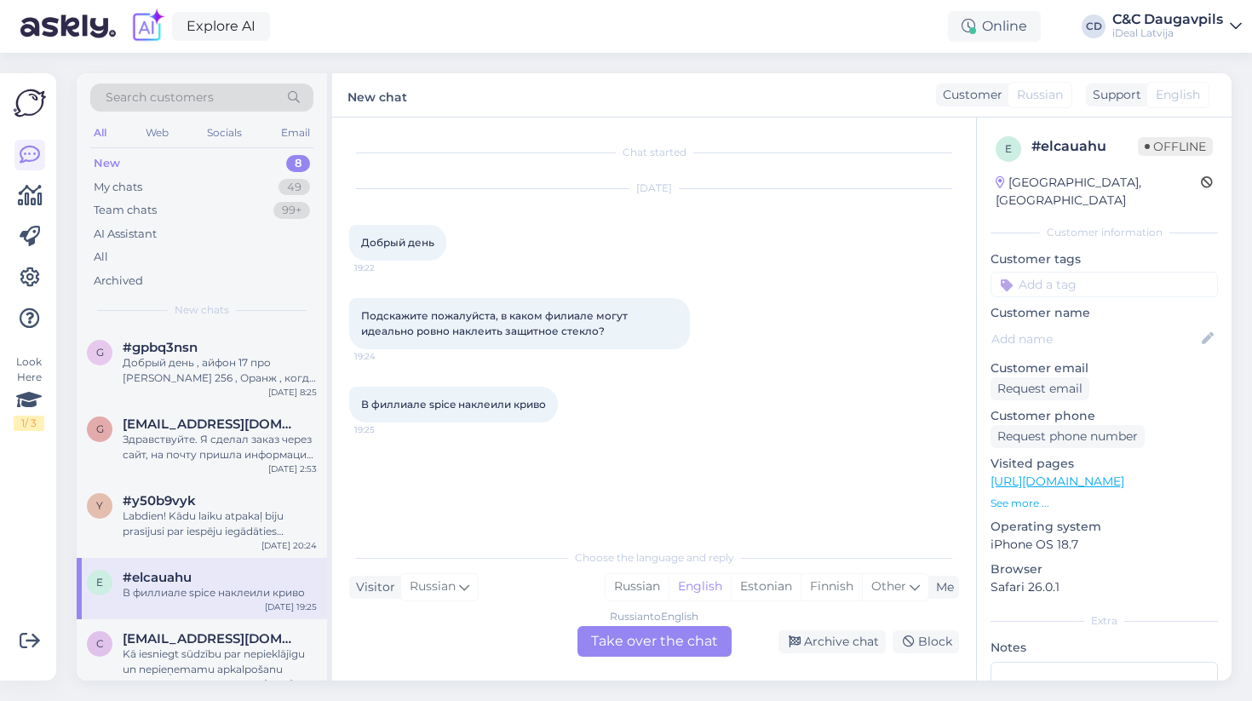
scroll to position [-1, 0]
click at [177, 369] on div "Добрый день , айфон 17 про [PERSON_NAME] 256 , Оранж , когда можно будет купить…" at bounding box center [220, 370] width 194 height 31
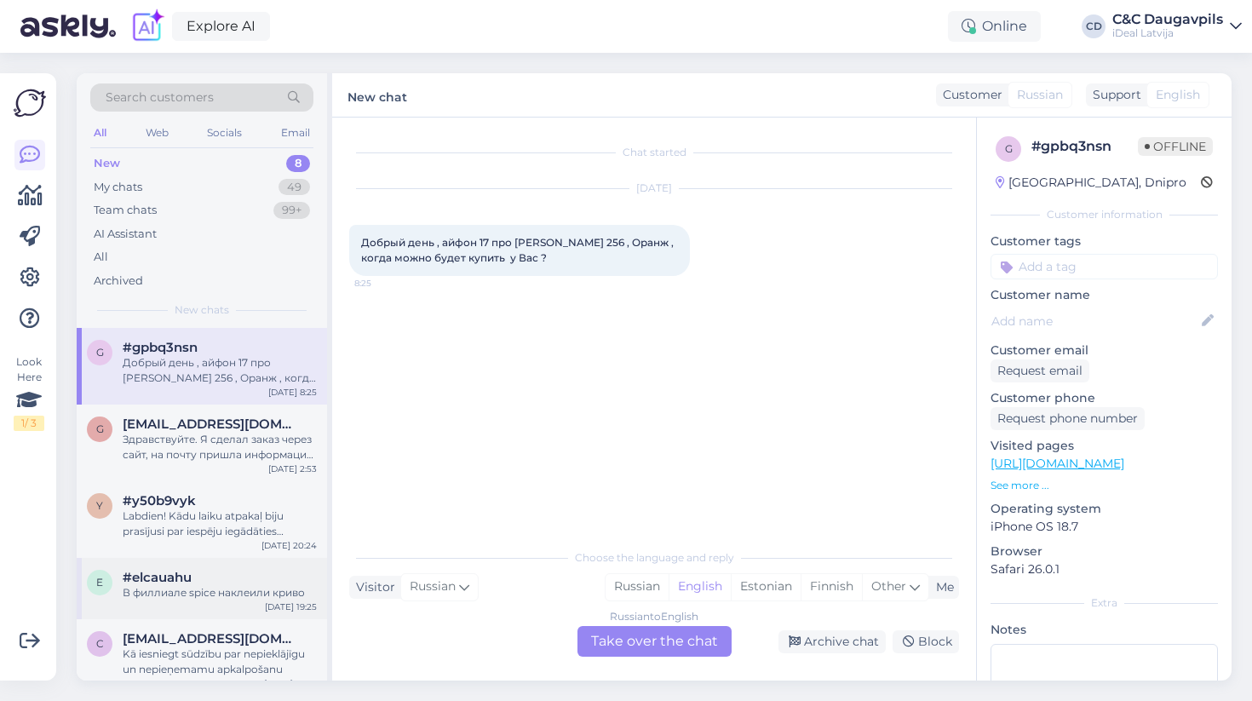
scroll to position [0, 0]
click at [177, 433] on div "Здравствуйте. Я сделал заказ через сайт, на почту пришла информация в стиле «мы…" at bounding box center [220, 447] width 194 height 31
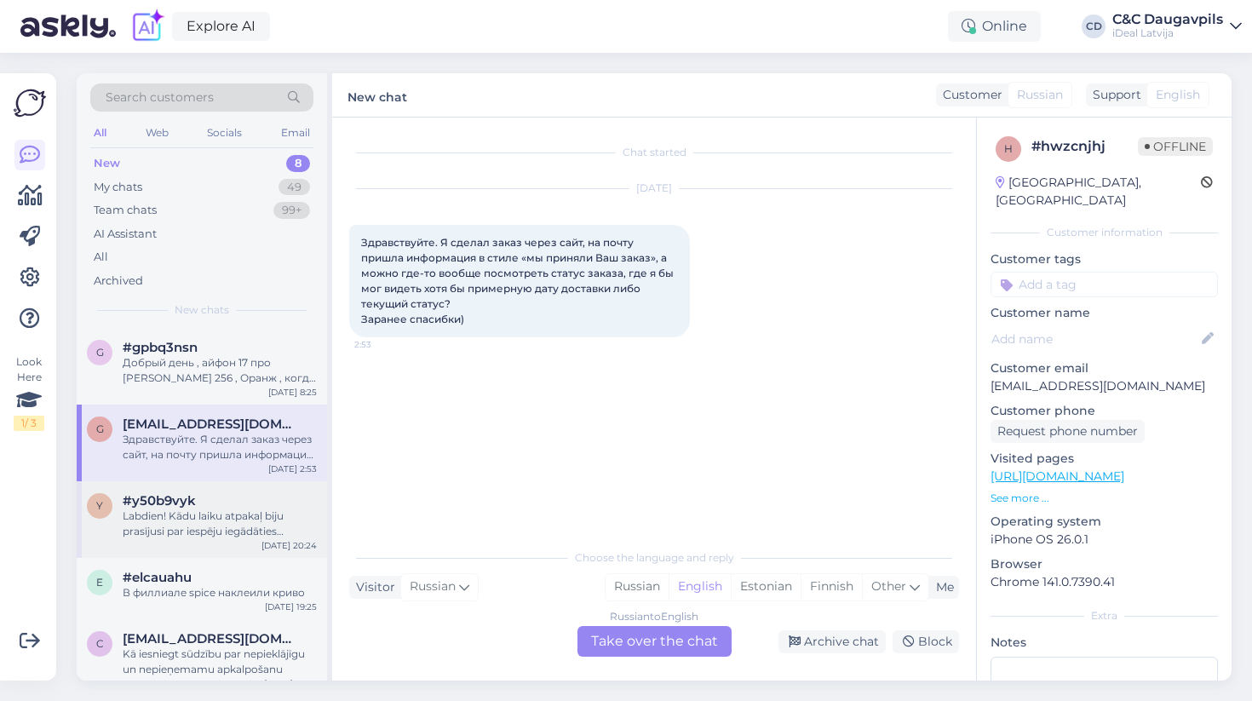
click at [250, 544] on div "y #y50b9vyk Labdien! Kādu laiku atpakaļ [PERSON_NAME] prasījusi par iespēju ieg…" at bounding box center [202, 519] width 250 height 77
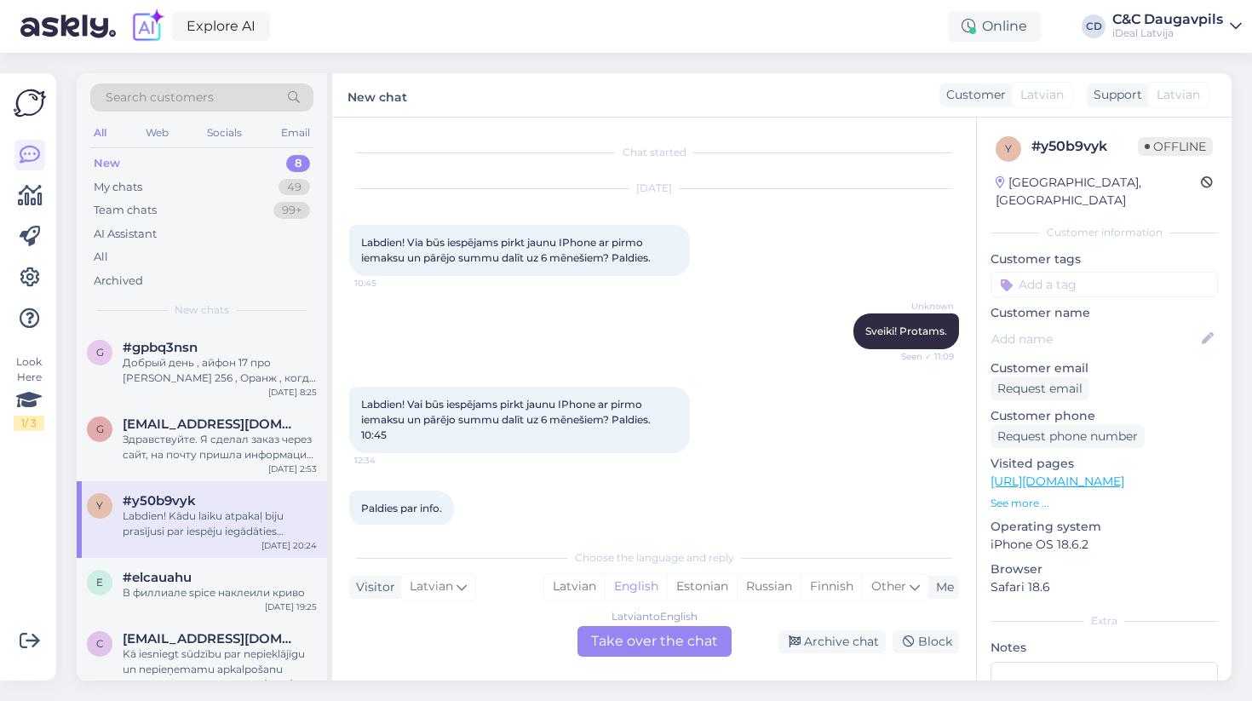
scroll to position [499, 0]
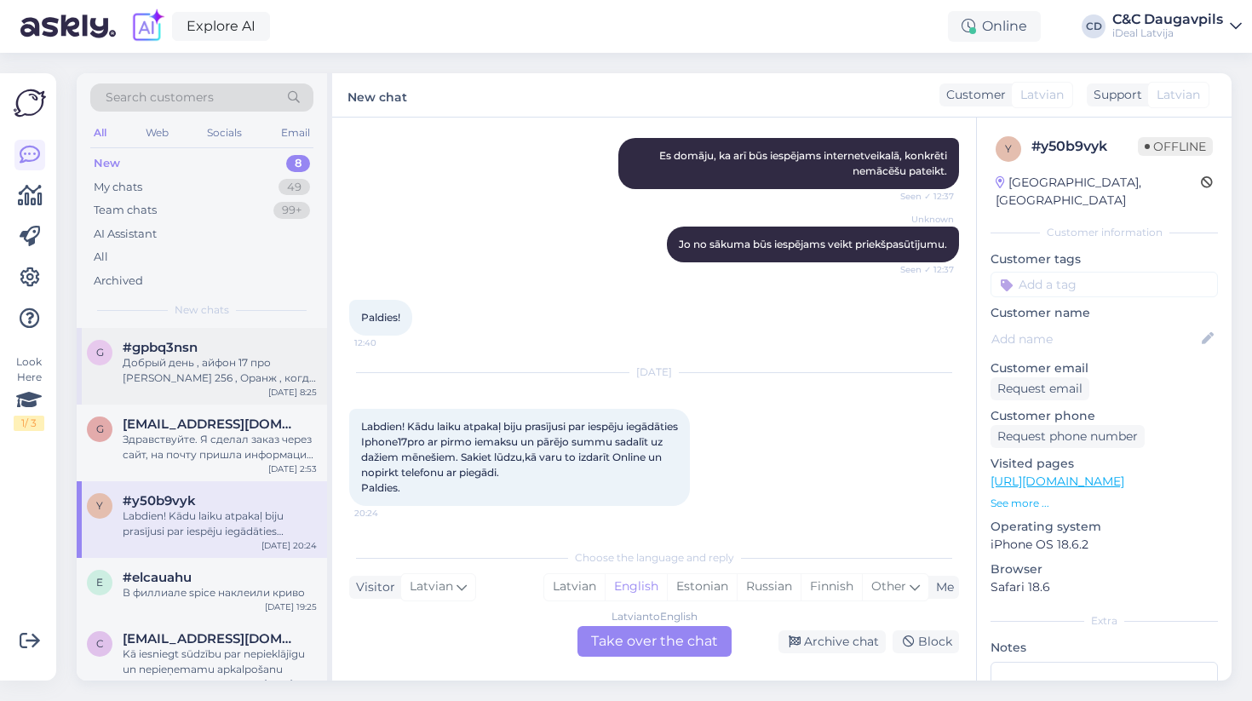
click at [194, 394] on div "g #gpbq3nsn Добрый день , айфон 17 про [PERSON_NAME] 256 , Оранж , когда можно …" at bounding box center [202, 366] width 250 height 77
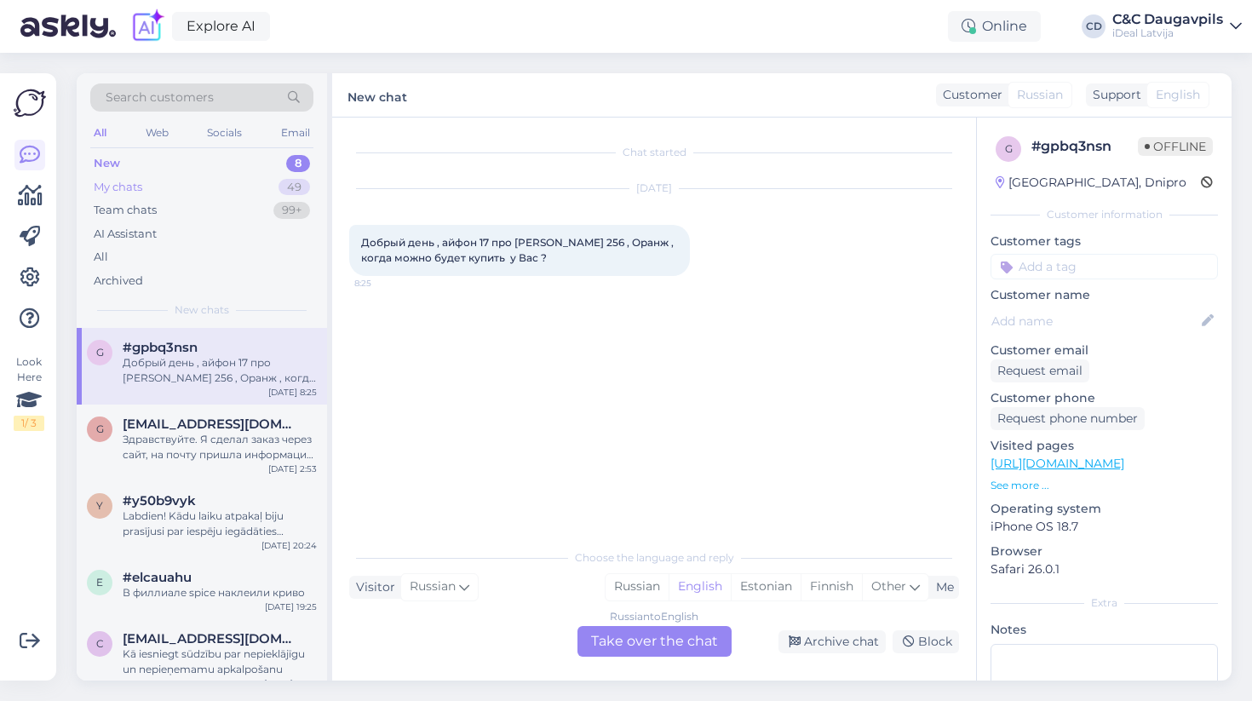
click at [175, 187] on div "My chats 49" at bounding box center [201, 187] width 223 height 24
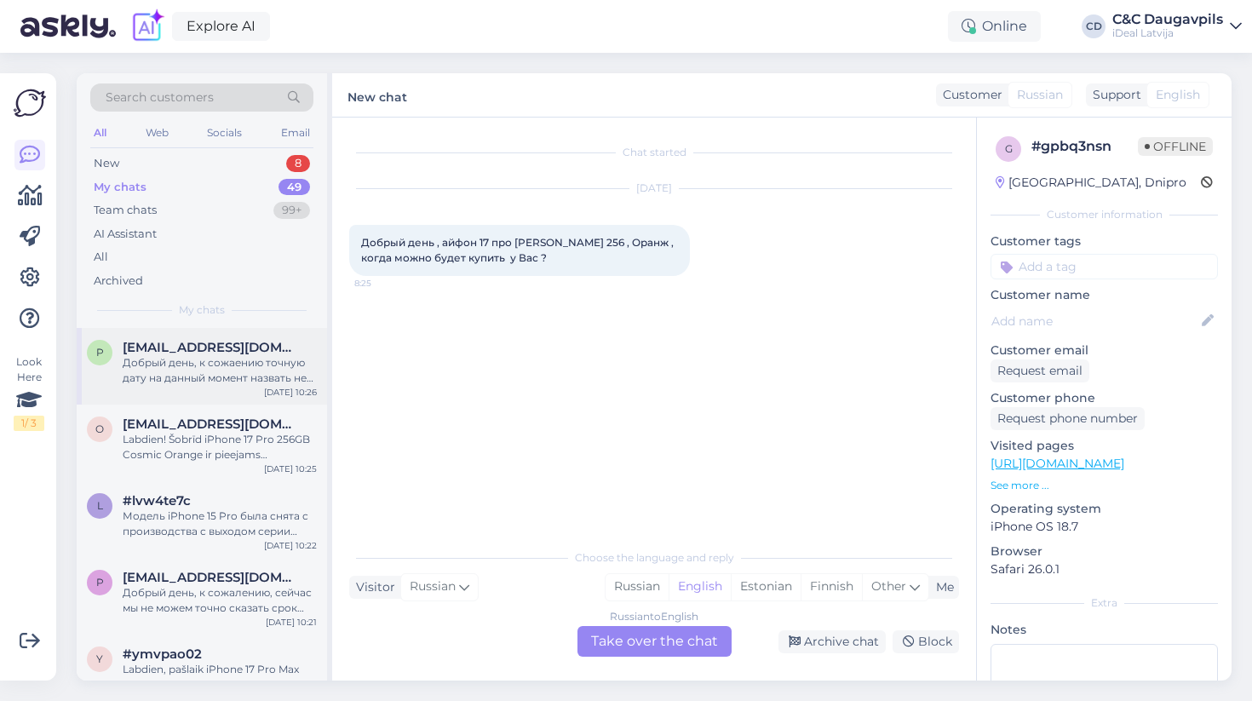
click at [248, 328] on div "p [EMAIL_ADDRESS][DOMAIN_NAME] Добрый день, к сожаению точную дату на данный мо…" at bounding box center [202, 366] width 250 height 77
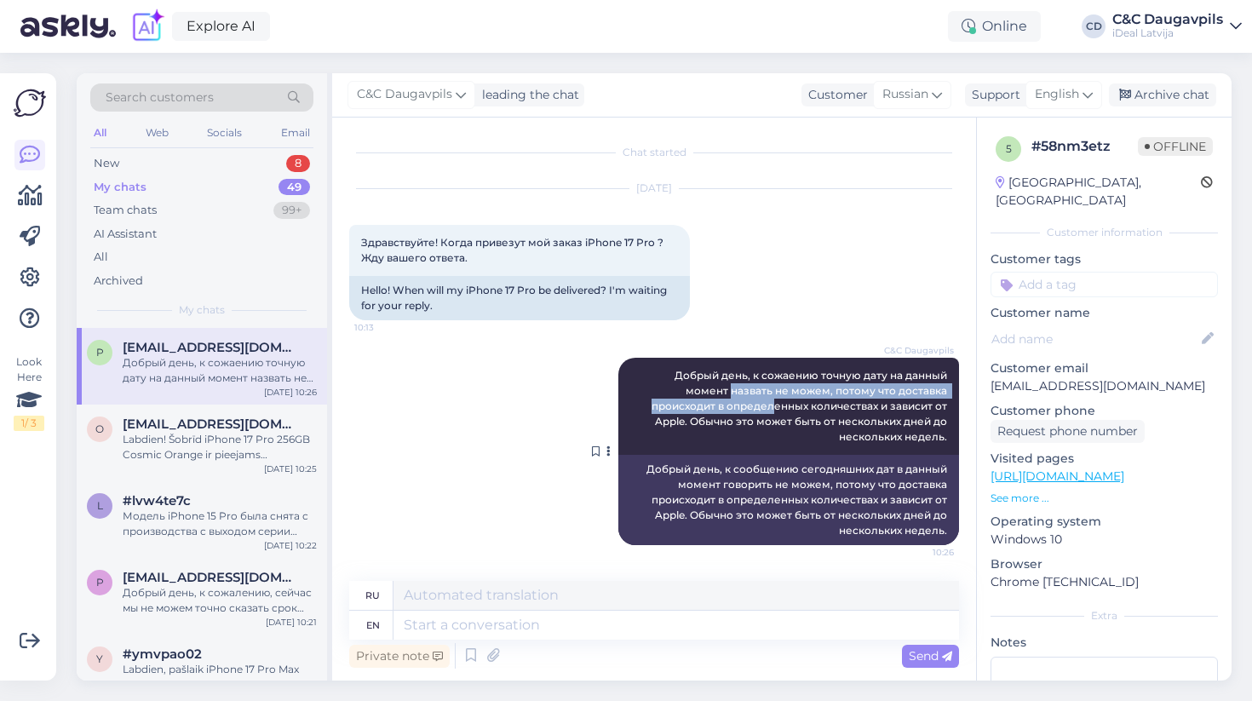
drag, startPoint x: 634, startPoint y: 382, endPoint x: 691, endPoint y: 401, distance: 60.3
click at [691, 401] on div "C&C Daugavpils Добрый день, к сожаению точную дату на данный момент назвать не …" at bounding box center [788, 406] width 341 height 97
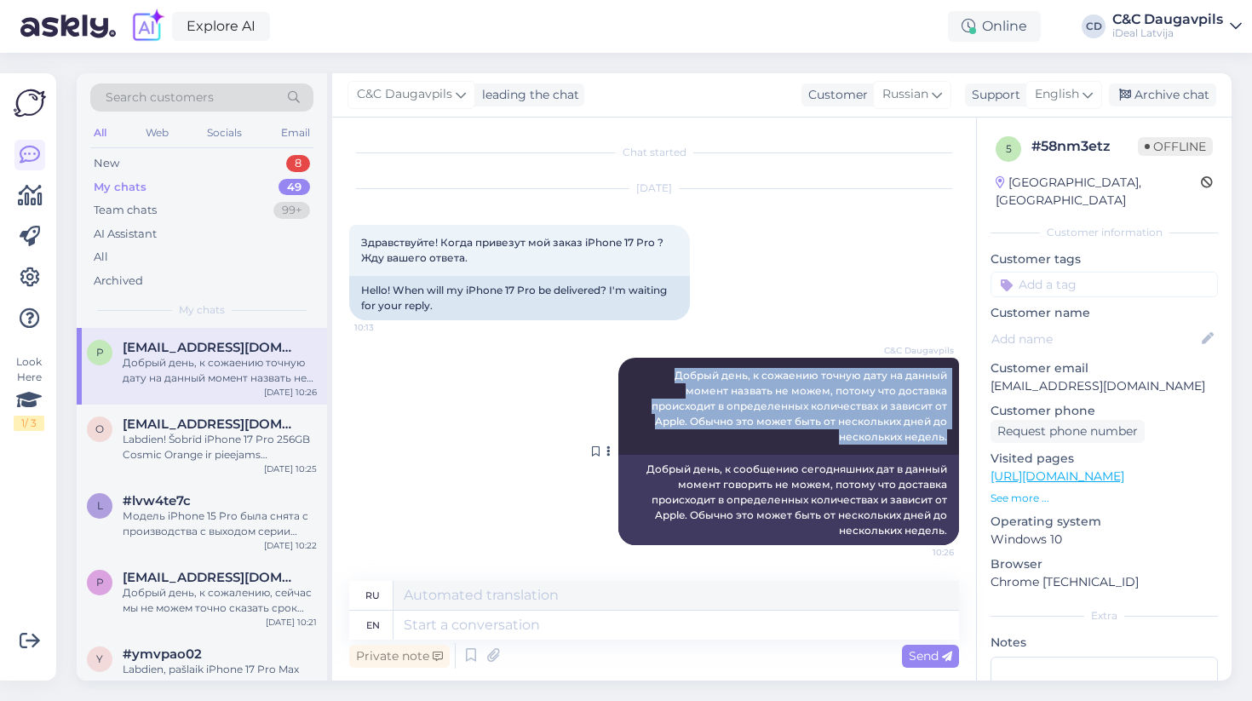
drag, startPoint x: 632, startPoint y: 376, endPoint x: 953, endPoint y: 429, distance: 325.6
click at [953, 429] on div "C&C Daugavpils Добрый день, к сожаению точную дату на данный момент назвать не …" at bounding box center [788, 406] width 341 height 97
copy span "Добрый день, к сожаению точную дату на данный момент назвать не можем, потому ч…"
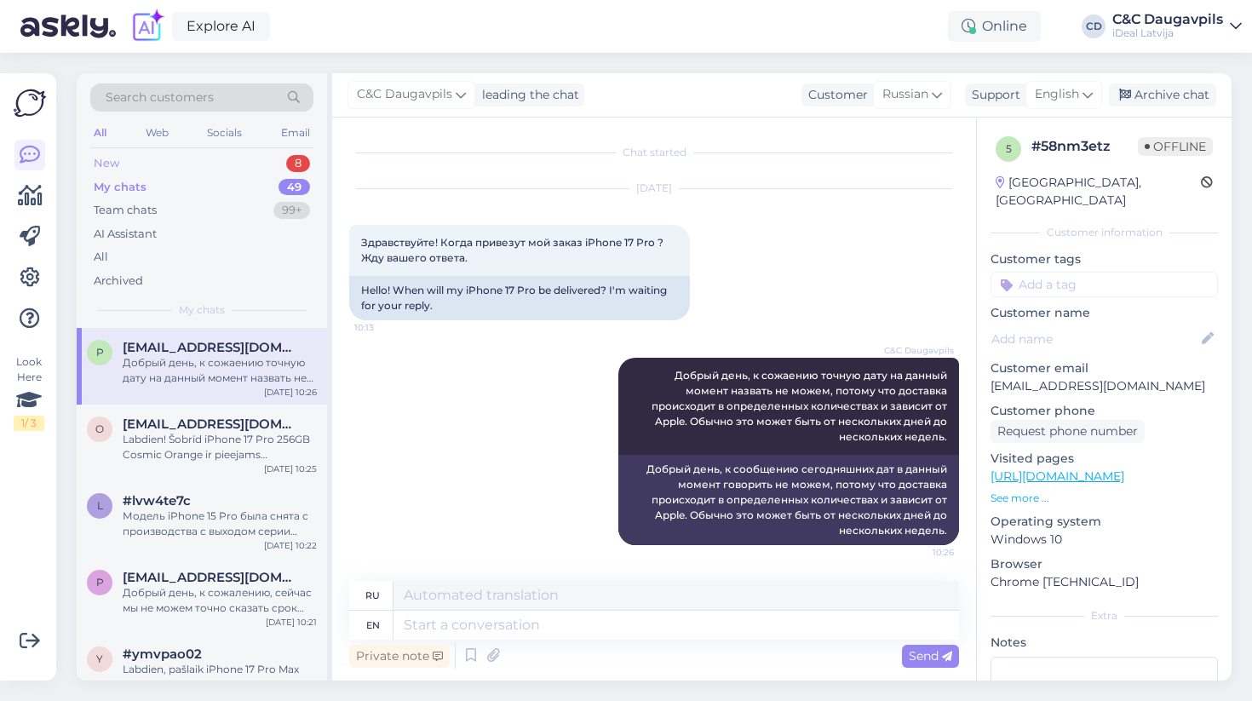
click at [133, 167] on div "New 8" at bounding box center [201, 164] width 223 height 24
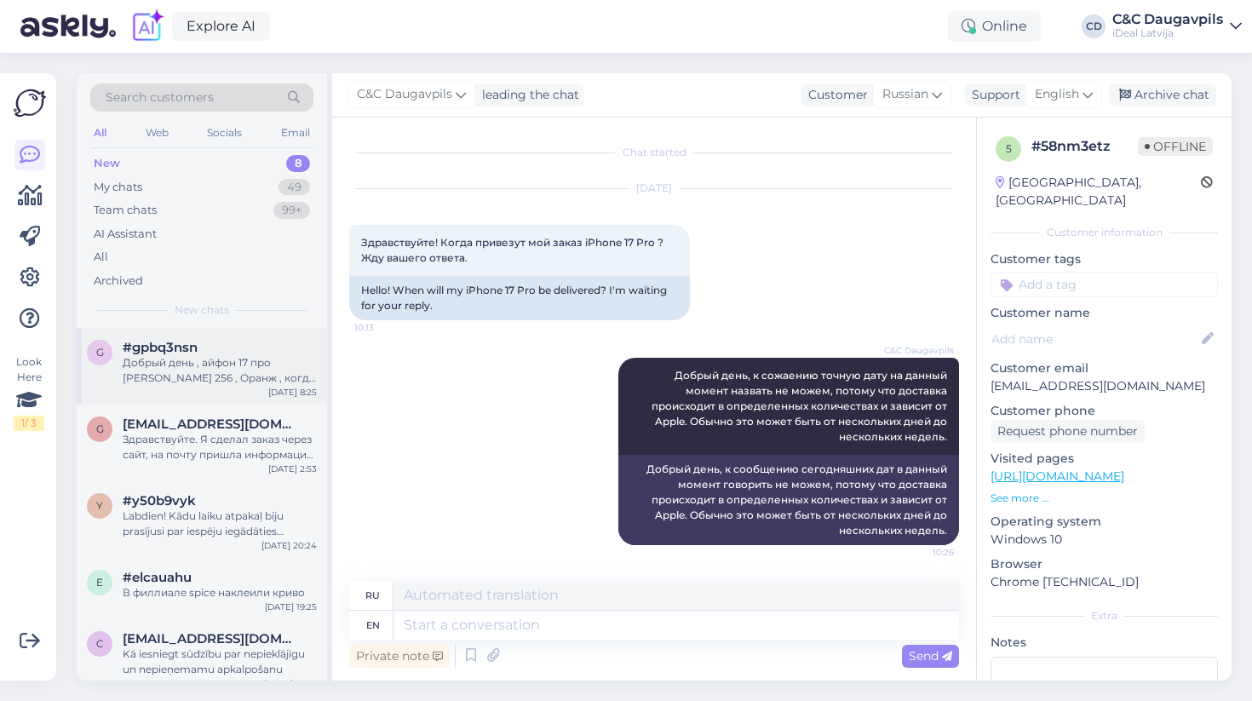
click at [159, 389] on div "g #gpbq3nsn Добрый день , айфон 17 про [PERSON_NAME] 256 , Оранж , когда можно …" at bounding box center [202, 366] width 250 height 77
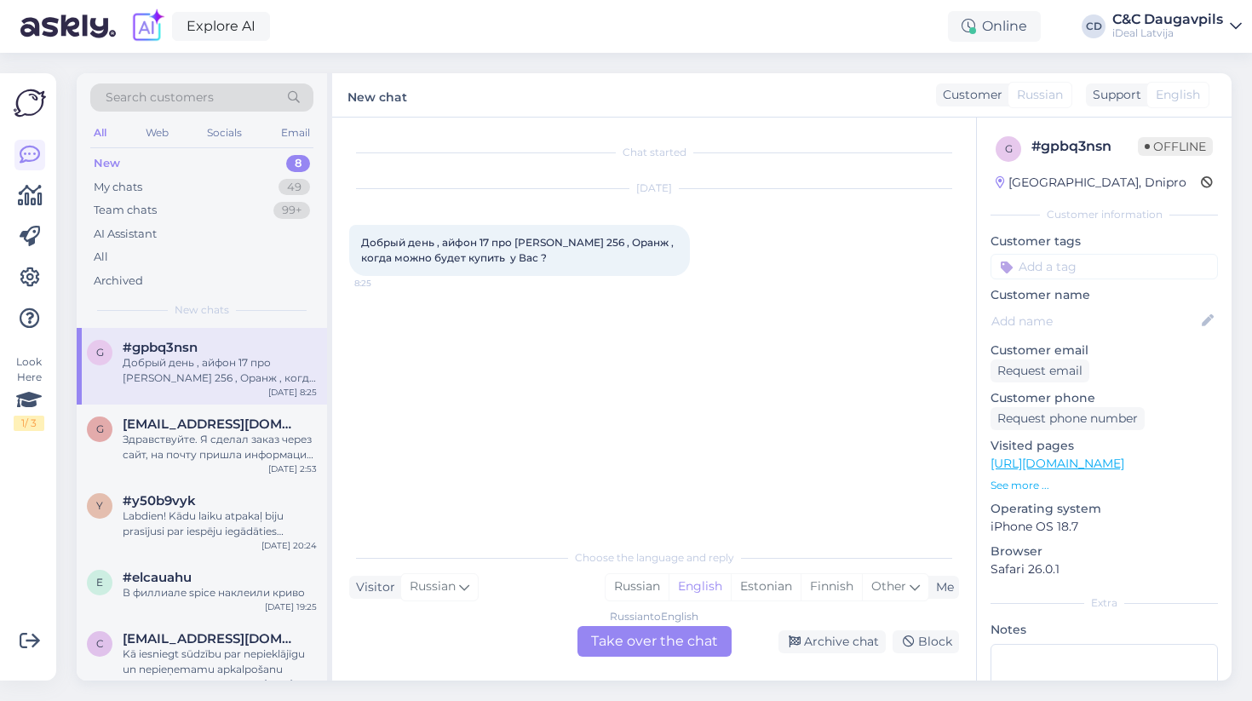
click at [675, 644] on div "Russian to English Take over the chat" at bounding box center [654, 641] width 154 height 31
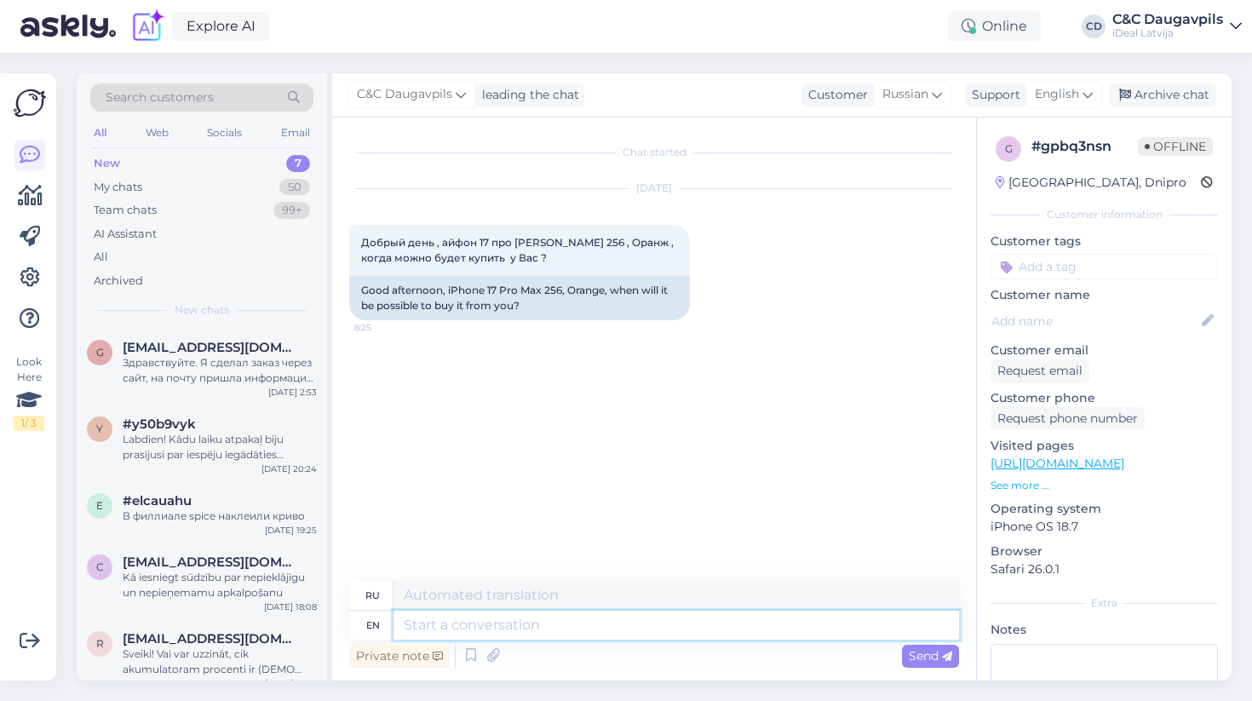
click at [434, 628] on textarea at bounding box center [677, 625] width 566 height 29
paste textarea "Добрый день, к сожаению точную дату на данный момент назвать не можем, потому ч…"
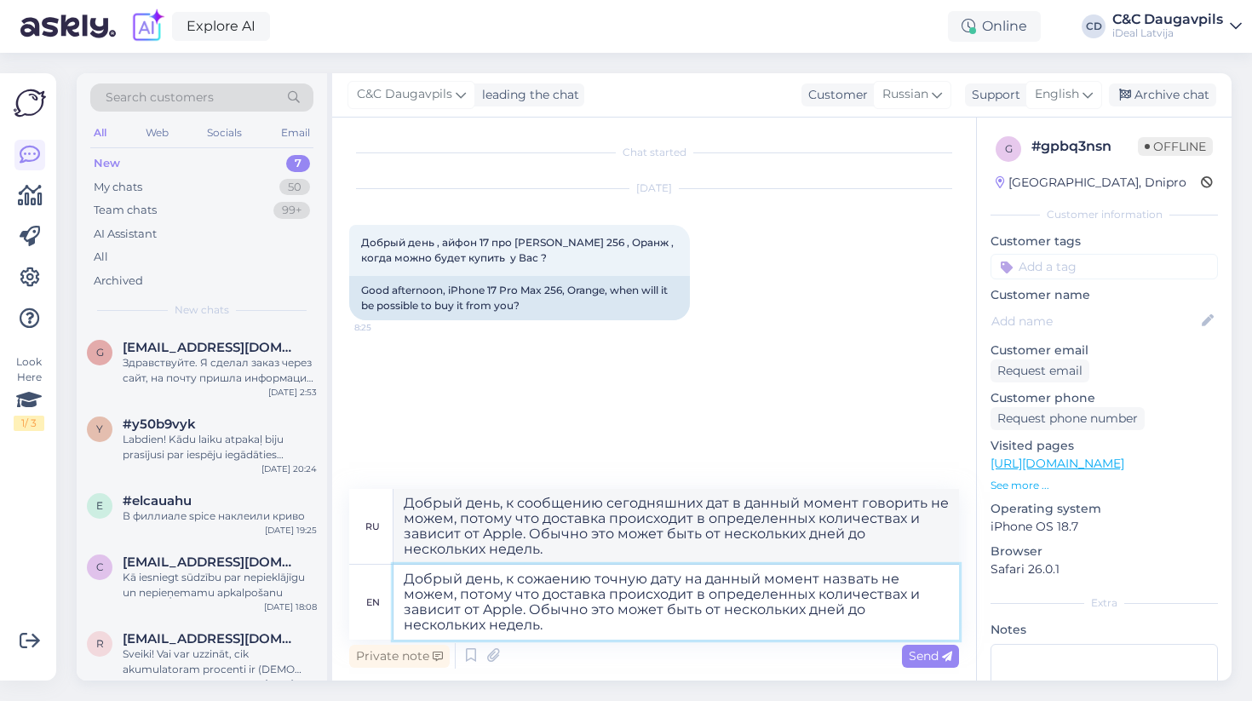
click at [512, 630] on textarea "Добрый день, к сожаению точную дату на данный момент назвать не можем, потому ч…" at bounding box center [677, 602] width 566 height 75
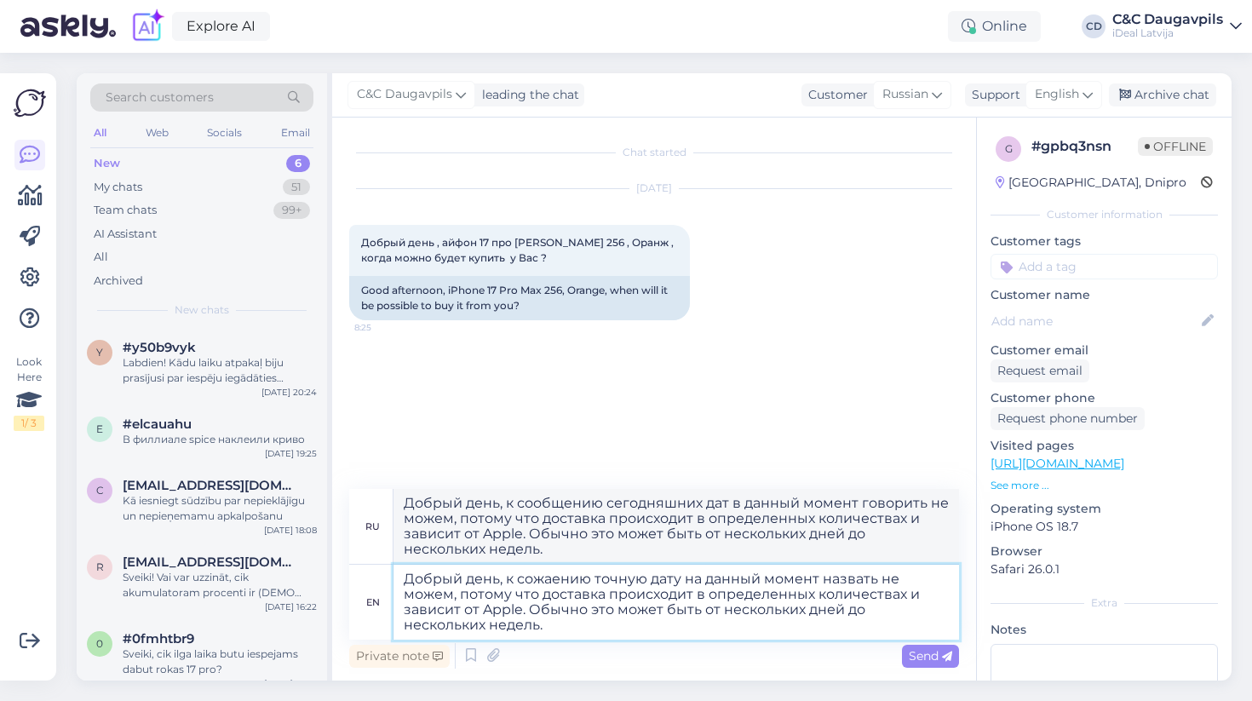
drag, startPoint x: 602, startPoint y: 598, endPoint x: 543, endPoint y: 597, distance: 59.6
click at [542, 597] on textarea "Добрый день, к сожаению точную дату на данный момент назвать не можем, потому ч…" at bounding box center [677, 602] width 566 height 75
click at [533, 606] on textarea "Добрый день, к сожаению точную дату на данный момент назвать не можем, потому ч…" at bounding box center [677, 602] width 566 height 75
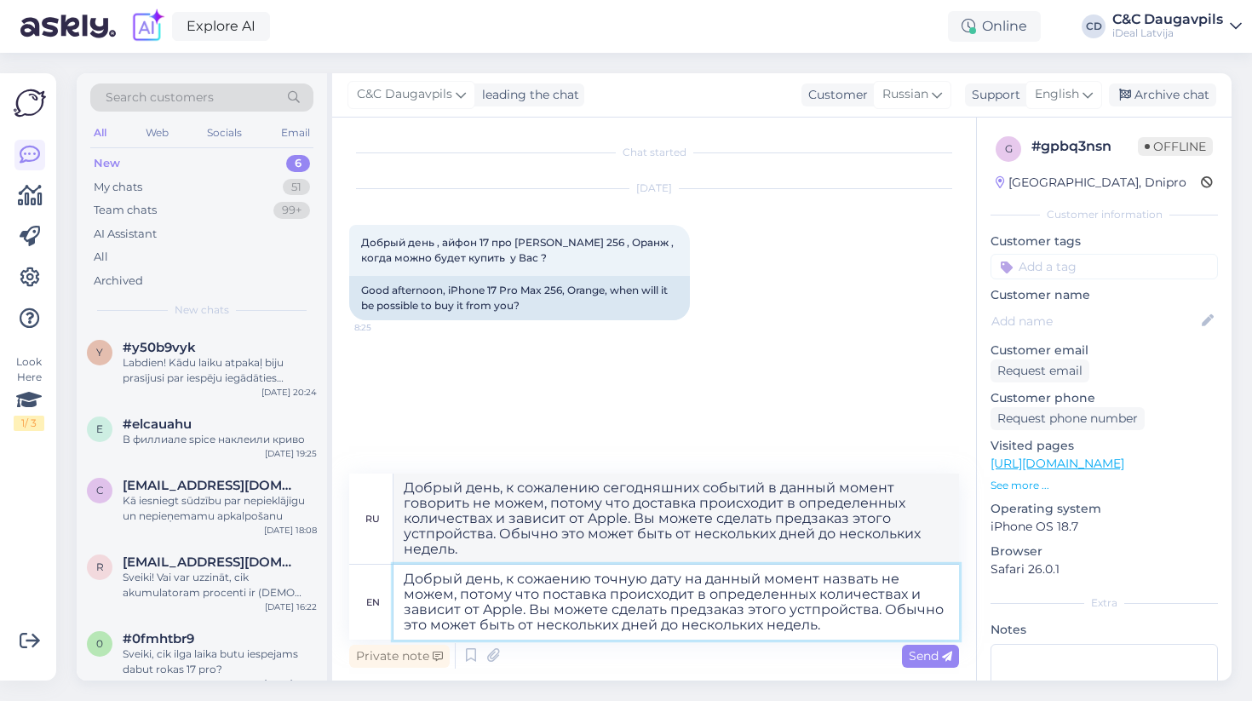
click at [831, 625] on textarea "Добрый день, к сожаению точную дату на данный момент назвать не можем, потому ч…" at bounding box center [677, 602] width 566 height 75
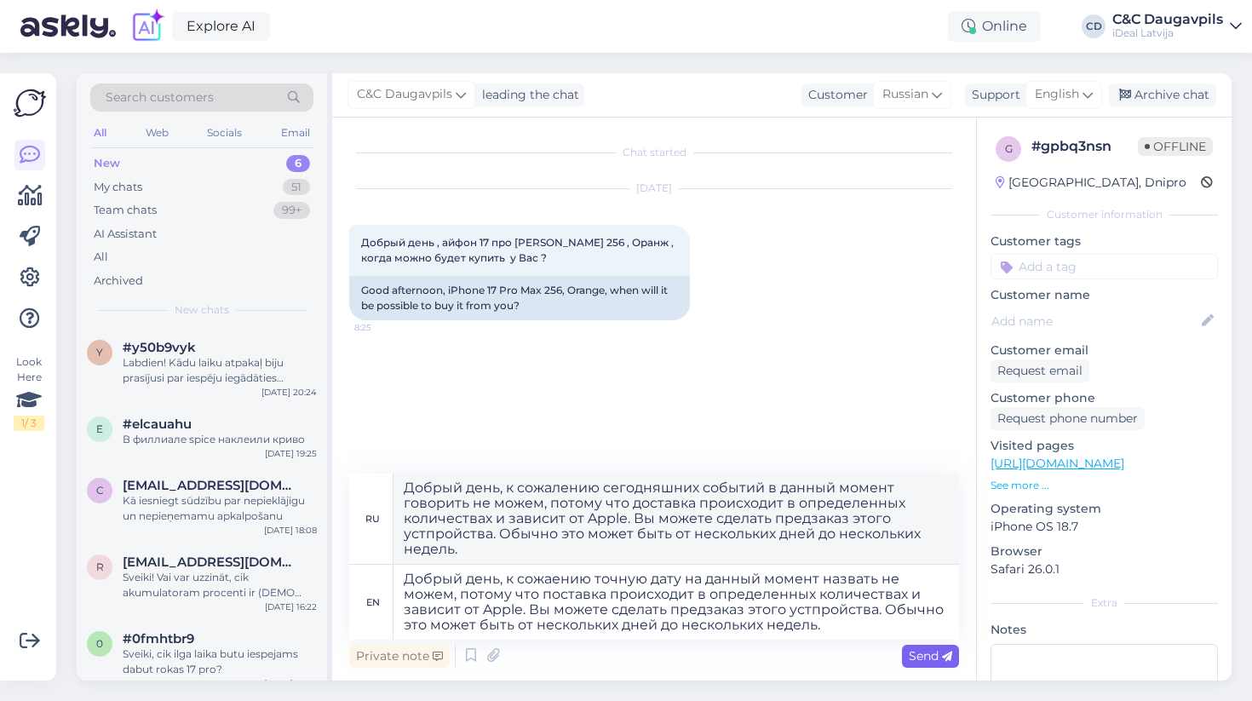
click at [924, 652] on span "Send" at bounding box center [930, 655] width 43 height 15
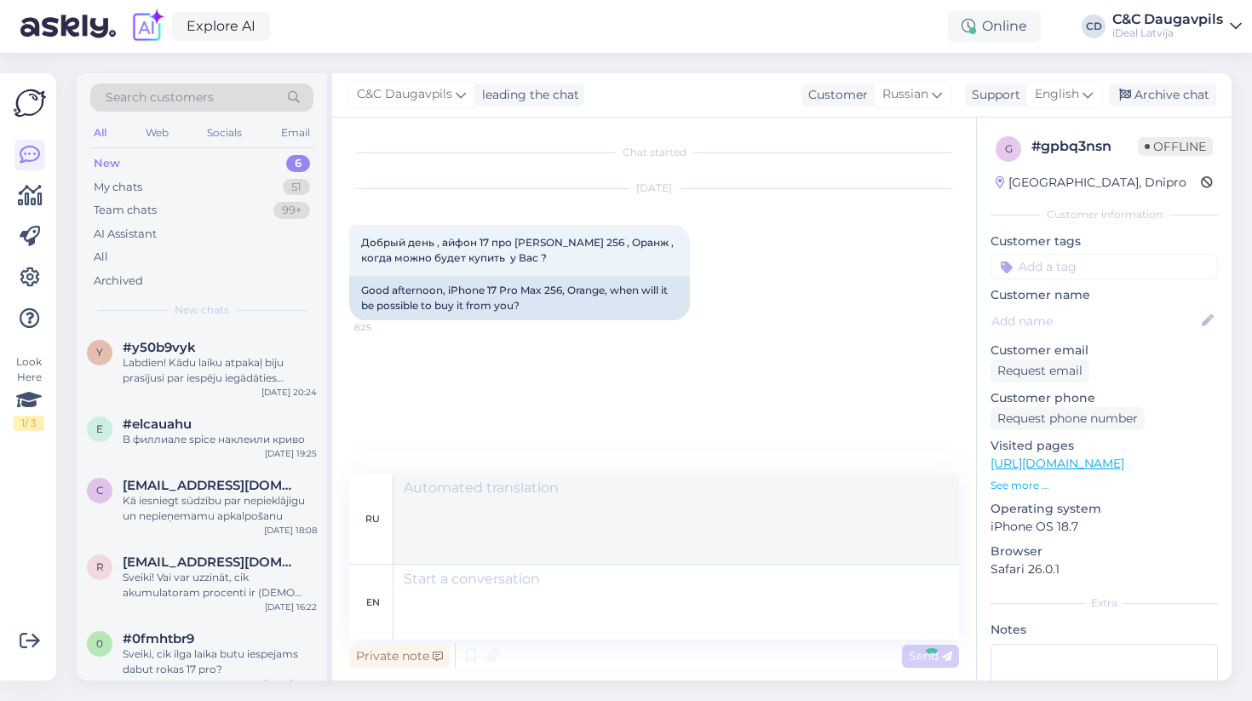
scroll to position [14, 0]
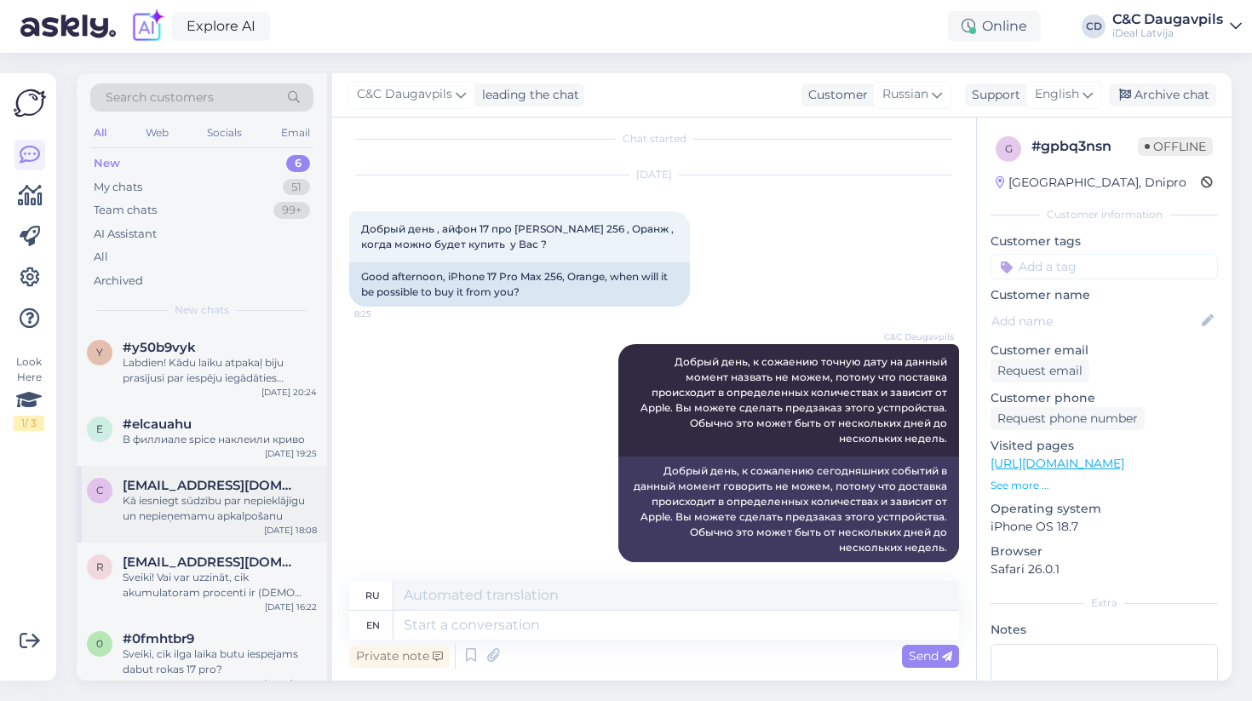
click at [187, 490] on span "[EMAIL_ADDRESS][DOMAIN_NAME]" at bounding box center [211, 485] width 177 height 15
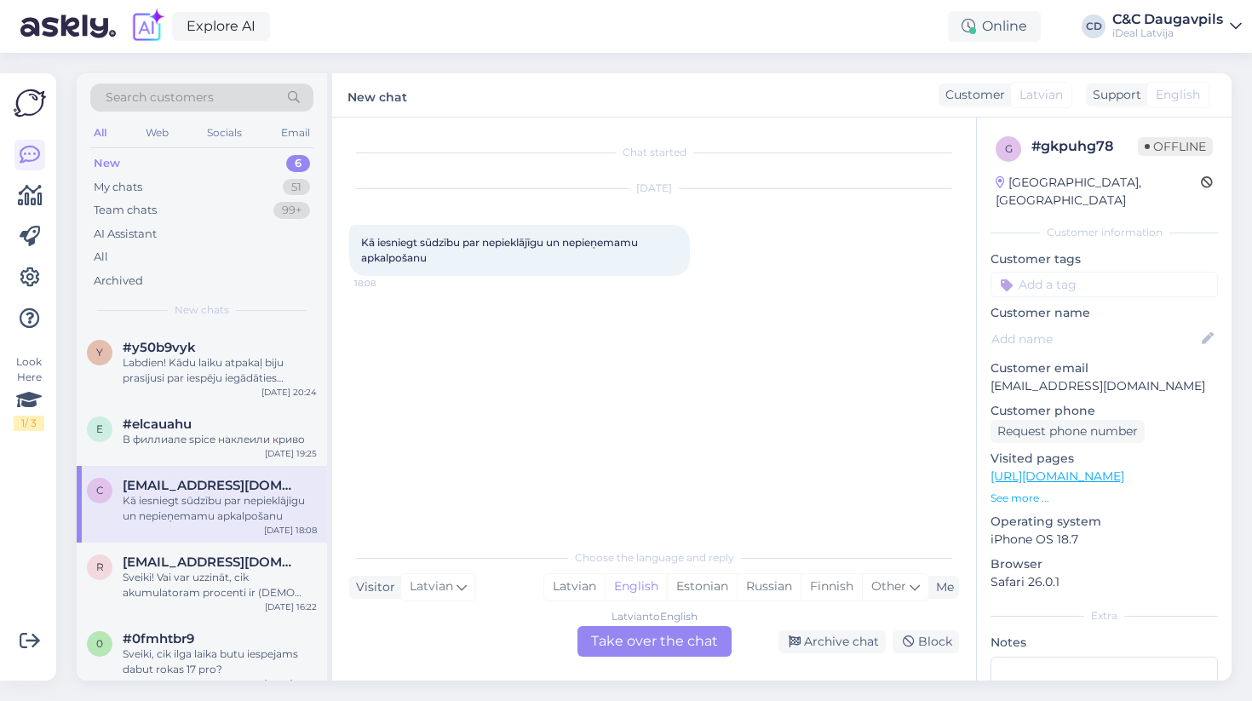
scroll to position [0, 0]
click at [146, 164] on div "New 6" at bounding box center [201, 164] width 223 height 24
click at [166, 365] on div "Labdien! Kādu laiku atpakaļ biju prasījusi par iespēju iegādāties Iphone17pro a…" at bounding box center [220, 370] width 194 height 31
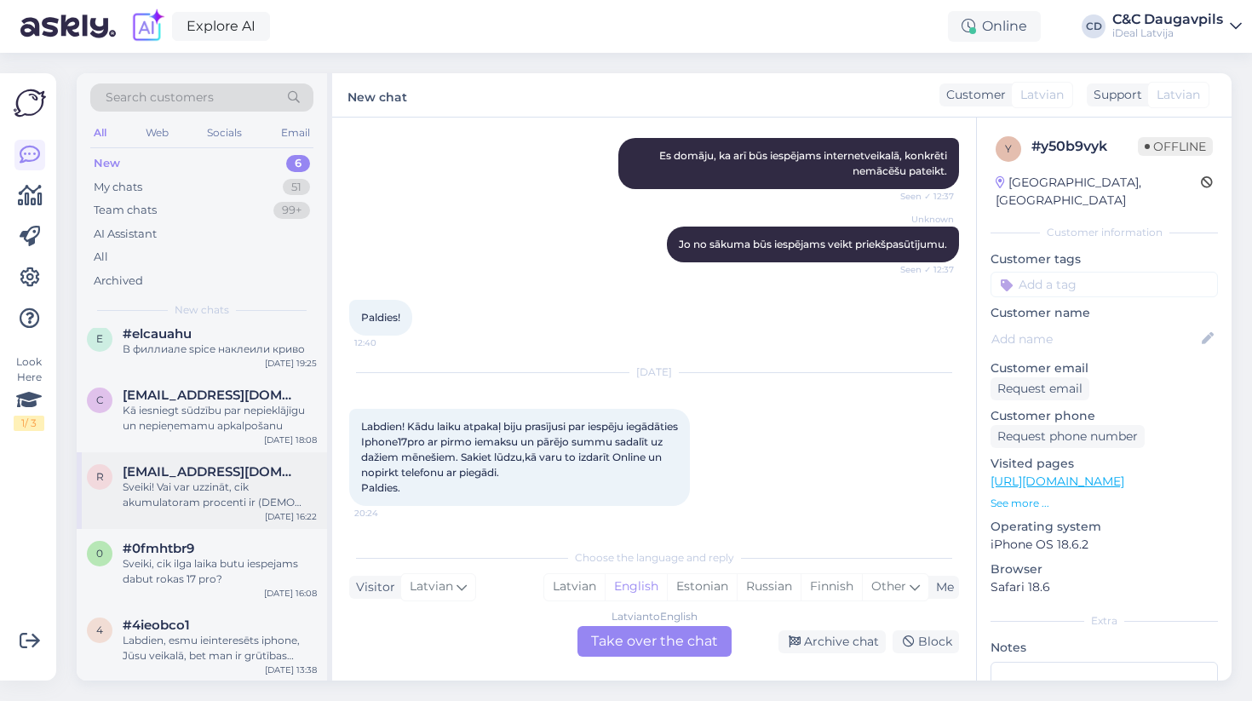
scroll to position [89, 0]
click at [196, 651] on div "Labdien, esmu ieinteresēts iphone, Jūsu veikalā, bet man ir grūtības izvēlēties…" at bounding box center [220, 649] width 194 height 31
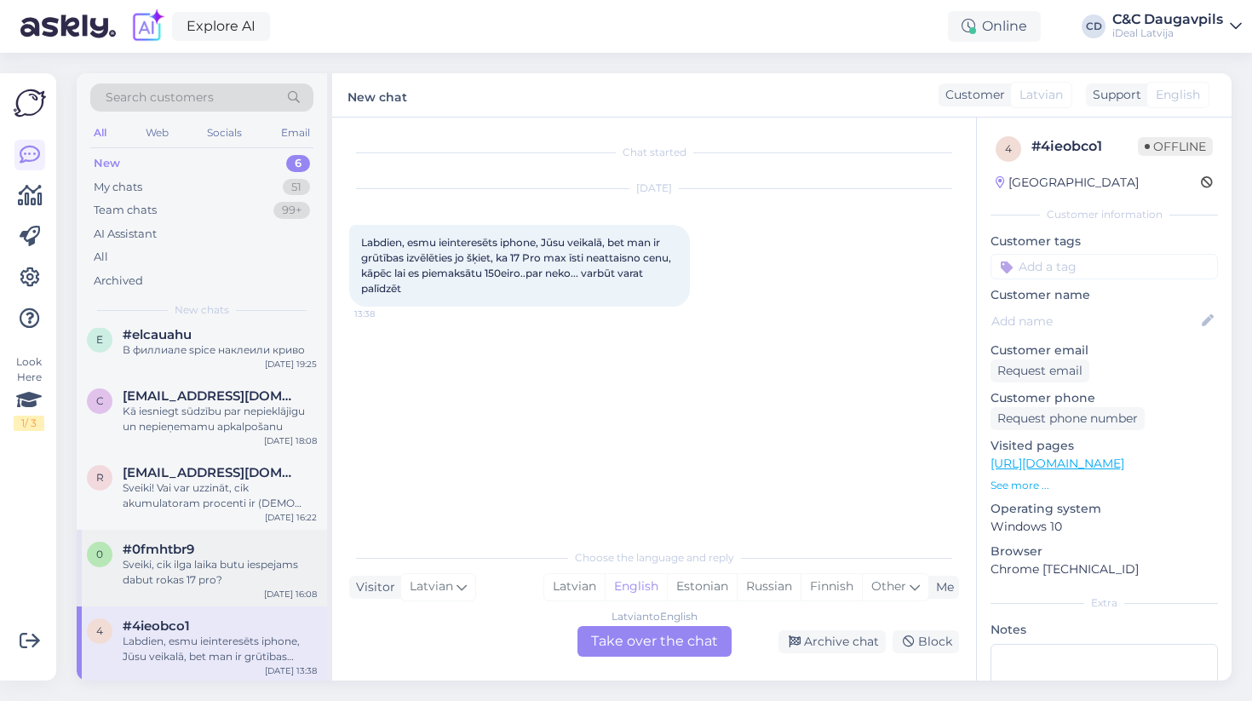
scroll to position [0, 0]
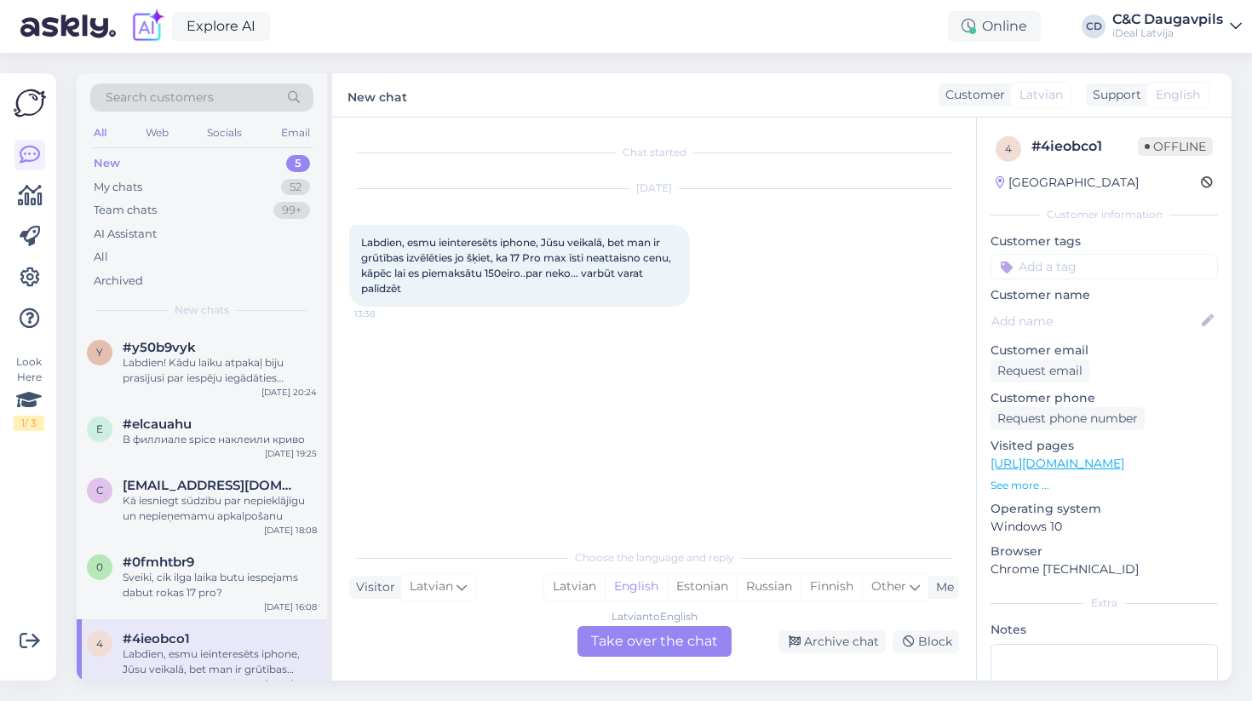
click at [144, 570] on div "Sveiki, cik ilga laika butu iespejams dabut rokas 17 pro?" at bounding box center [220, 585] width 194 height 31
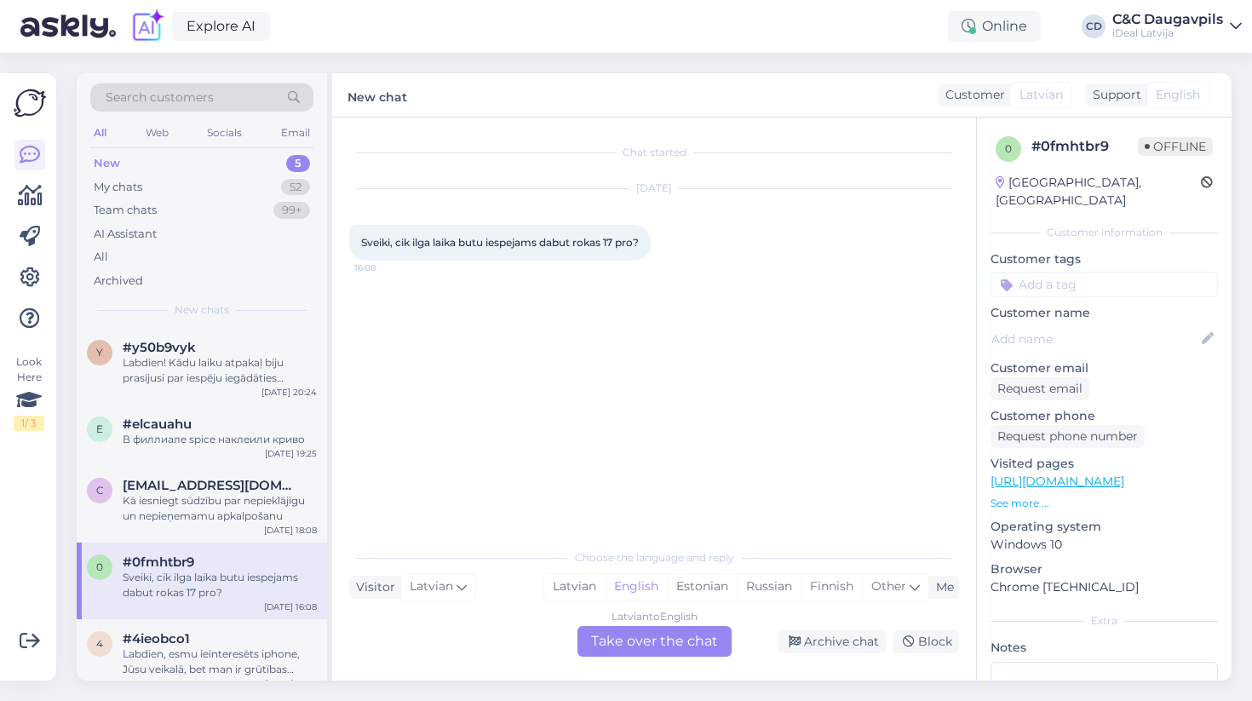
click at [629, 649] on div "Latvian to English Take over the chat" at bounding box center [654, 641] width 154 height 31
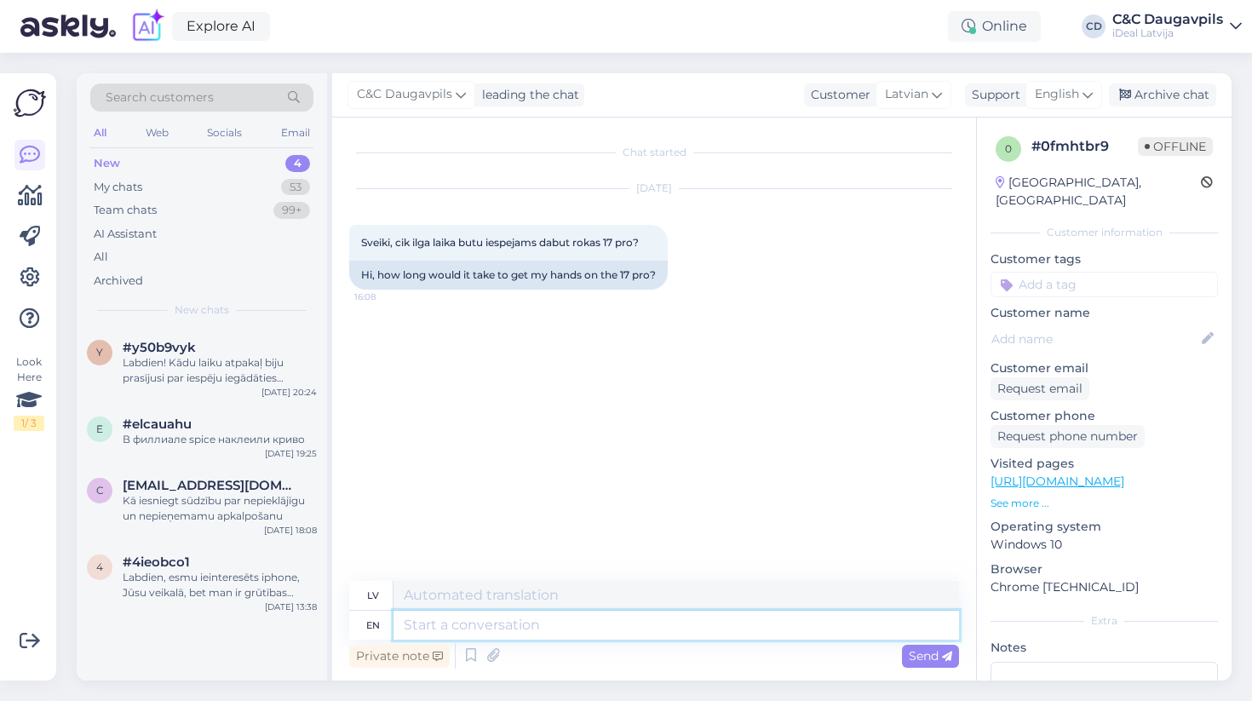
click at [465, 626] on textarea at bounding box center [677, 625] width 566 height 29
paste textarea "iemžel precizu datumu šobrid nevaram nosaukt, jo piegâdes notiek ierobežotos da…"
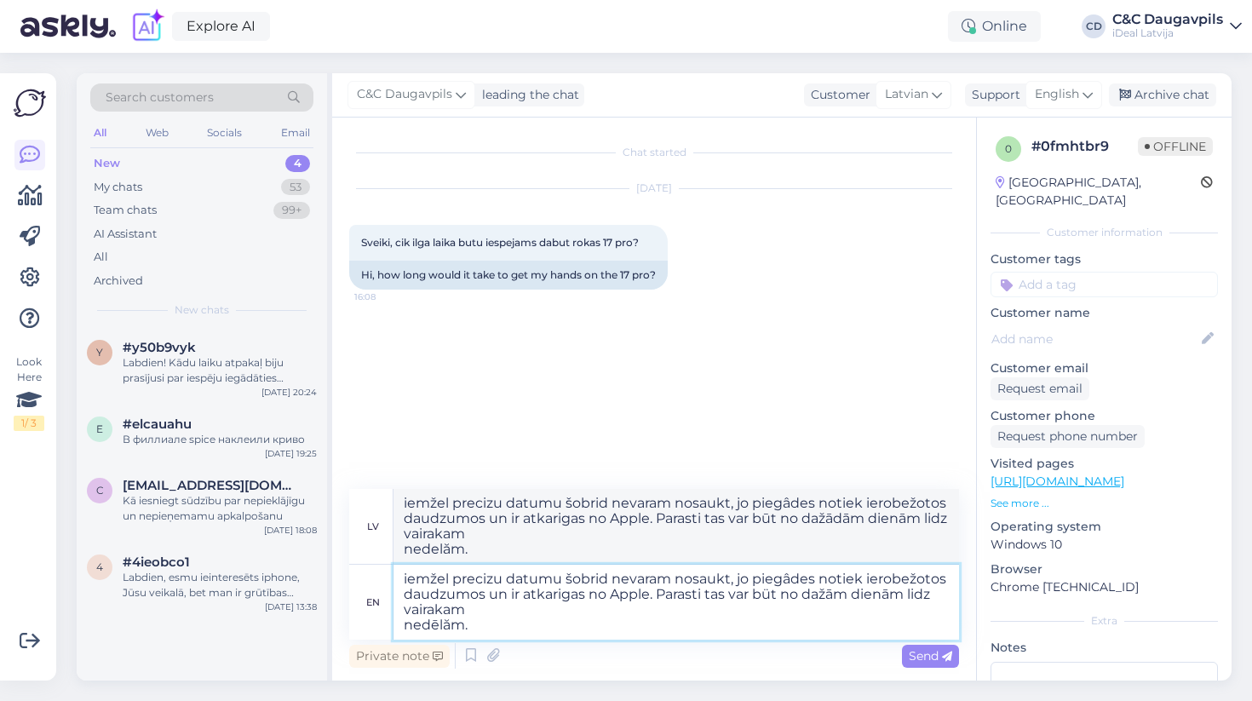
click at [405, 585] on textarea "iemžel precizu datumu šobrid nevaram nosaukt, jo piegâdes notiek ierobežotos da…" at bounding box center [677, 602] width 566 height 75
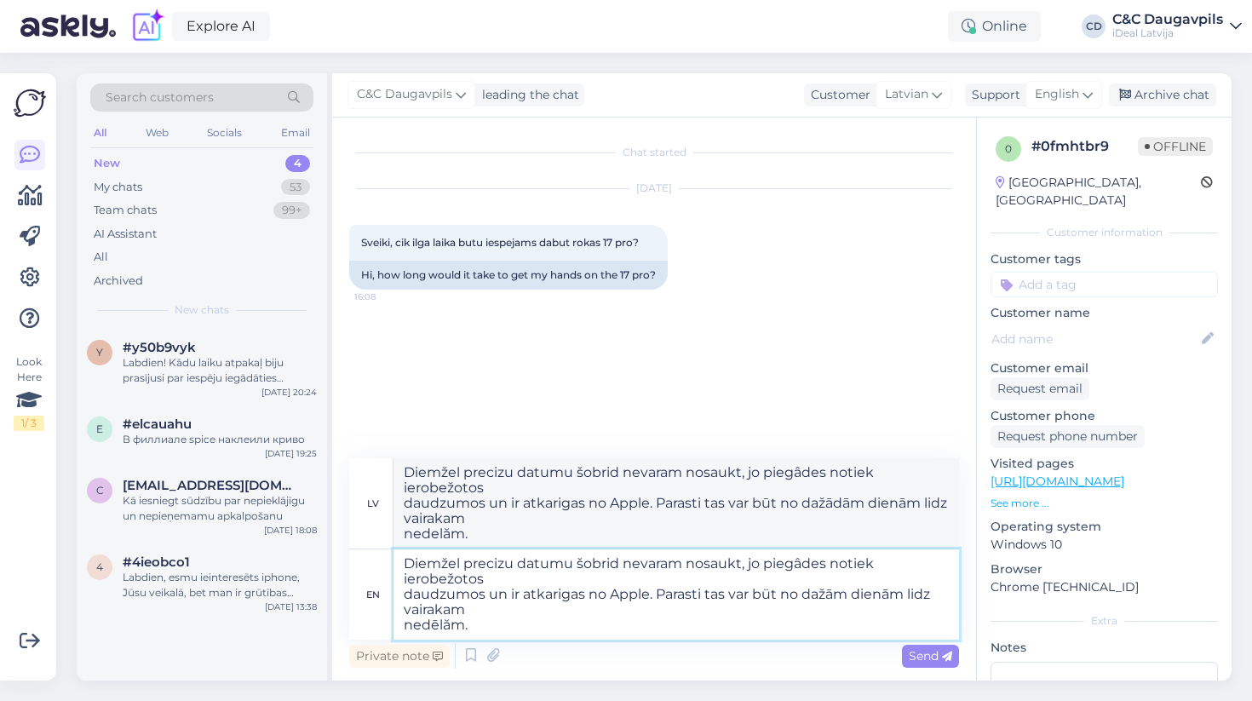
click at [499, 567] on textarea "Diemžel precizu datumu šobrid nevaram nosaukt, jo piegâdes notiek ierobežotos d…" at bounding box center [677, 594] width 566 height 90
click at [613, 569] on textarea "Diemžel precīzu datumu šobrid nevaram nosaukt, jo piegâdes notiek ierobežotos d…" at bounding box center [677, 594] width 566 height 90
click at [804, 566] on textarea "Diemžel precīzu datumu šobrīd nevaram nosaukt, jo piegâdes notiek ierobežotos d…" at bounding box center [677, 594] width 566 height 90
click at [405, 595] on textarea "Diemžel precīzu datumu šobrīd nevaram nosaukt, jo piegādes notiek ierobežotos d…" at bounding box center [677, 594] width 566 height 90
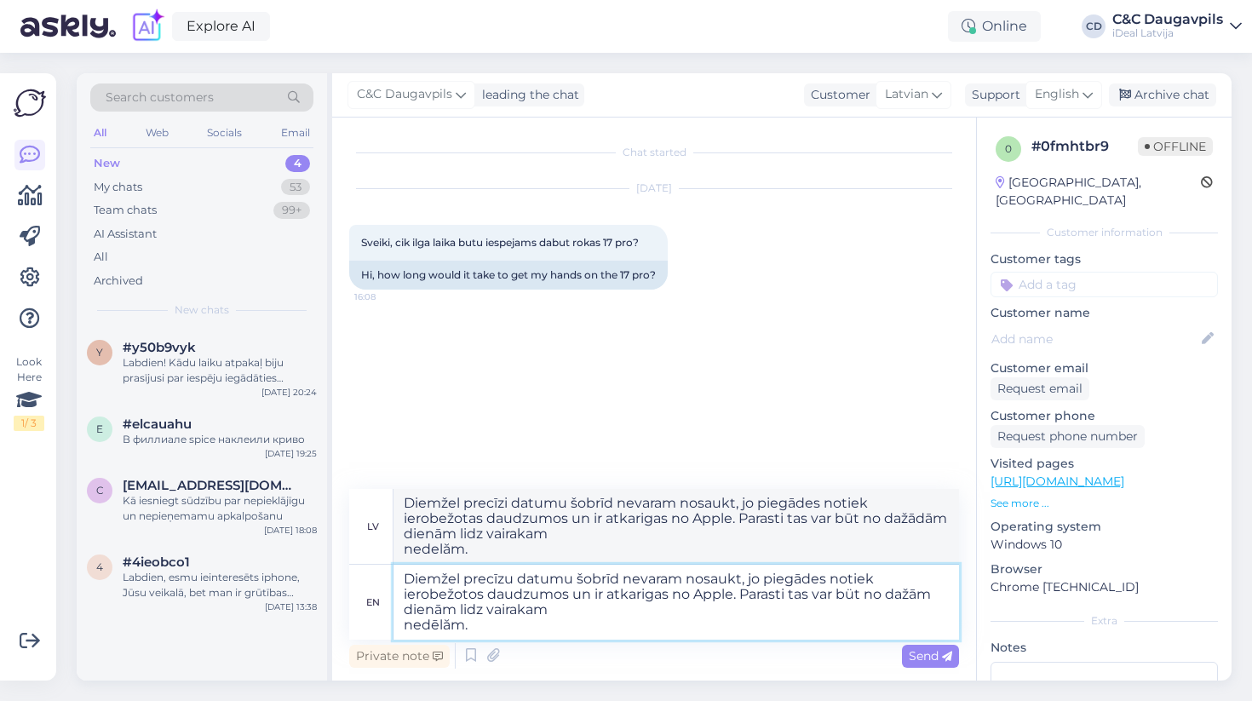
click at [646, 599] on textarea "Diemžel precīzu datumu šobrīd nevaram nosaukt, jo piegādes notiek ierobežotos d…" at bounding box center [677, 602] width 566 height 75
click at [859, 598] on textarea "Diemžel precīzu datumu šobrīd nevaram nosaukt, jo piegādes notiek ierobežotos d…" at bounding box center [677, 602] width 566 height 75
click at [474, 614] on textarea "Diemžel precīzu datumu šobrīd nevaram nosaukt, jo piegādes notiek ierobežotos d…" at bounding box center [677, 602] width 566 height 75
click at [470, 612] on textarea "Diemžel precīzu datumu šobrīd nevaram nosaukt, jo piegādes notiek ierobežotos d…" at bounding box center [677, 602] width 566 height 75
click at [519, 609] on textarea "Diemžel precīzu datumu šobrīd nevaram nosaukt, jo piegādes notiek ierobežotos d…" at bounding box center [677, 602] width 566 height 75
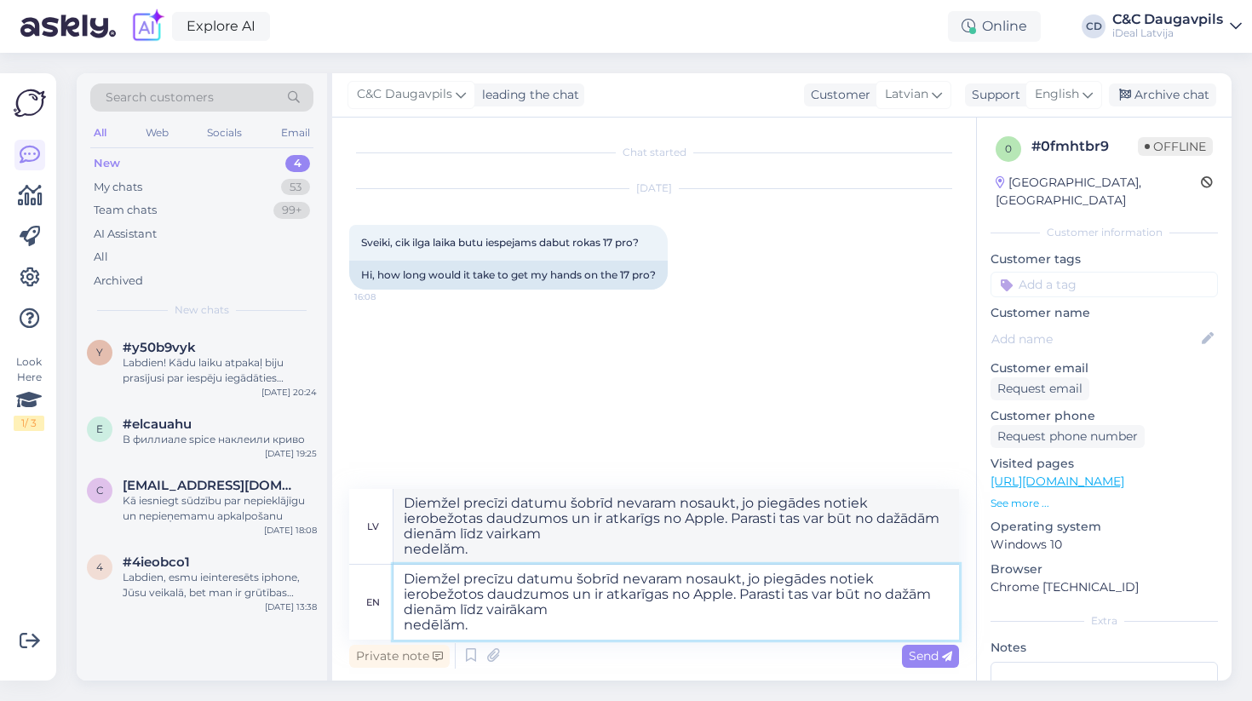
click at [537, 610] on textarea "Diemžel precīzu datumu šobrīd nevaram nosaukt, jo piegādes notiek ierobežotos d…" at bounding box center [677, 602] width 566 height 75
click at [454, 626] on textarea "Diemžel precīzu datumu šobrīd nevaram nosaukt, jo piegādes notiek ierobežotos d…" at bounding box center [677, 602] width 566 height 75
click at [405, 623] on textarea "Diemžel precīzu datumu šobrīd nevaram nosaukt, jo piegādes notiek ierobežotos d…" at bounding box center [677, 602] width 566 height 75
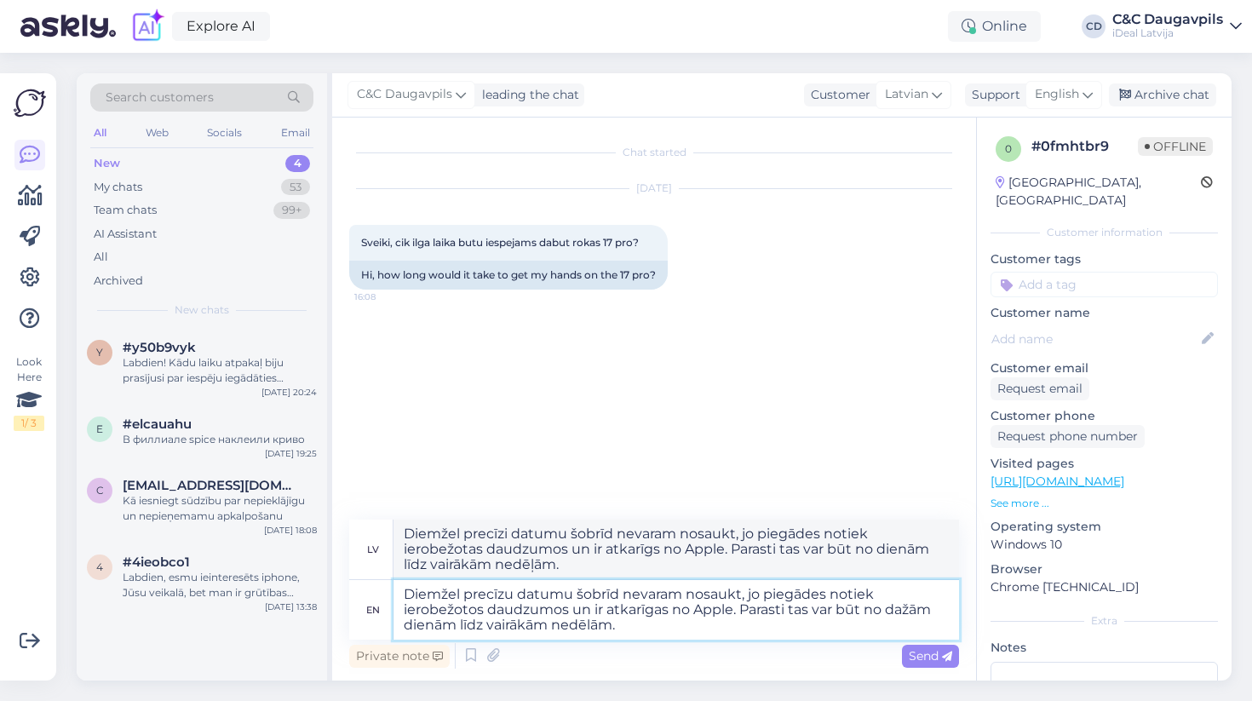
click at [645, 632] on textarea "Diemžel precīzu datumu šobrīd nevaram nosaukt, jo piegādes notiek ierobežotos d…" at bounding box center [677, 610] width 566 height 60
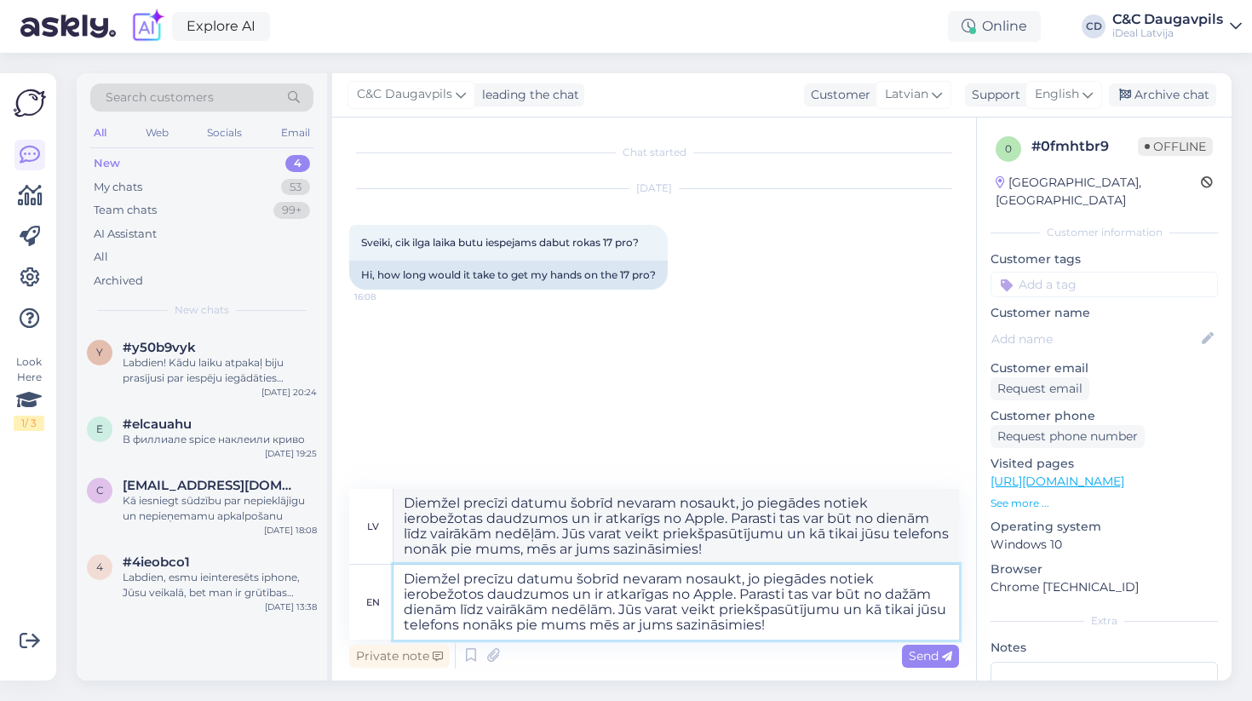
click at [402, 577] on textarea "Diemžel precīzu datumu šobrīd nevaram nosaukt, jo piegādes notiek ierobežotos d…" at bounding box center [677, 602] width 566 height 75
click at [480, 580] on textarea "Labdien, Diemžel precīzu datumu šobrīd nevaram nosaukt, jo piegādes notiek iero…" at bounding box center [677, 602] width 566 height 75
click at [476, 580] on textarea "Labdien, Diemžel precīzu datumu šobrīd nevaram nosaukt, jo piegādes notiek iero…" at bounding box center [677, 602] width 566 height 75
click at [798, 635] on textarea "Labdien, diemžel precīzu datumu šobrīd nevaram nosaukt, jo piegādes notiek iero…" at bounding box center [677, 602] width 566 height 75
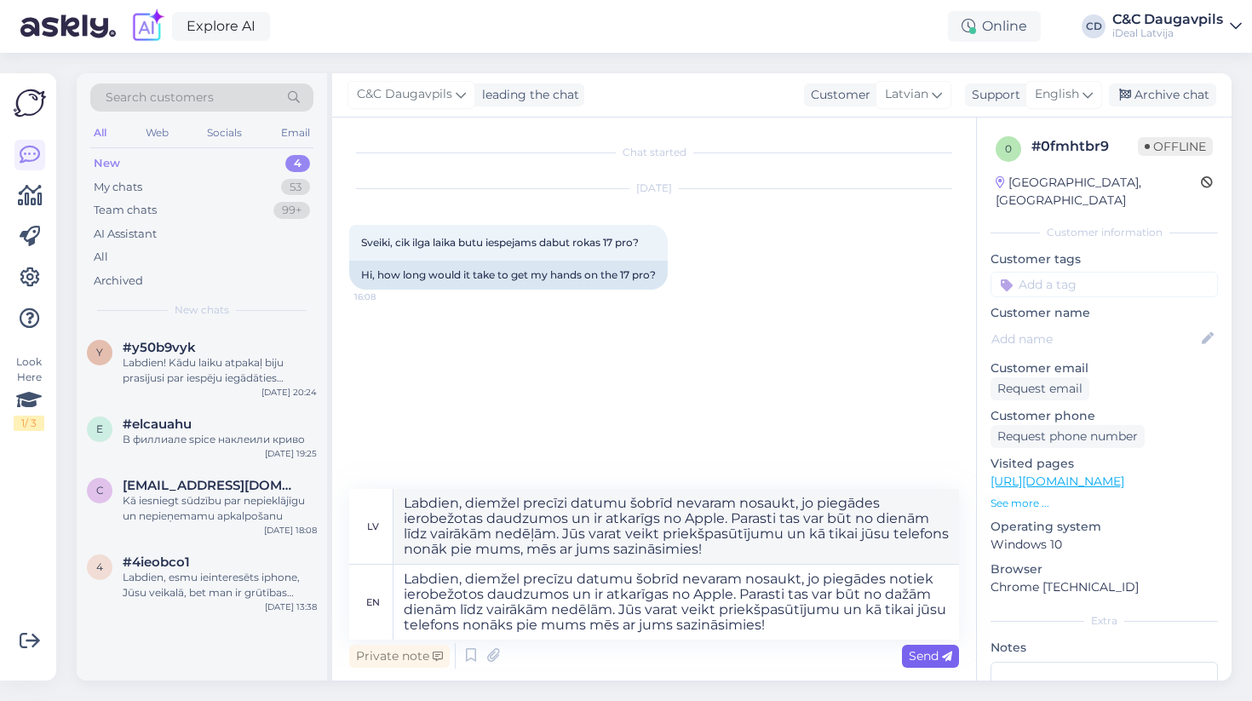
click at [952, 653] on div "Send" at bounding box center [930, 656] width 57 height 23
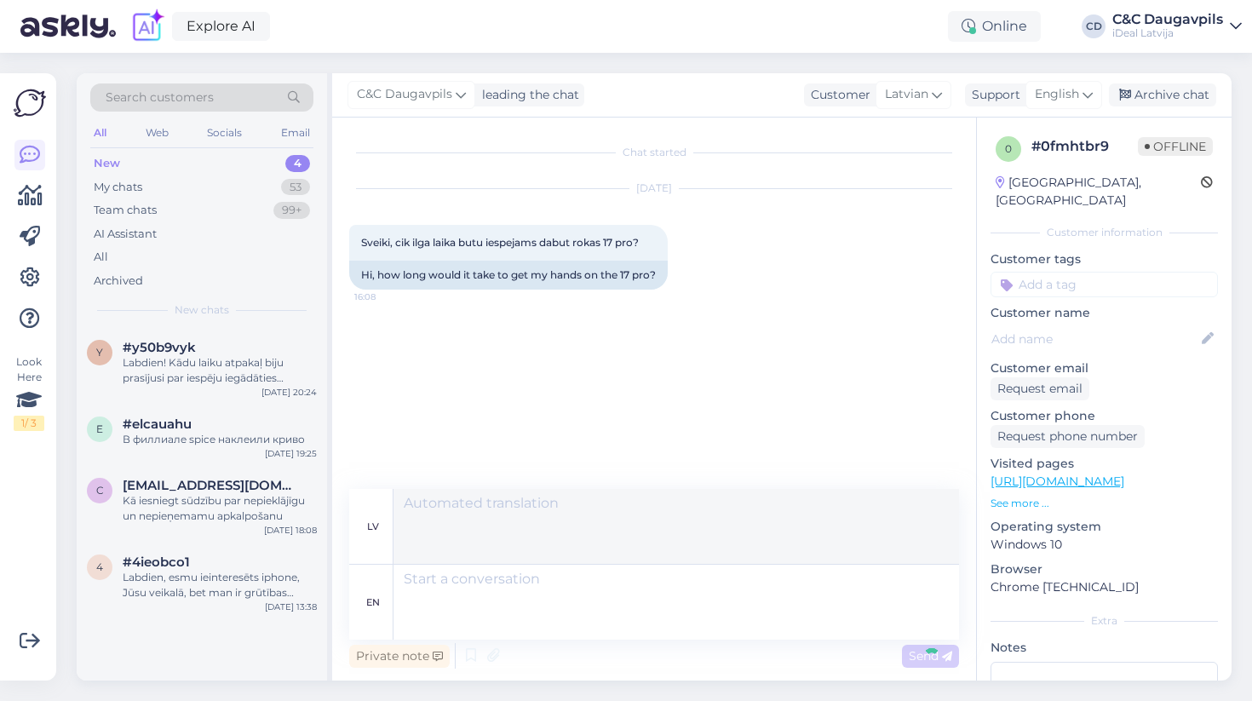
scroll to position [3, 0]
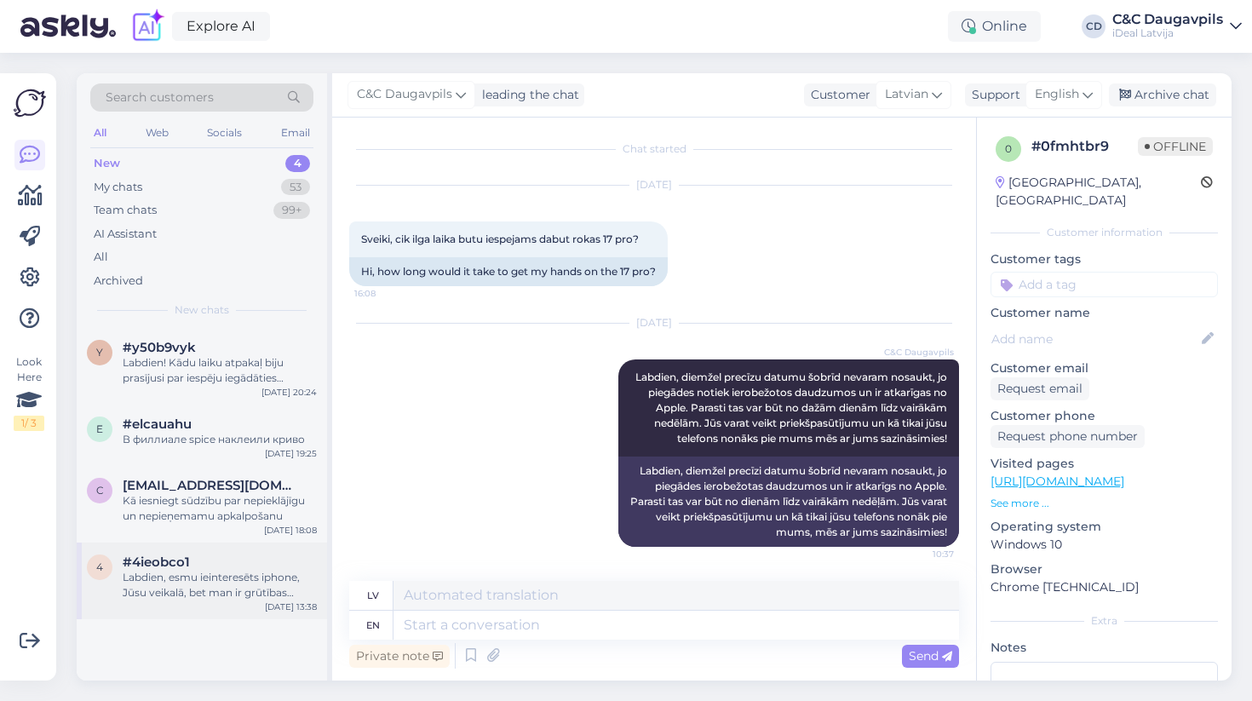
click at [187, 606] on div "4 #4ieobco1 Labdien, esmu ieinteresēts iphone, Jūsu veikalā, bet man ir grūtība…" at bounding box center [202, 581] width 250 height 77
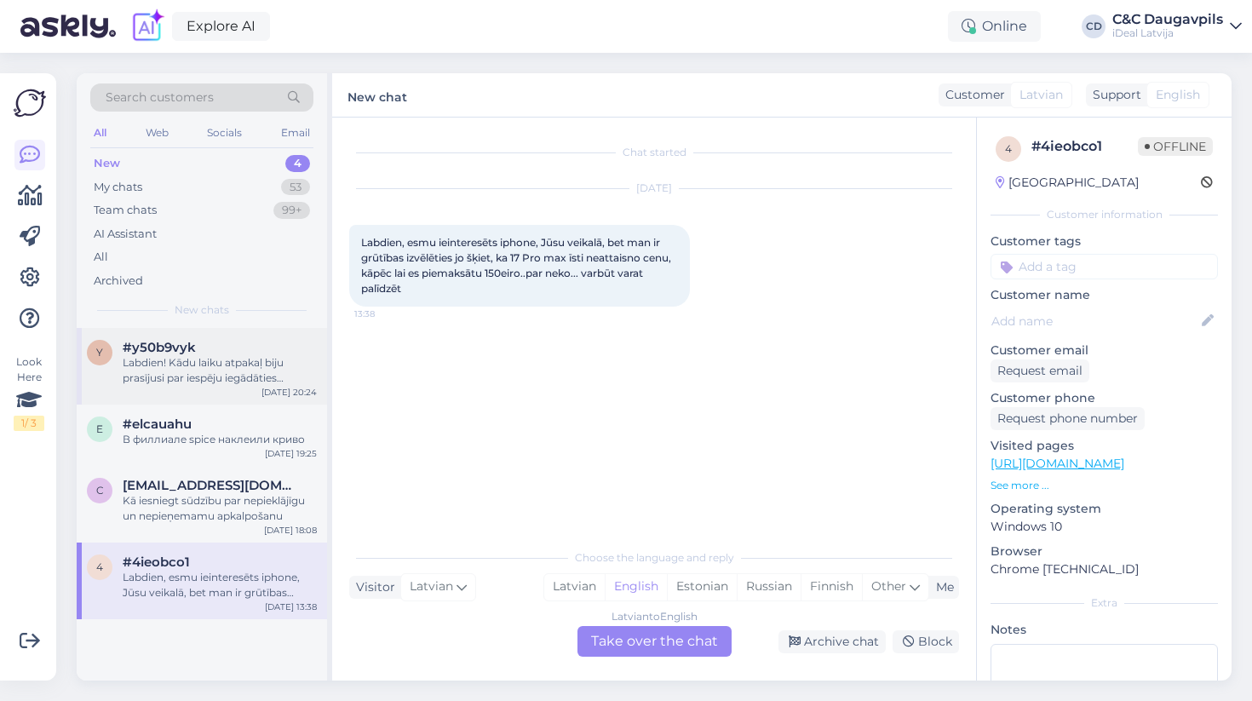
click at [212, 386] on div "y #y50b9vyk Labdien! Kādu laiku atpakaļ [PERSON_NAME] prasījusi par iespēju ieg…" at bounding box center [202, 366] width 250 height 77
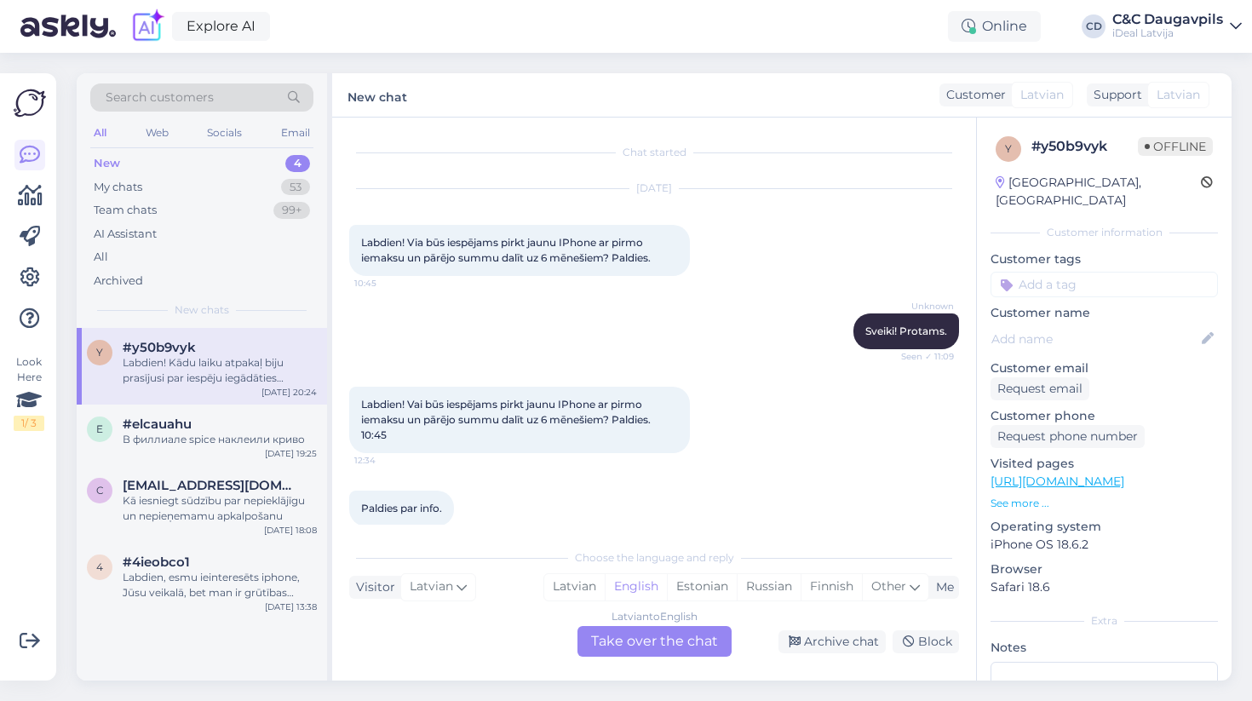
scroll to position [499, 0]
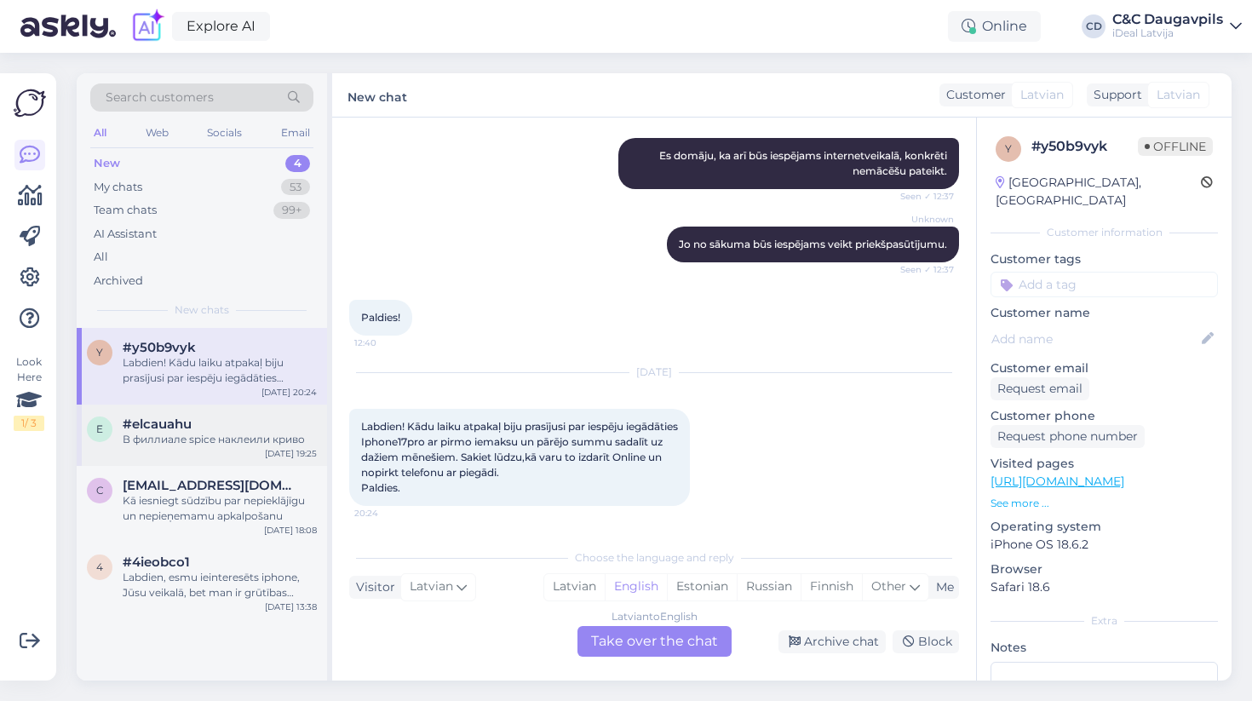
click at [211, 432] on div "В филлиале spice наклеили криво" at bounding box center [220, 439] width 194 height 15
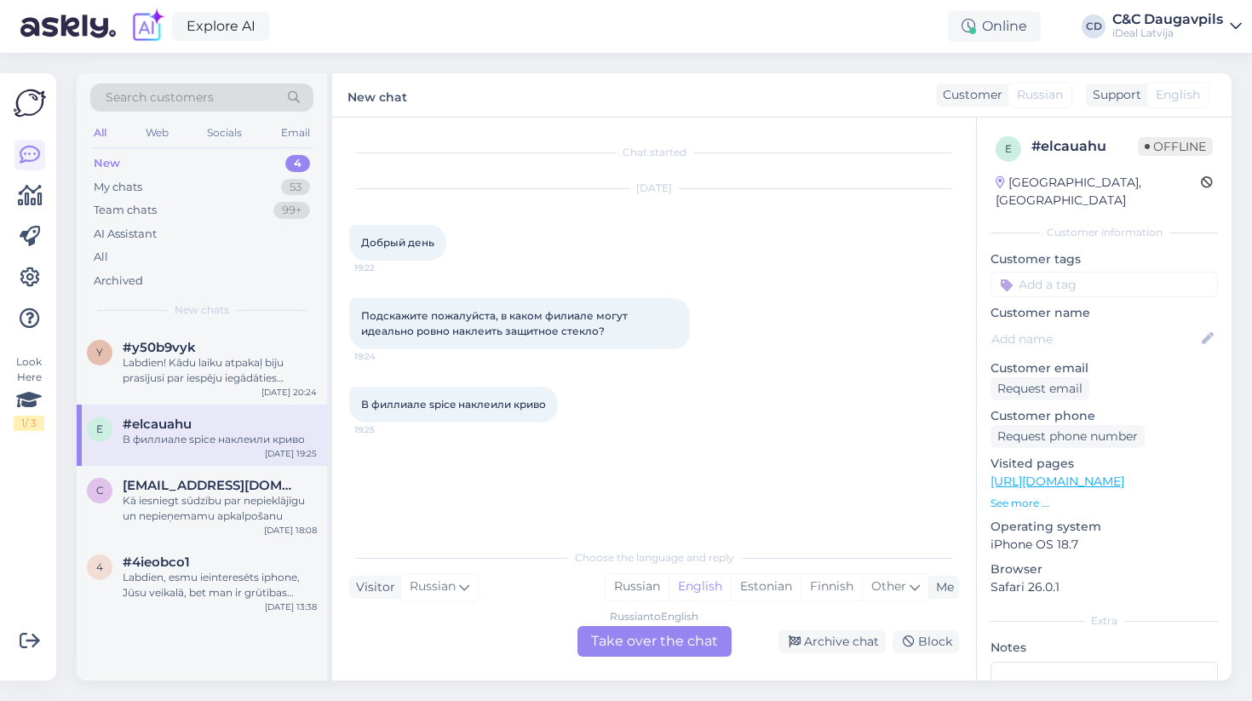
click at [175, 165] on div "New 4" at bounding box center [201, 164] width 223 height 24
click at [172, 355] on div "Labdien! Kādu laiku atpakaļ biju prasījusi par iespēju iegādāties Iphone17pro a…" at bounding box center [220, 370] width 194 height 31
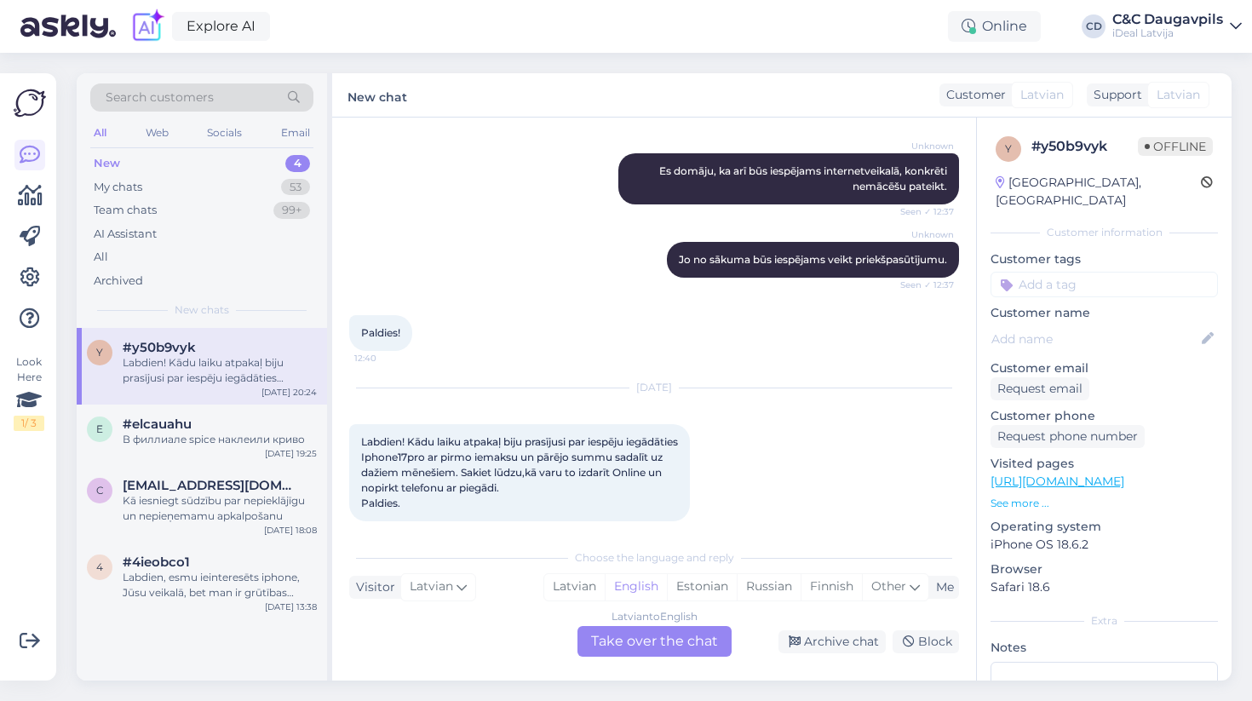
scroll to position [481, 0]
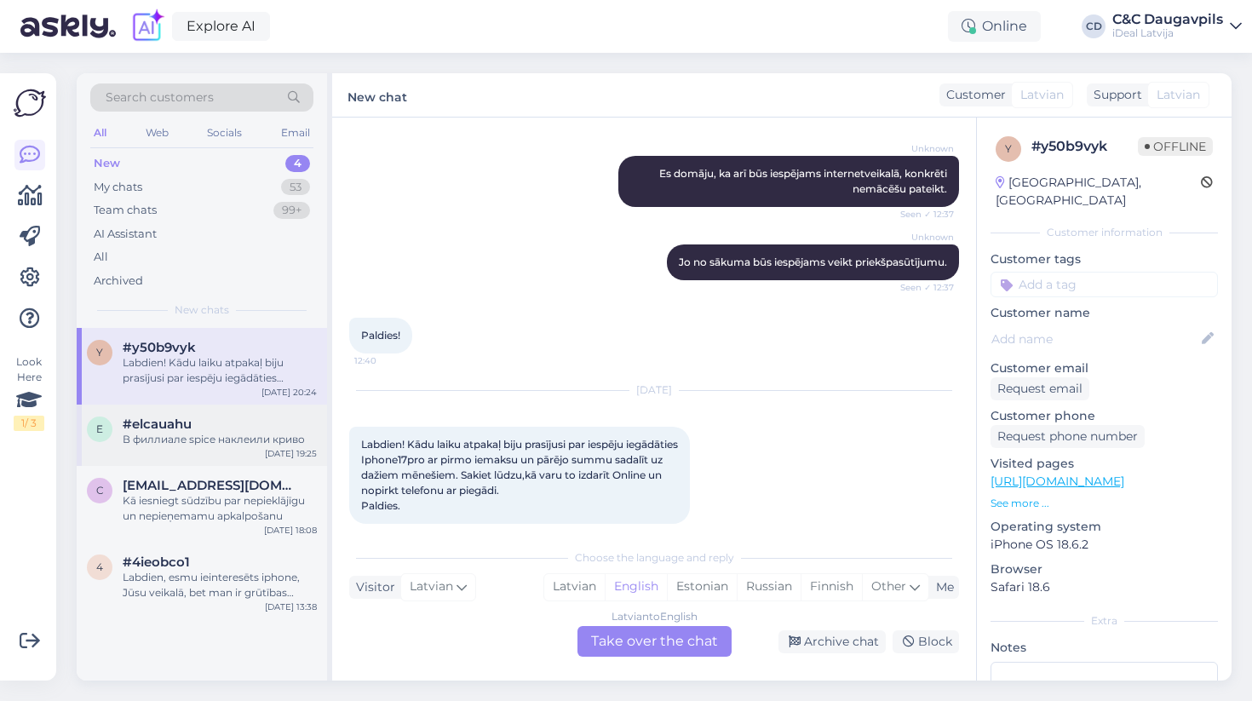
click at [230, 417] on div "#elcauahu" at bounding box center [220, 424] width 194 height 15
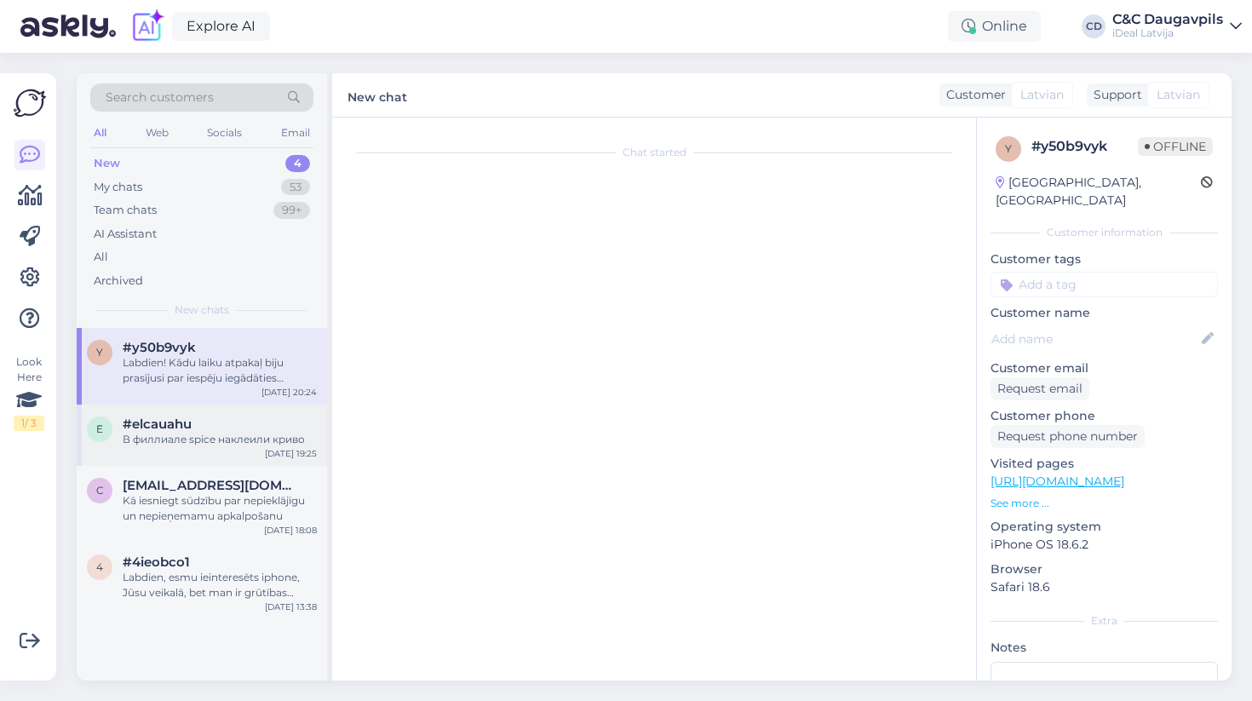
scroll to position [0, 0]
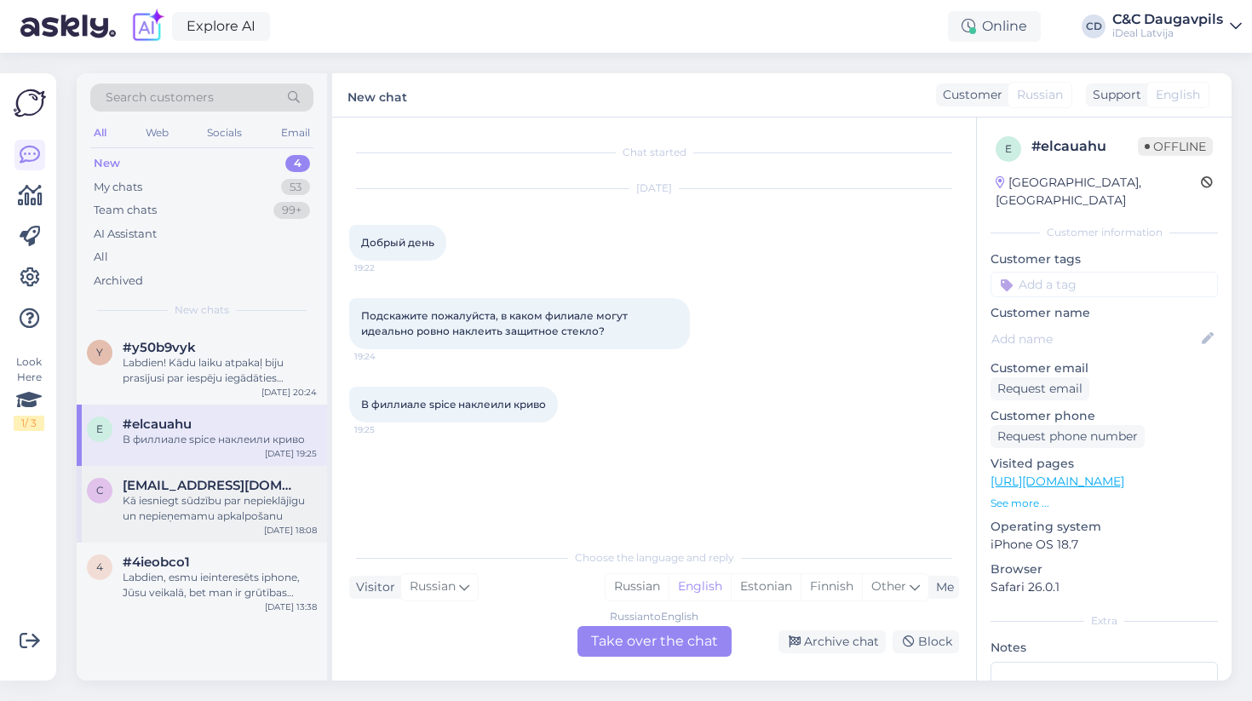
click at [167, 500] on div "Kā iesniegt sūdzību par nepieklājīgu un nepieņemamu apkalpošanu" at bounding box center [220, 508] width 194 height 31
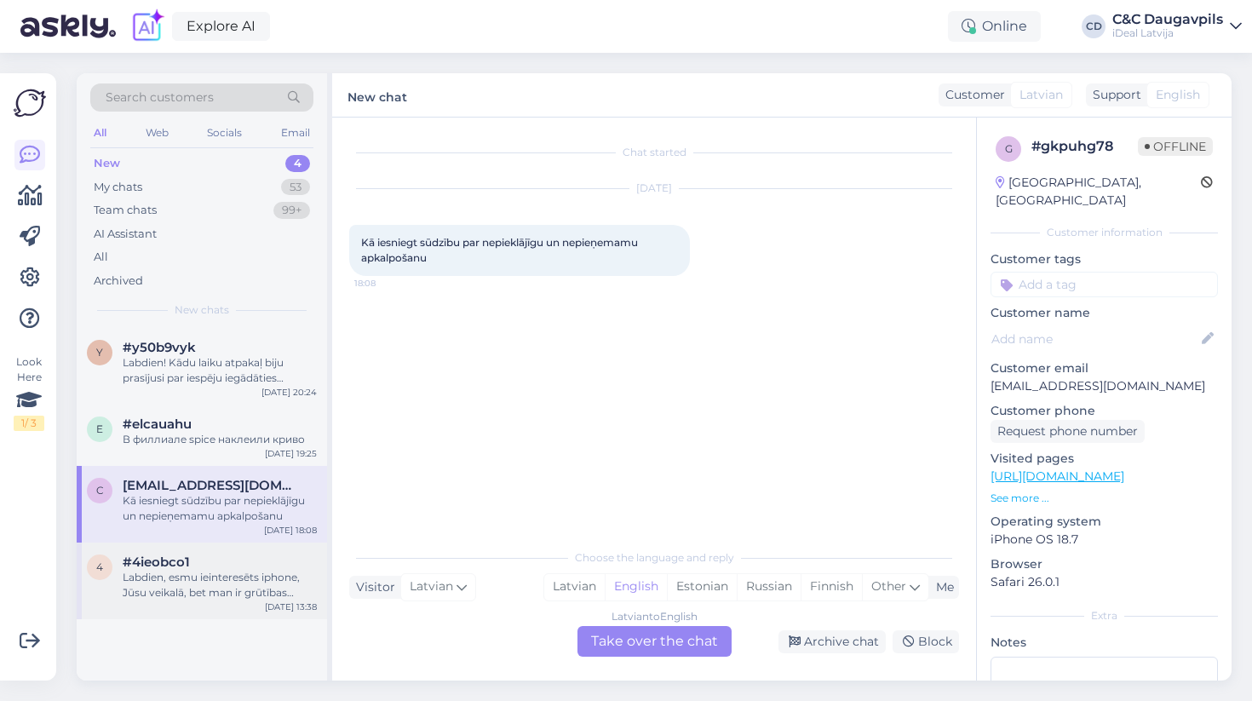
click at [153, 592] on div "Labdien, esmu ieinteresēts iphone, Jūsu veikalā, bet man ir grūtības izvēlēties…" at bounding box center [220, 585] width 194 height 31
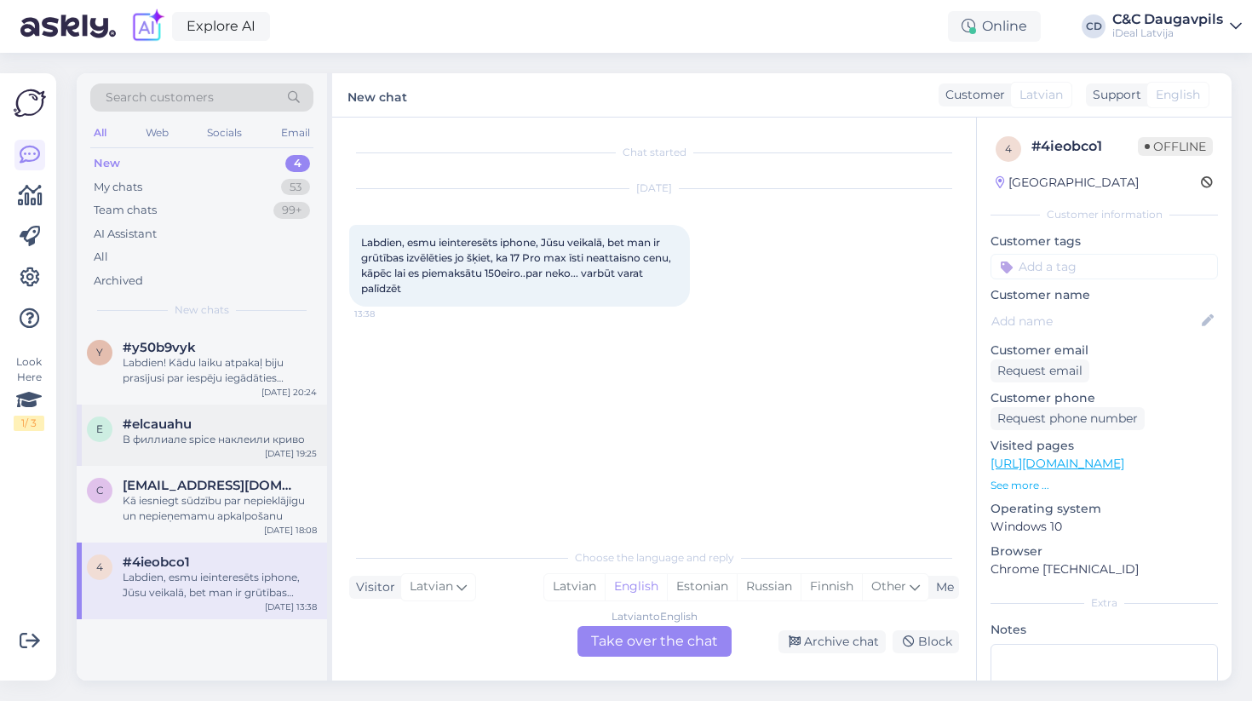
click at [134, 462] on div "e #elcauahu В филлиале spice наклеили криво [DATE] 19:25" at bounding box center [202, 435] width 250 height 61
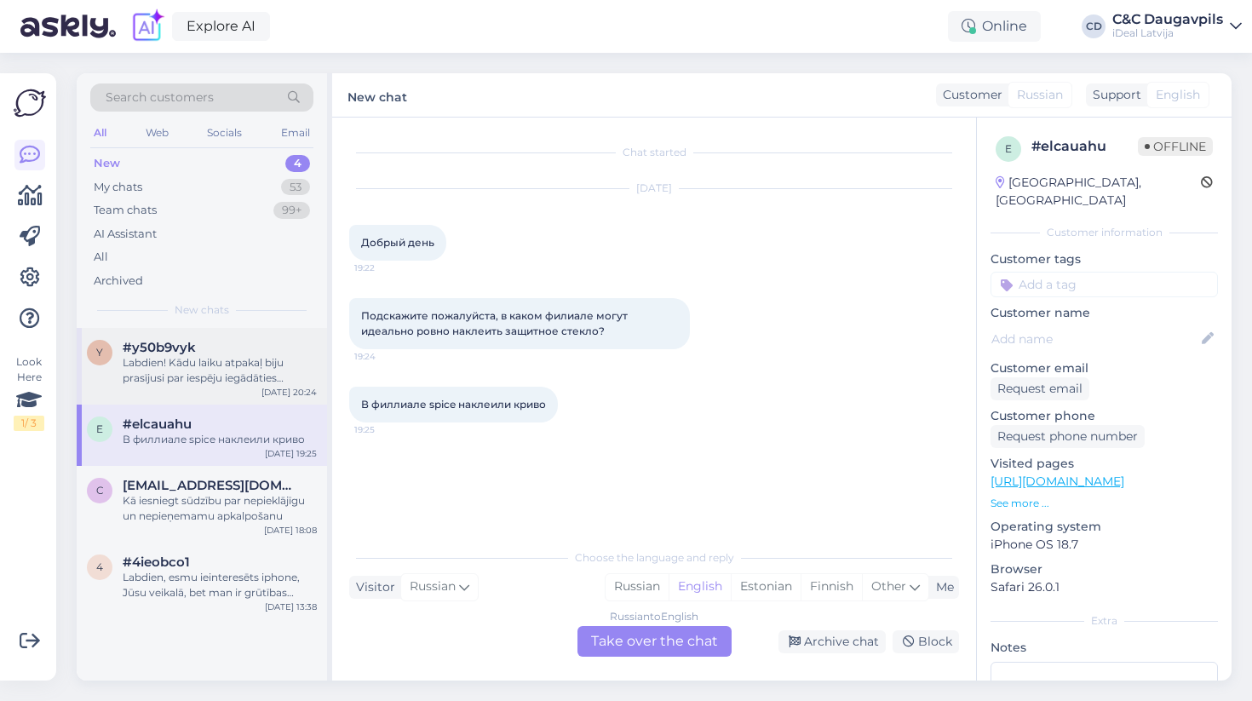
click at [125, 348] on span "#y50b9vyk" at bounding box center [159, 347] width 73 height 15
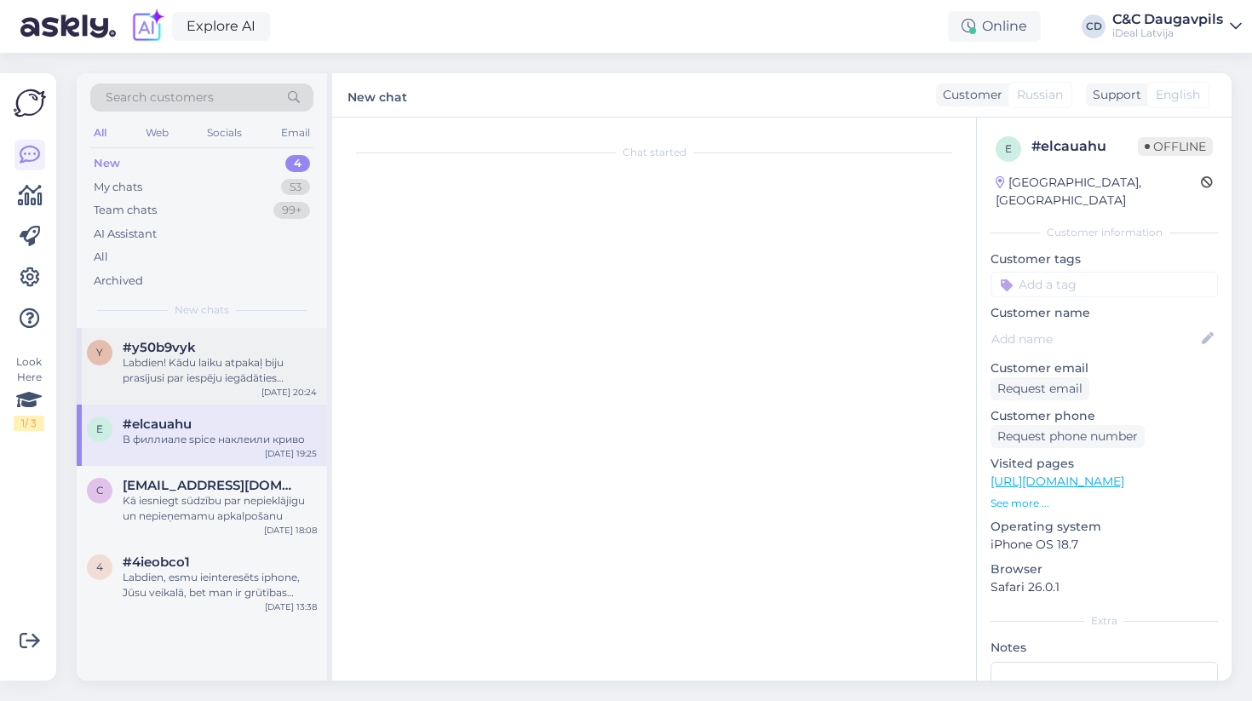
scroll to position [499, 0]
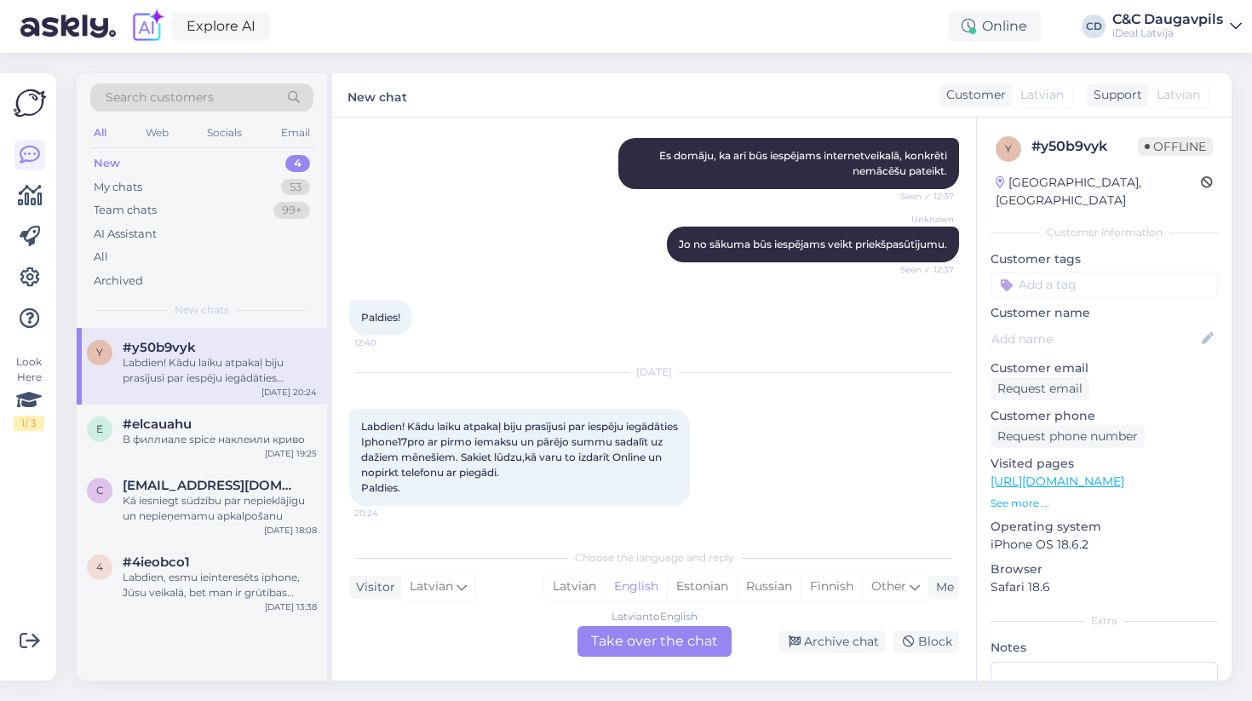
click at [184, 163] on div "New 4" at bounding box center [201, 164] width 223 height 24
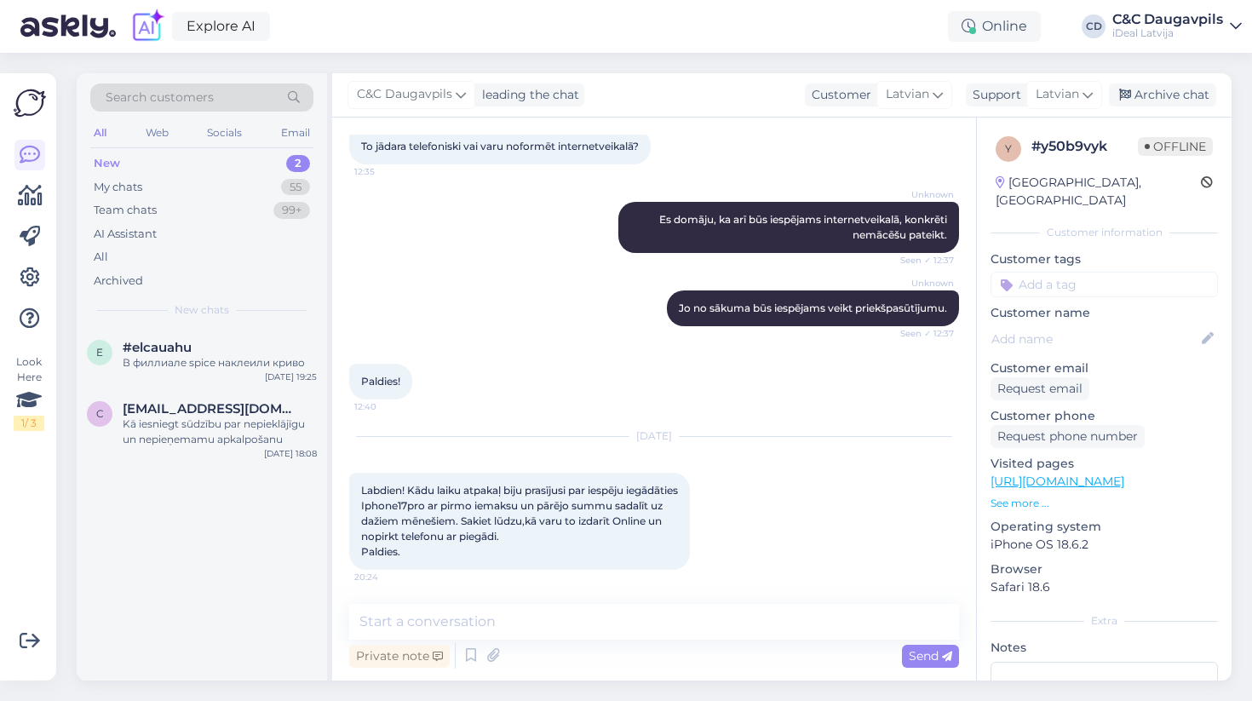
scroll to position [698, 0]
